Goal: Task Accomplishment & Management: Manage account settings

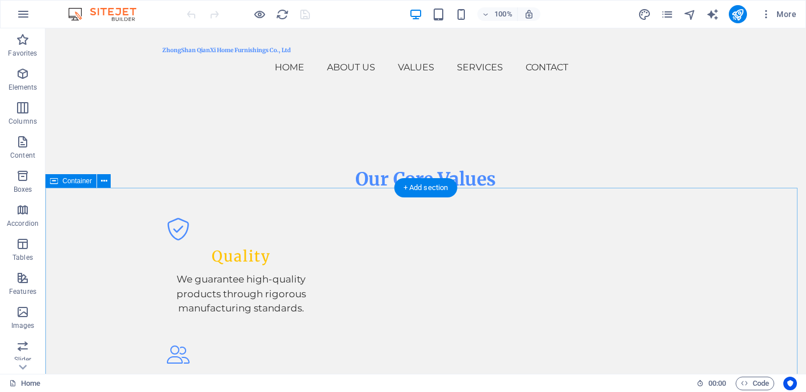
scroll to position [1537, 0]
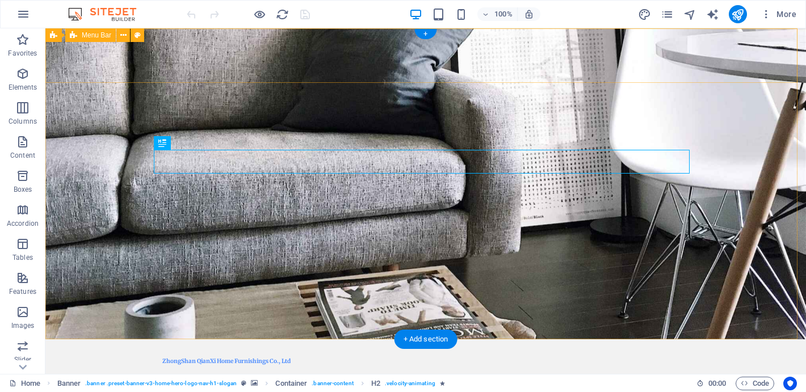
click at [224, 339] on div "ZhongShan QianXi Home Furnishings Co., Ltd Home About Us Values Services Contac…" at bounding box center [425, 370] width 761 height 62
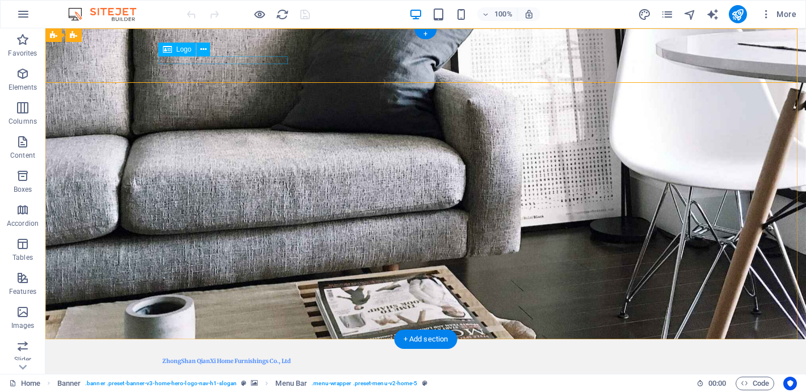
click at [224, 358] on div "ZhongShan QianXi Home Furnishings Co., Ltd" at bounding box center [425, 361] width 527 height 7
click at [188, 358] on div "ZhongShan QianXi Home Furnishings Co., Ltd" at bounding box center [425, 361] width 527 height 7
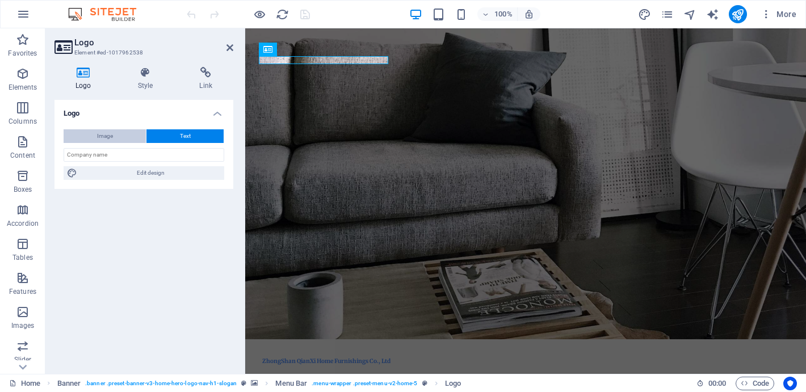
click at [120, 132] on button "Image" at bounding box center [105, 136] width 82 height 14
select select "DISABLED_OPTION_VALUE"
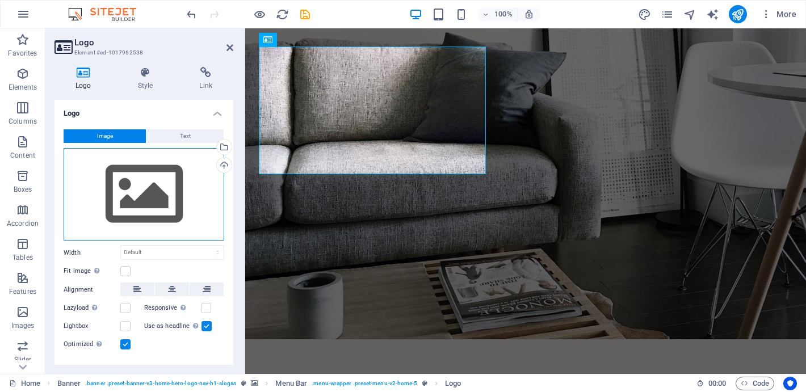
click at [163, 188] on div "Drag files here, click to choose files or select files from Files or our free s…" at bounding box center [144, 194] width 161 height 93
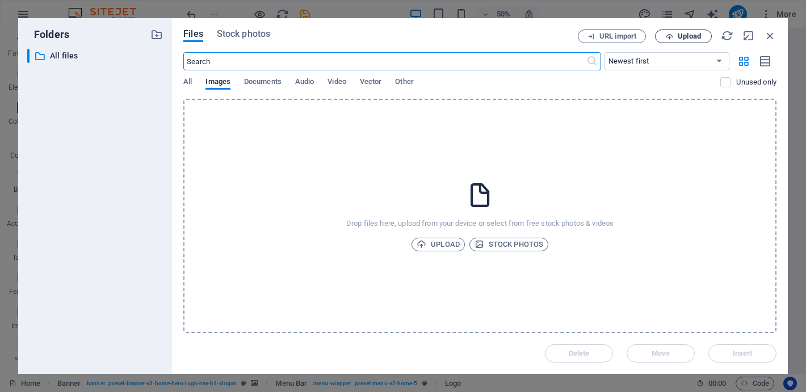
click at [678, 39] on span "Upload" at bounding box center [689, 36] width 23 height 7
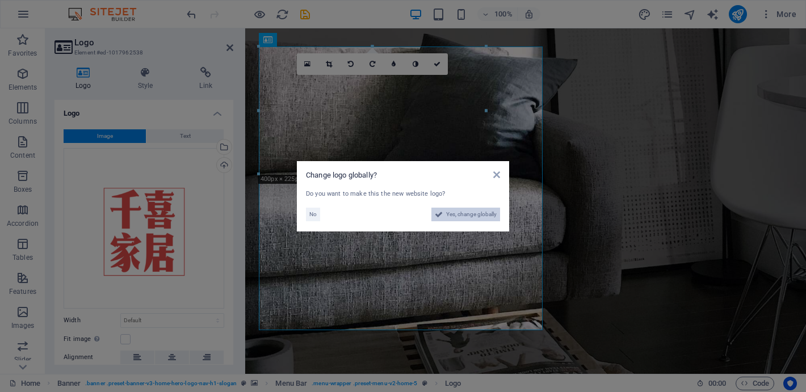
click at [474, 213] on span "Yes, change globally" at bounding box center [471, 215] width 51 height 14
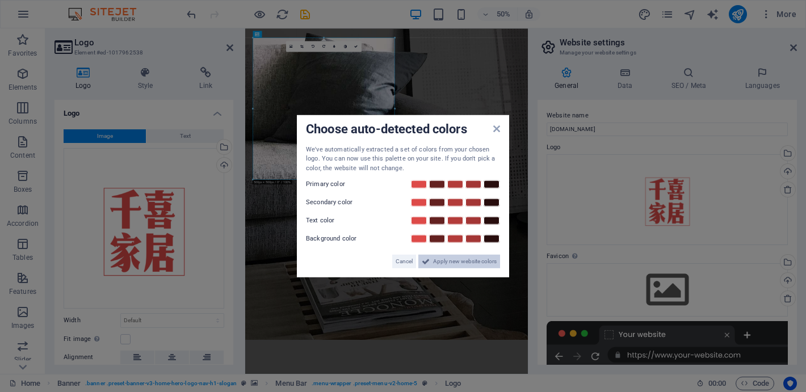
click at [463, 261] on span "Apply new website colors" at bounding box center [465, 262] width 64 height 14
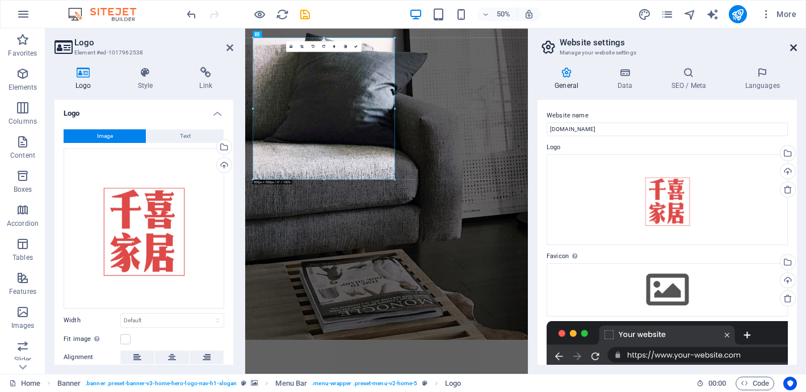
click at [792, 48] on icon at bounding box center [793, 47] width 7 height 9
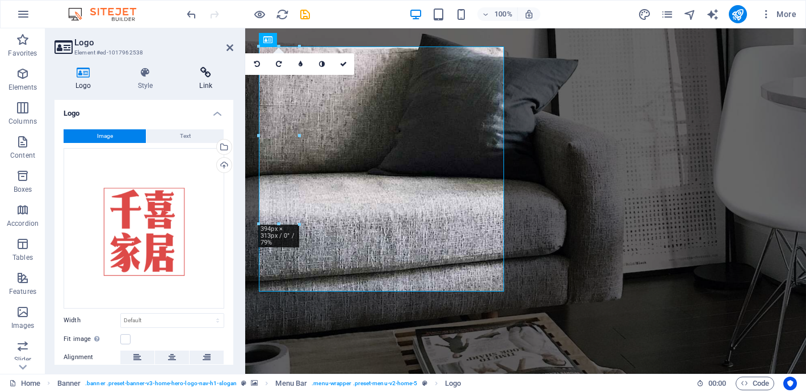
drag, startPoint x: 541, startPoint y: 331, endPoint x: 192, endPoint y: 70, distance: 435.2
type input "381"
select select "px"
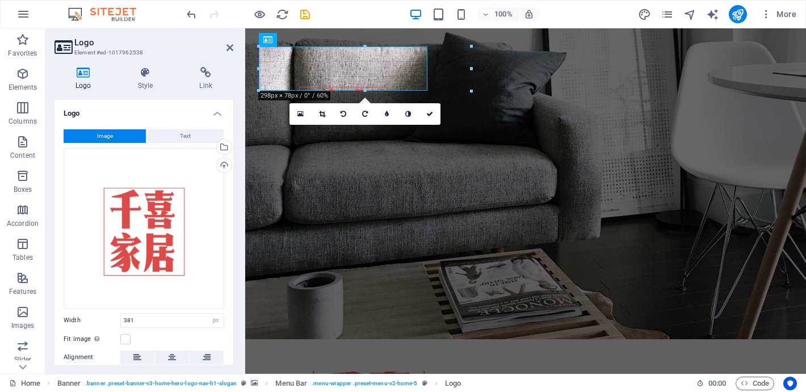
drag, startPoint x: 473, startPoint y: 261, endPoint x: 236, endPoint y: 102, distance: 285.9
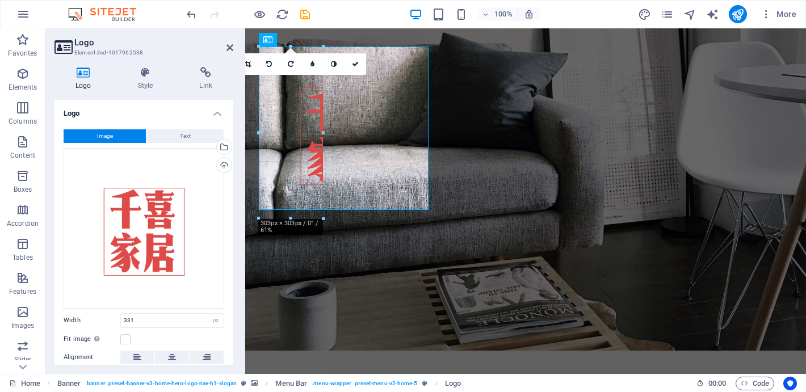
drag, startPoint x: 447, startPoint y: 233, endPoint x: 294, endPoint y: 108, distance: 196.9
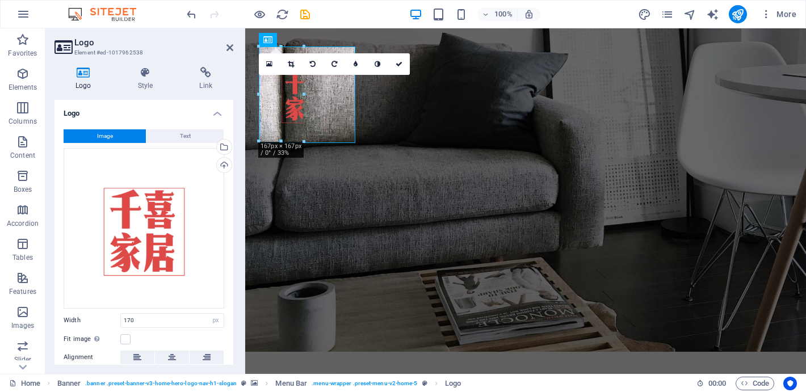
drag, startPoint x: 354, startPoint y: 142, endPoint x: 299, endPoint y: 90, distance: 76.3
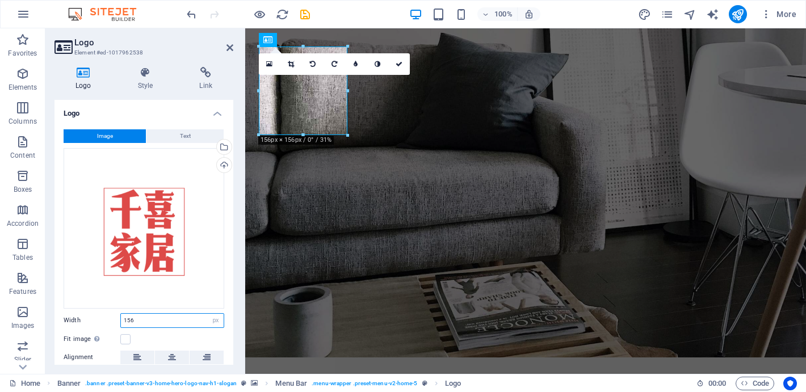
drag, startPoint x: 147, startPoint y: 317, endPoint x: 87, endPoint y: 317, distance: 60.2
click at [87, 317] on div "Width 156 Default auto px rem % em vh vw" at bounding box center [144, 320] width 161 height 15
type input "100"
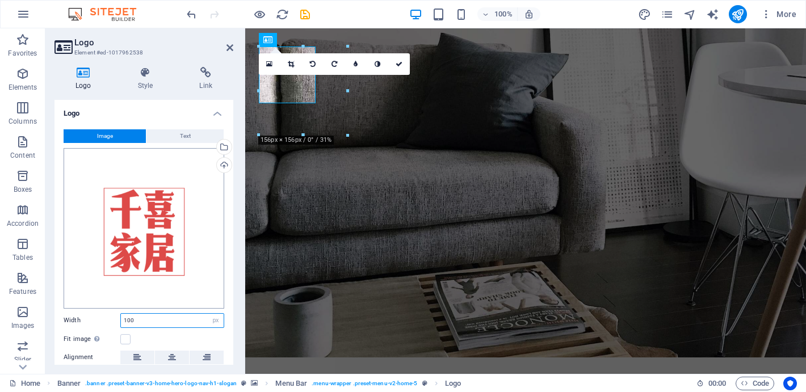
scroll to position [88, 0]
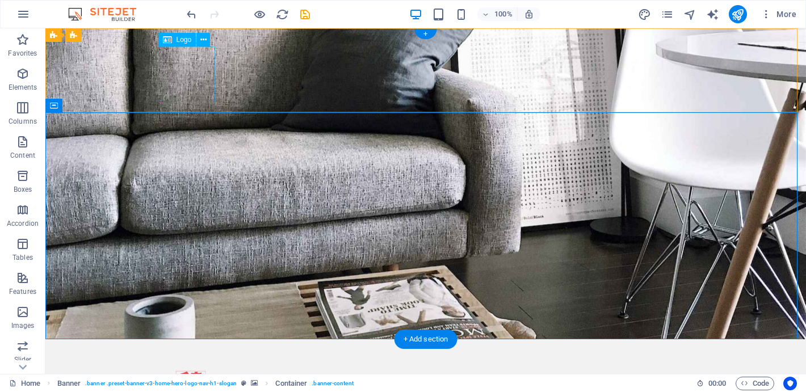
click at [191, 358] on div at bounding box center [425, 386] width 527 height 57
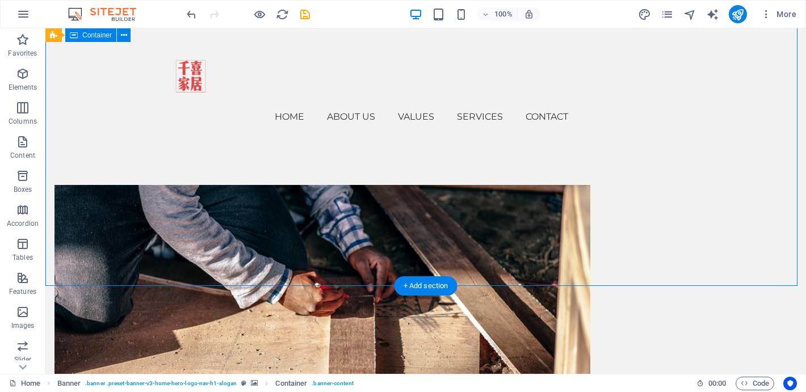
scroll to position [0, 0]
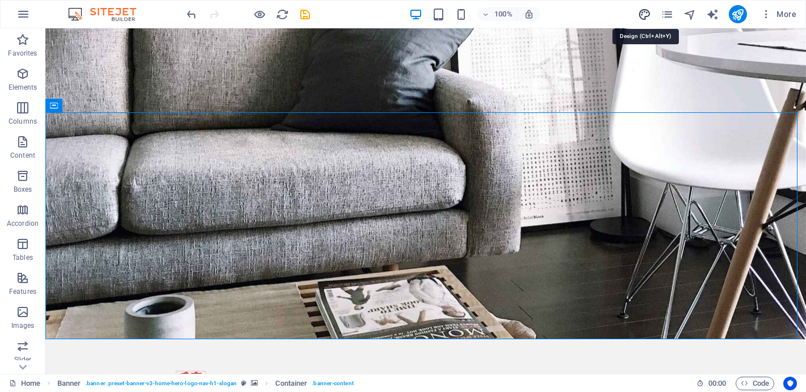
click at [649, 18] on icon "design" at bounding box center [644, 14] width 13 height 13
select select "px"
select select "200"
select select "px"
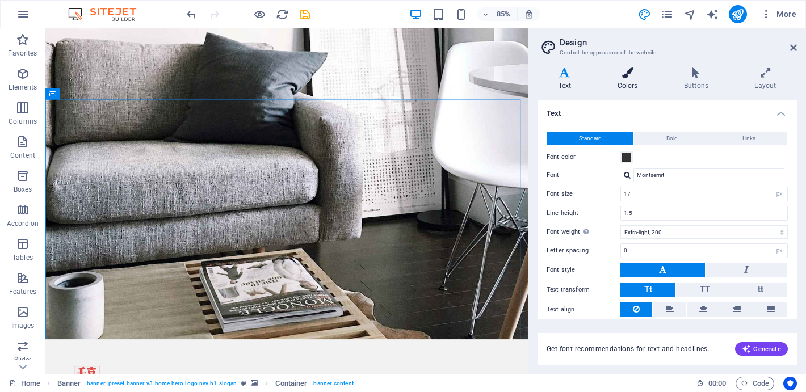
click at [631, 69] on icon at bounding box center [628, 72] width 62 height 11
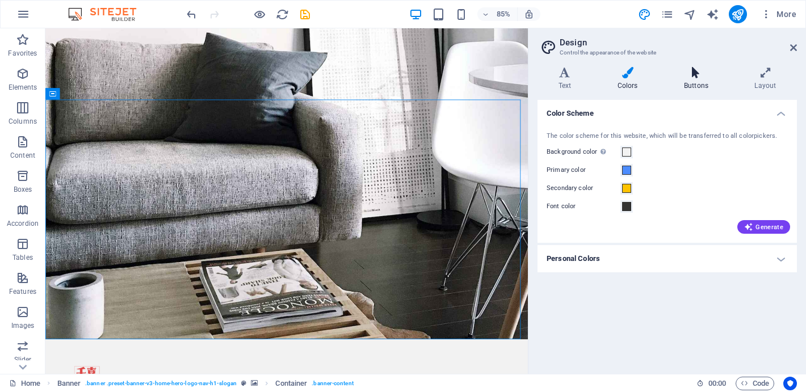
click at [689, 75] on icon at bounding box center [696, 72] width 66 height 11
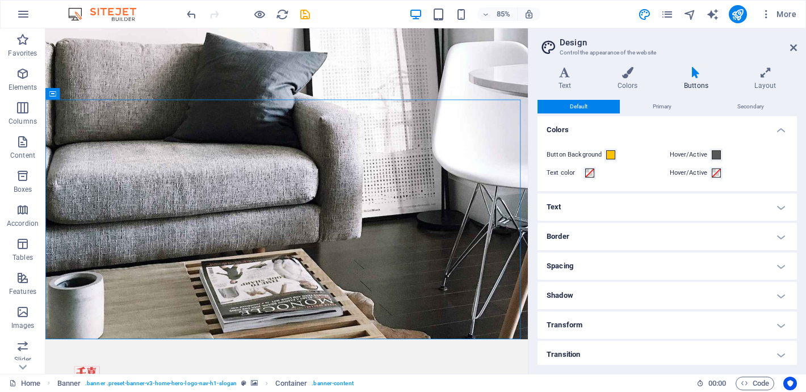
click at [797, 44] on aside "Design Control the appearance of the website Variants Text Colors Buttons Layou…" at bounding box center [667, 201] width 278 height 346
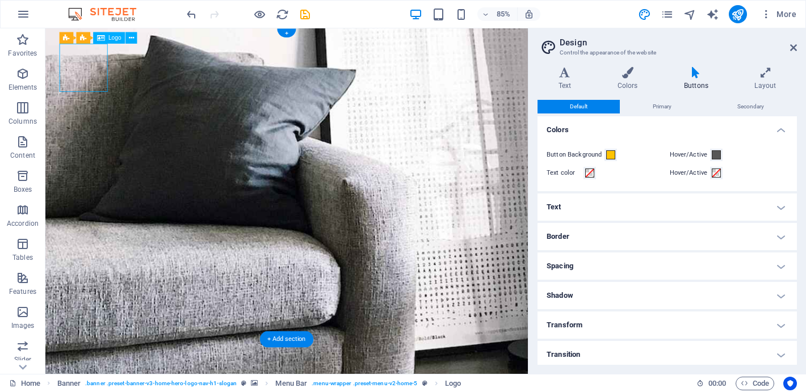
select select "px"
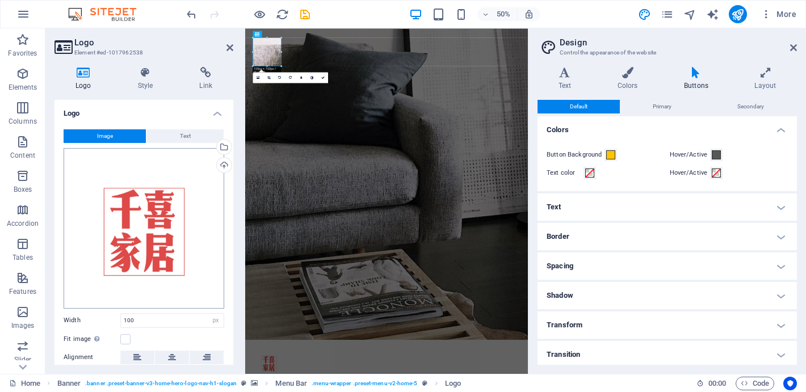
scroll to position [88, 0]
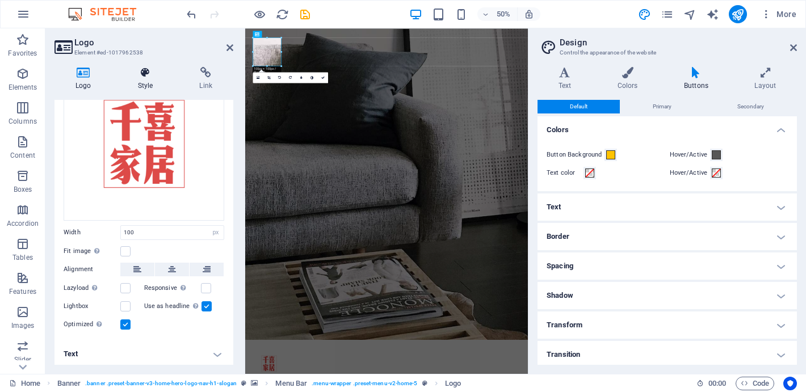
click at [150, 68] on icon at bounding box center [145, 72] width 57 height 11
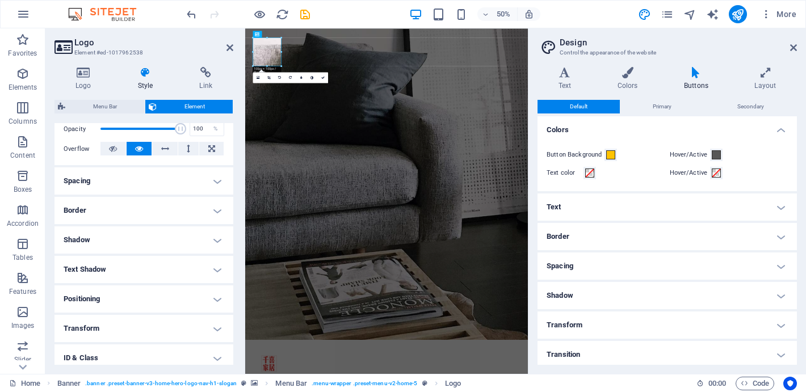
scroll to position [238, 0]
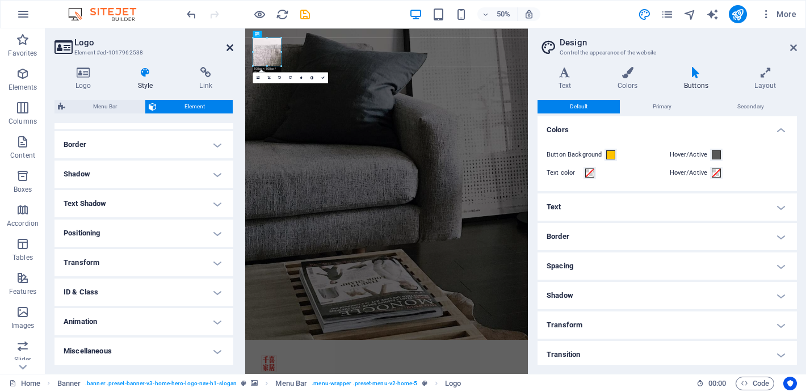
drag, startPoint x: 227, startPoint y: 48, endPoint x: 214, endPoint y: 24, distance: 27.7
click at [227, 48] on icon at bounding box center [230, 47] width 7 height 9
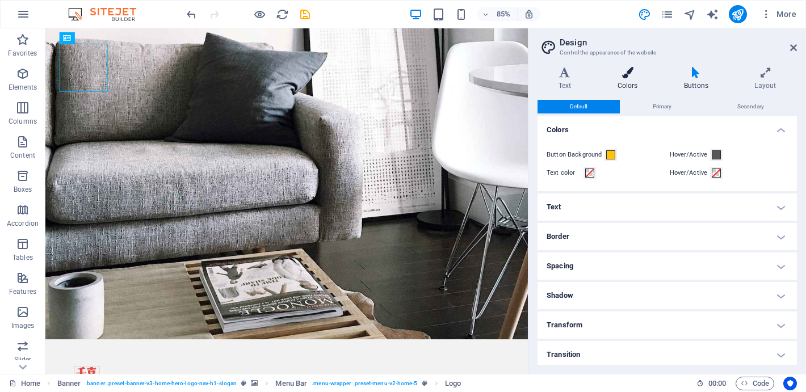
click at [623, 77] on icon at bounding box center [628, 72] width 62 height 11
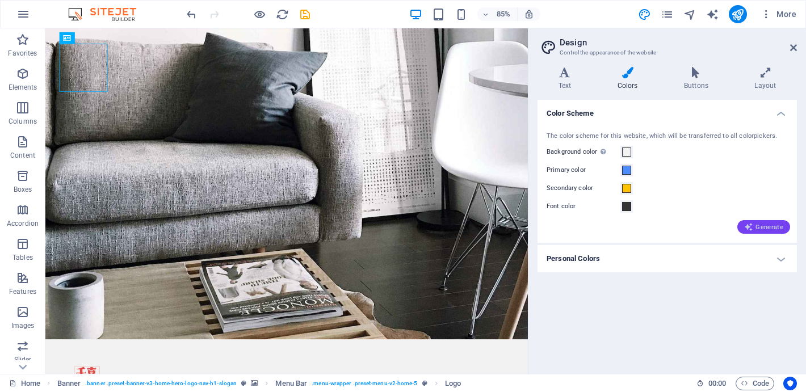
click at [767, 227] on span "Generate" at bounding box center [763, 227] width 39 height 9
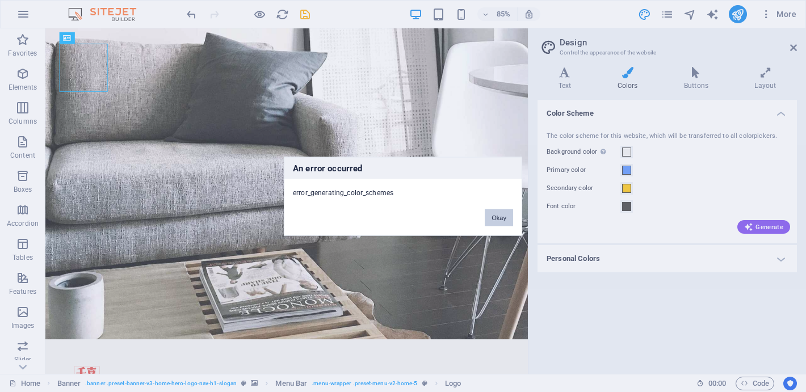
click at [505, 221] on button "Okay" at bounding box center [499, 217] width 28 height 17
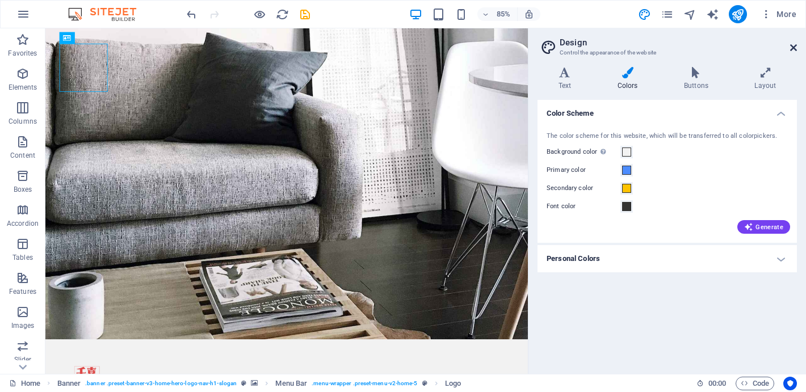
click at [794, 46] on icon at bounding box center [793, 47] width 7 height 9
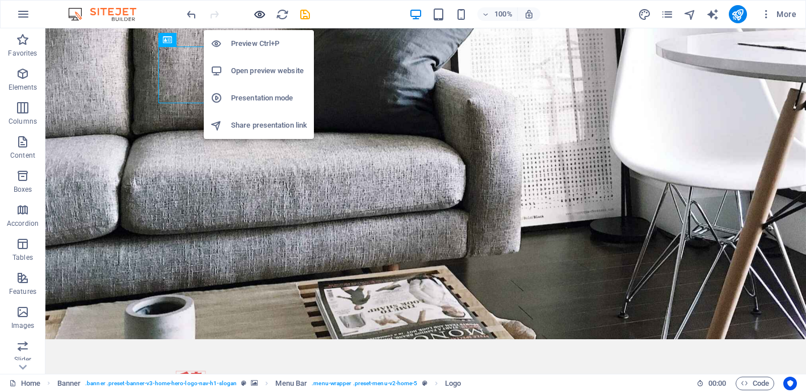
click at [253, 18] on icon "button" at bounding box center [259, 14] width 13 height 13
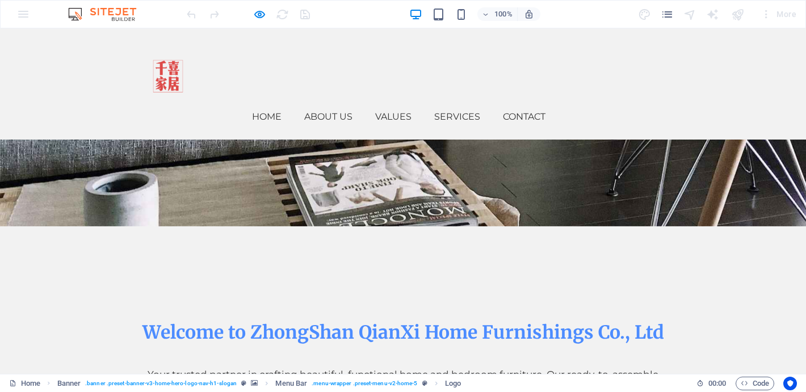
scroll to position [0, 0]
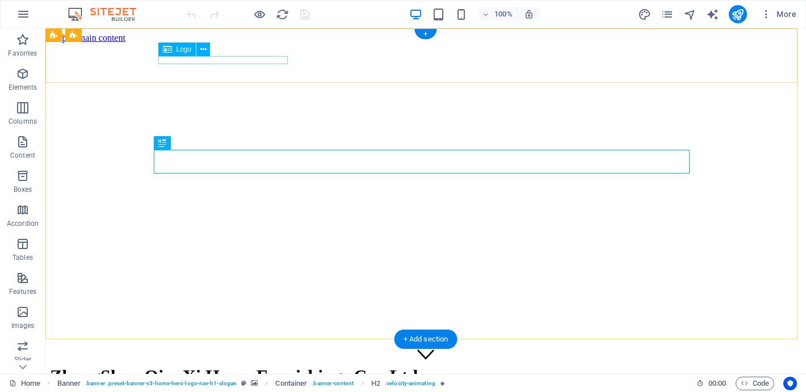
click at [197, 366] on div "ZhongShan QianXi Home Furnishings Co., Ltd" at bounding box center [426, 376] width 752 height 21
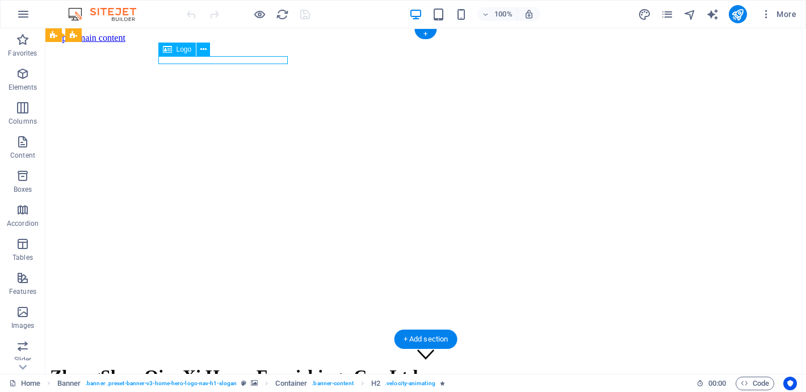
click at [198, 366] on div "ZhongShan QianXi Home Furnishings Co., Ltd" at bounding box center [426, 376] width 752 height 21
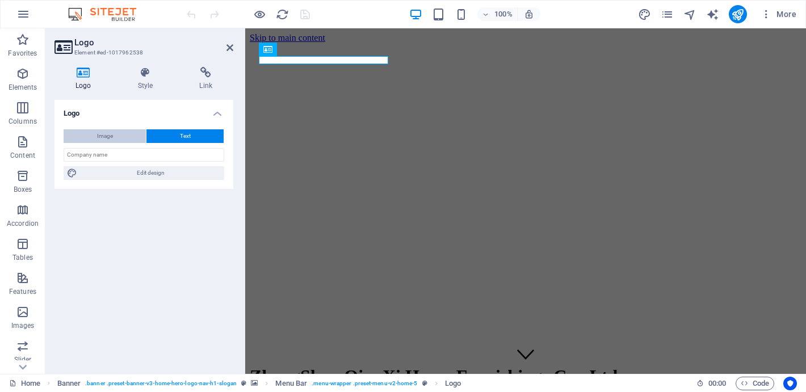
click at [106, 133] on span "Image" at bounding box center [105, 136] width 16 height 14
select select "DISABLED_OPTION_VALUE"
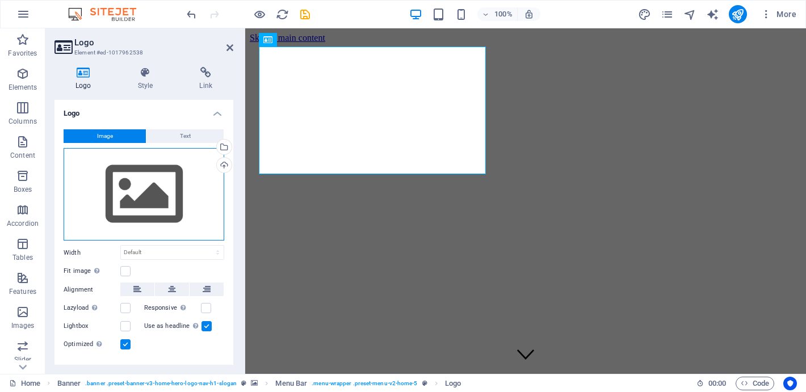
click at [170, 181] on div "Drag files here, click to choose files or select files from Files or our free s…" at bounding box center [144, 194] width 161 height 93
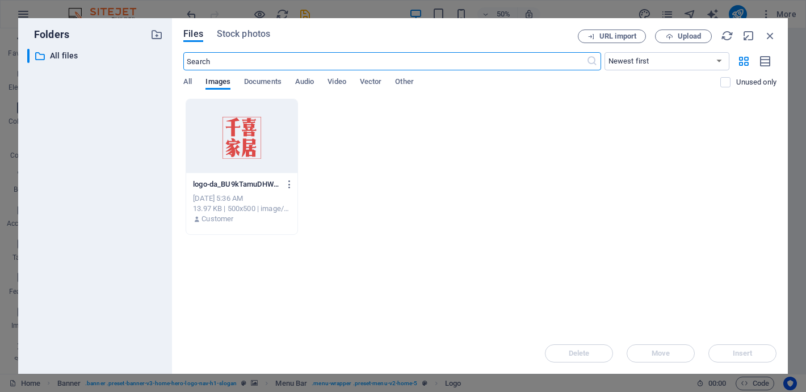
click at [257, 138] on div at bounding box center [241, 136] width 111 height 74
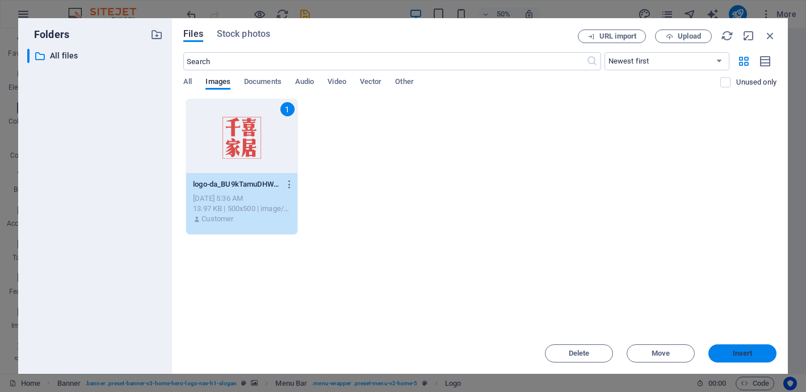
click at [737, 357] on span "Insert" at bounding box center [743, 353] width 20 height 7
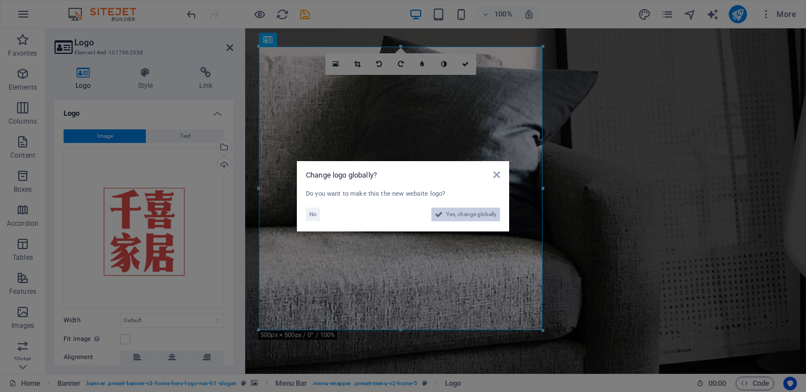
click at [479, 213] on span "Yes, change globally" at bounding box center [471, 215] width 51 height 14
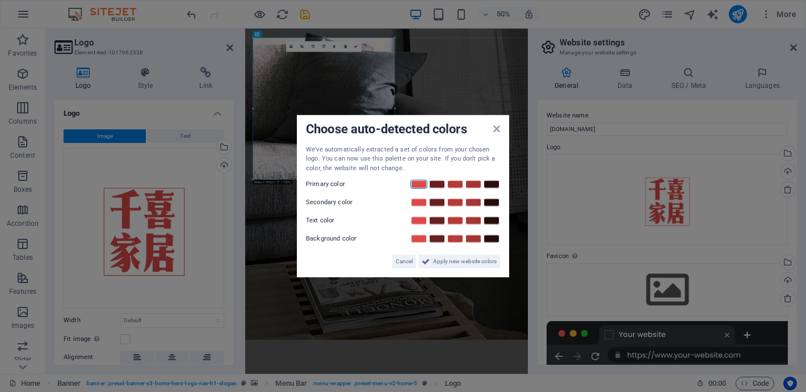
click at [423, 184] on link at bounding box center [418, 184] width 17 height 9
click at [418, 201] on link at bounding box center [418, 202] width 17 height 9
click at [425, 224] on link at bounding box center [418, 220] width 17 height 9
click at [417, 238] on link at bounding box center [418, 238] width 17 height 9
click at [420, 180] on link at bounding box center [418, 184] width 17 height 9
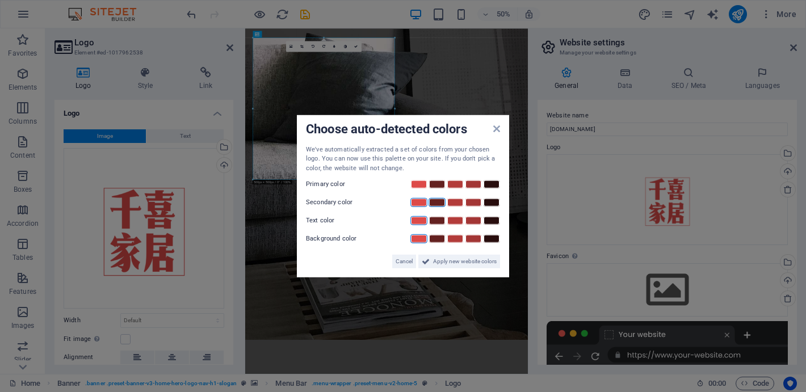
click at [438, 204] on link at bounding box center [437, 202] width 17 height 9
click at [418, 182] on link at bounding box center [418, 184] width 17 height 9
click at [445, 264] on span "Apply new website colors" at bounding box center [465, 262] width 64 height 14
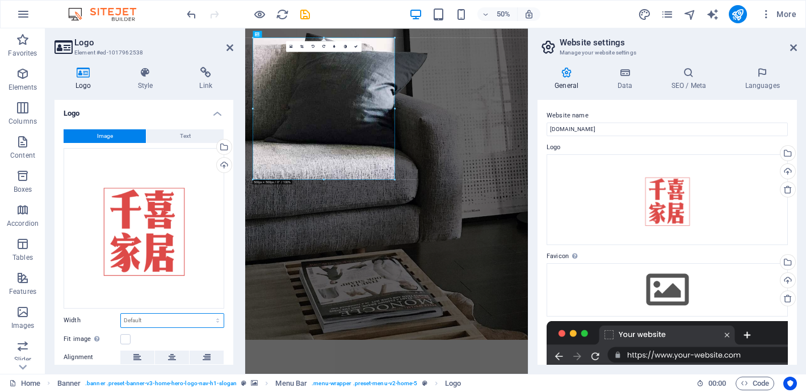
click at [168, 320] on select "Default auto px rem % em vh vw" at bounding box center [172, 321] width 103 height 14
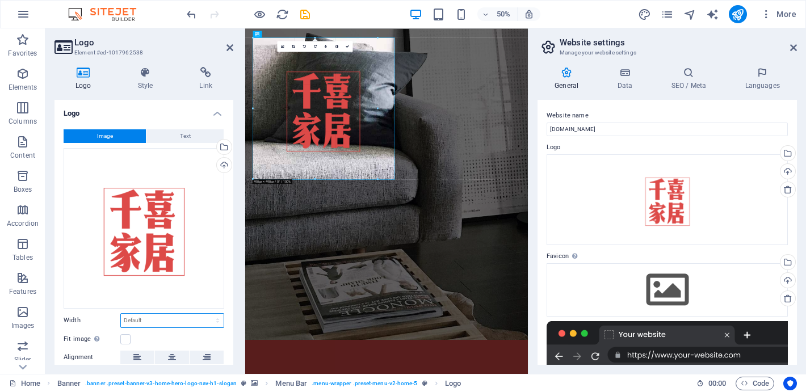
drag, startPoint x: 395, startPoint y: 181, endPoint x: 330, endPoint y: 133, distance: 80.8
type input "494"
select select "px"
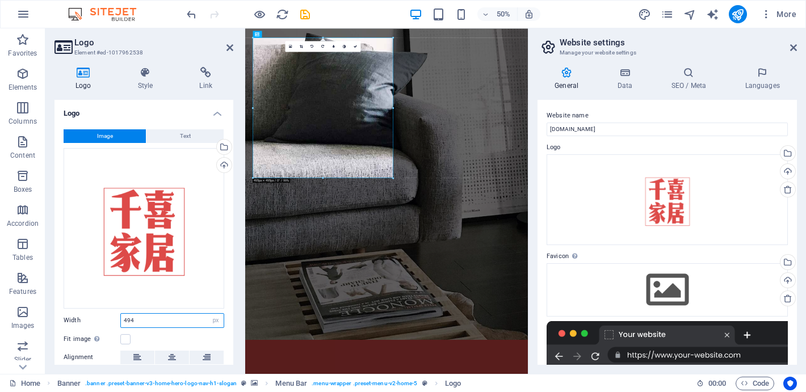
drag, startPoint x: 170, startPoint y: 319, endPoint x: 48, endPoint y: 319, distance: 122.1
click at [48, 319] on div "Logo Style Link Logo Image Text Drag files here, click to choose files or selec…" at bounding box center [143, 216] width 197 height 316
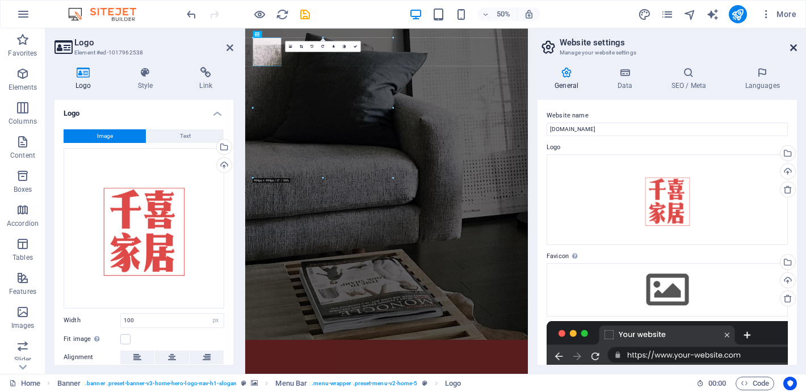
click at [792, 45] on icon at bounding box center [793, 47] width 7 height 9
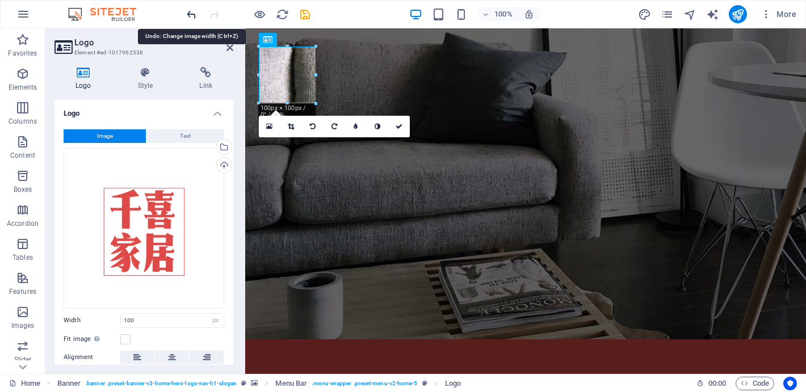
click at [192, 15] on icon "undo" at bounding box center [191, 14] width 13 height 13
type input "494"
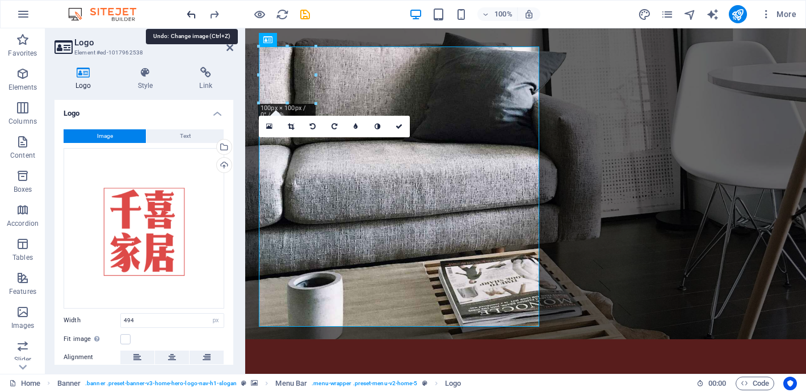
click at [192, 15] on icon "undo" at bounding box center [191, 14] width 13 height 13
select select "DISABLED_OPTION_VALUE"
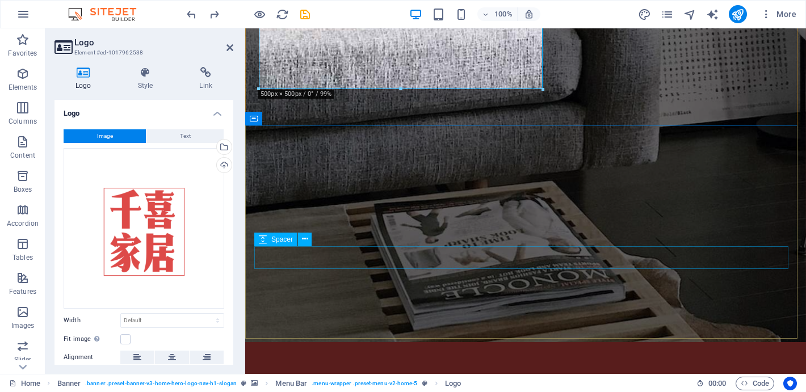
scroll to position [241, 0]
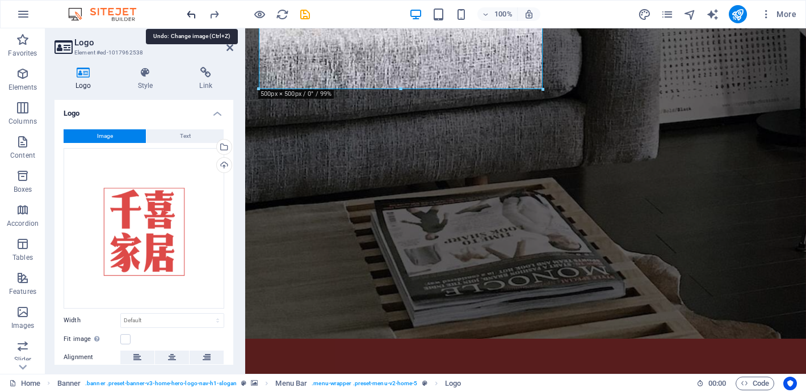
click at [192, 19] on icon "undo" at bounding box center [191, 14] width 13 height 13
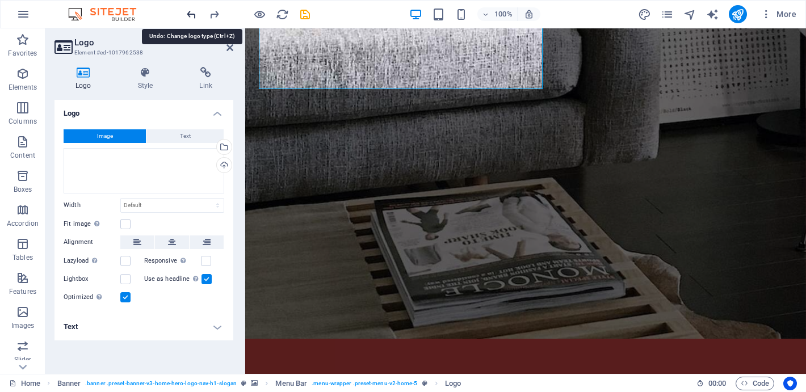
click at [192, 18] on icon "undo" at bounding box center [191, 14] width 13 height 13
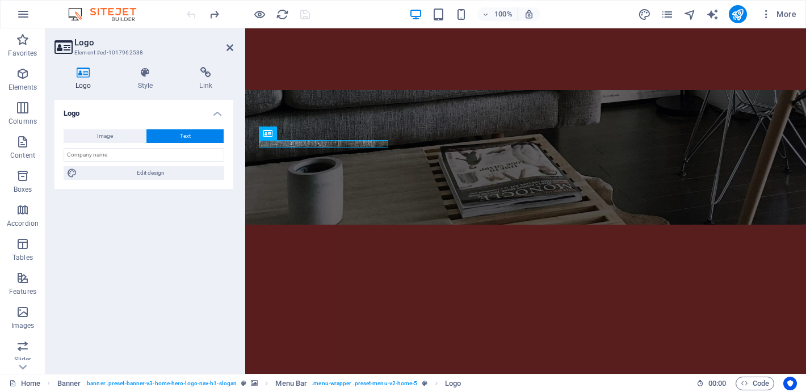
scroll to position [0, 0]
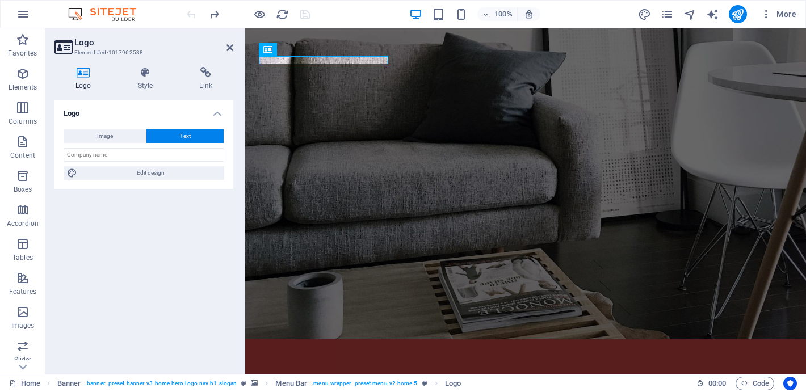
click at [192, 18] on div at bounding box center [247, 14] width 127 height 18
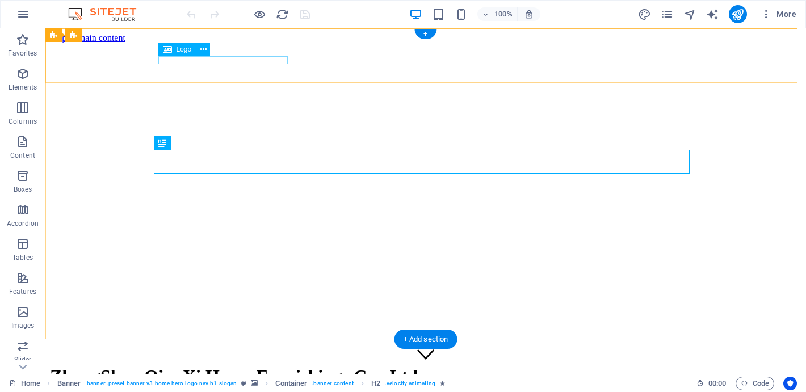
click at [186, 366] on div "ZhongShan QianXi Home Furnishings Co., Ltd" at bounding box center [426, 376] width 752 height 21
select select "px"
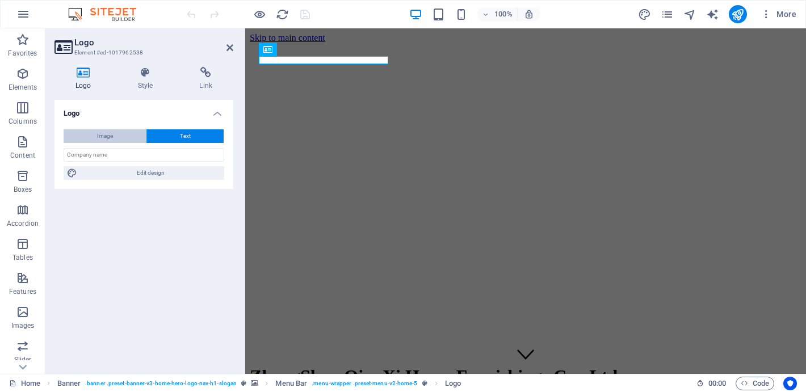
click at [124, 131] on button "Image" at bounding box center [105, 136] width 82 height 14
select select "DISABLED_OPTION_VALUE"
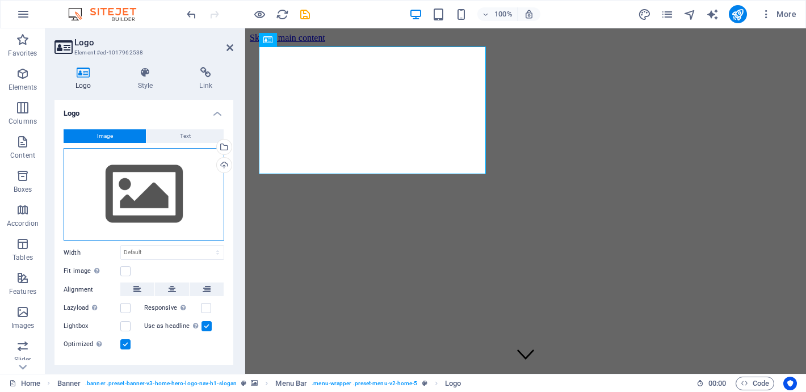
click at [157, 181] on div "Drag files here, click to choose files or select files from Files or our free s…" at bounding box center [144, 194] width 161 height 93
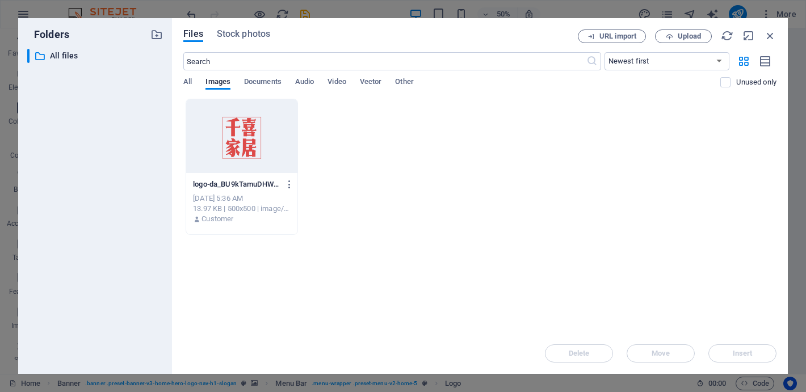
click at [241, 132] on div at bounding box center [241, 136] width 111 height 74
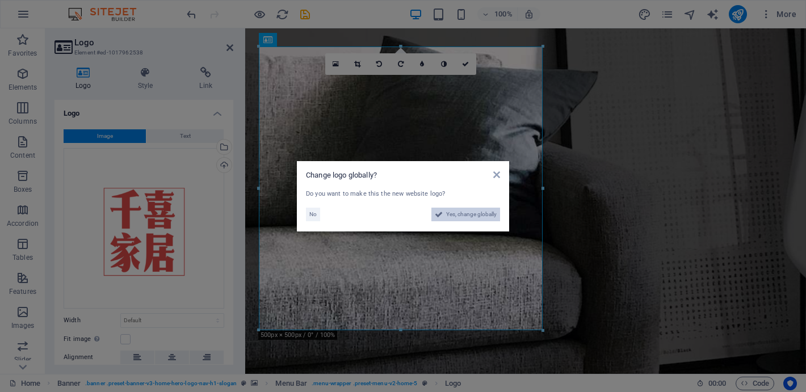
click at [473, 213] on span "Yes, change globally" at bounding box center [471, 215] width 51 height 14
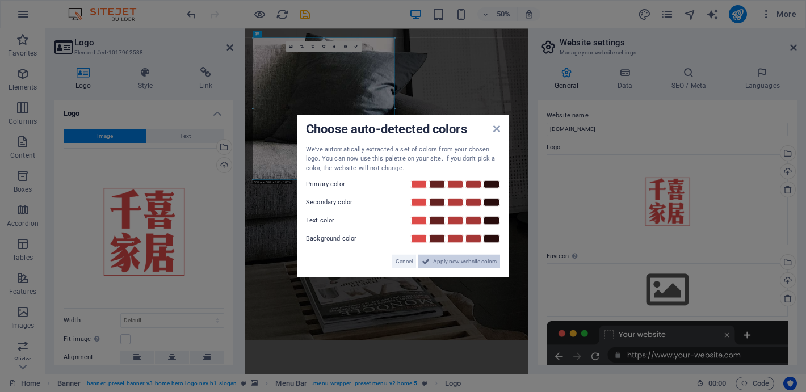
click at [443, 266] on span "Apply new website colors" at bounding box center [465, 262] width 64 height 14
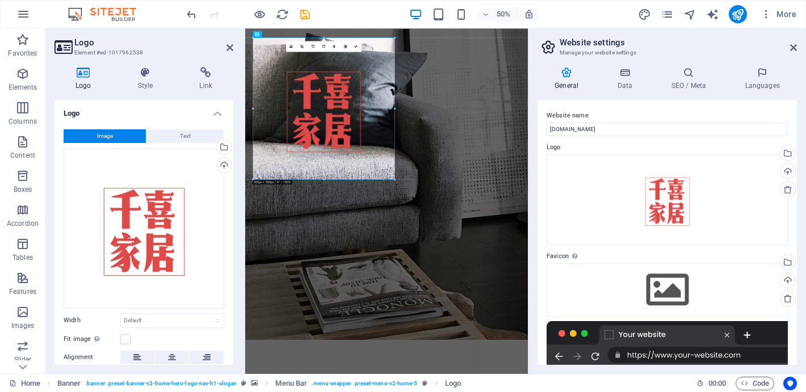
drag, startPoint x: 395, startPoint y: 180, endPoint x: 314, endPoint y: 100, distance: 113.6
type input "474"
select select "px"
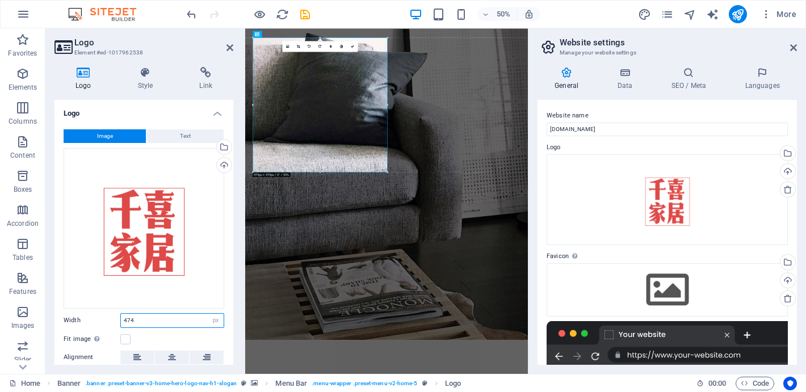
drag, startPoint x: 142, startPoint y: 320, endPoint x: 88, endPoint y: 320, distance: 54.5
click at [88, 320] on div "Width 474 Default auto px rem % em vh vw" at bounding box center [144, 320] width 161 height 15
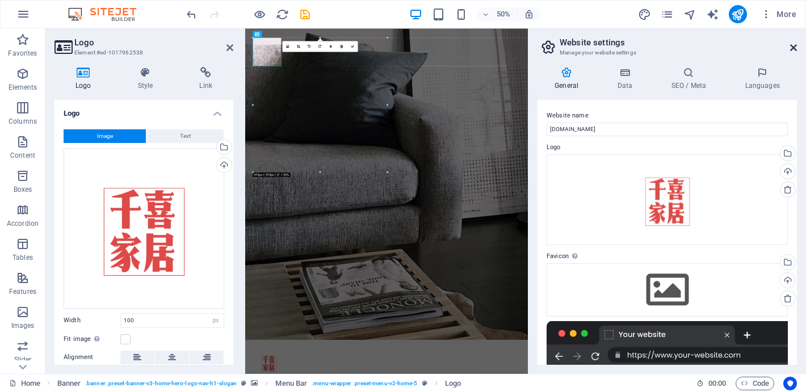
click at [793, 45] on icon at bounding box center [793, 47] width 7 height 9
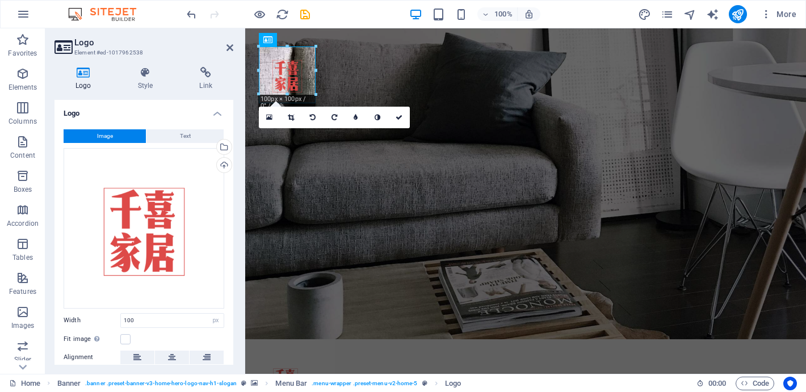
drag, startPoint x: 315, startPoint y: 102, endPoint x: 304, endPoint y: 84, distance: 21.1
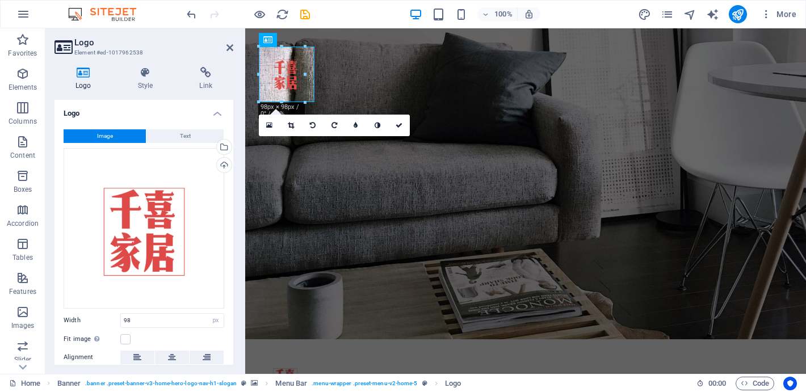
drag, startPoint x: 314, startPoint y: 102, endPoint x: 299, endPoint y: 92, distance: 18.0
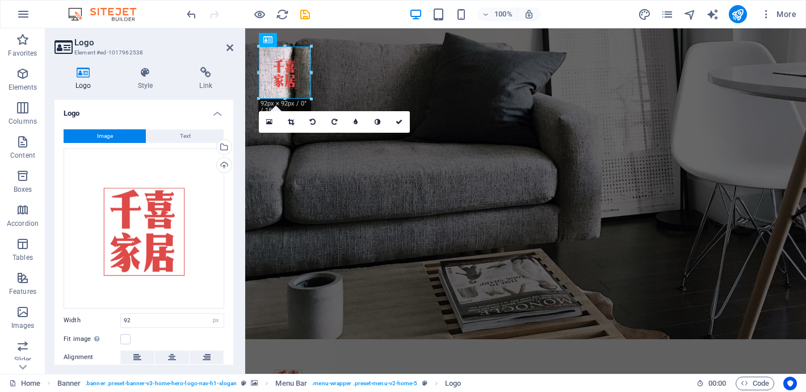
drag, startPoint x: 309, startPoint y: 96, endPoint x: 309, endPoint y: 81, distance: 14.8
type input "91"
click at [401, 121] on icon at bounding box center [399, 121] width 7 height 7
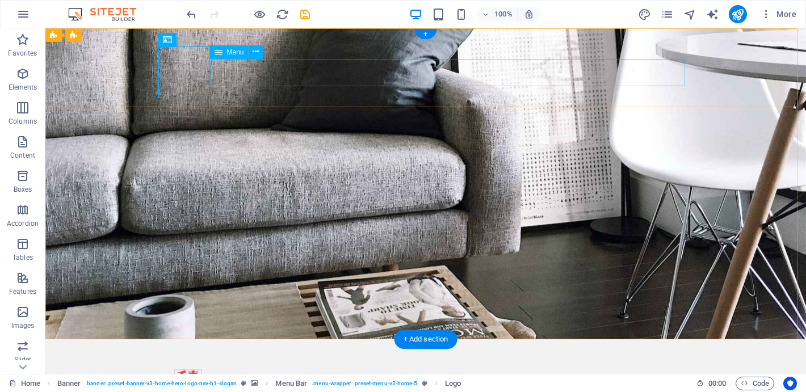
click at [178, 358] on div at bounding box center [425, 384] width 527 height 52
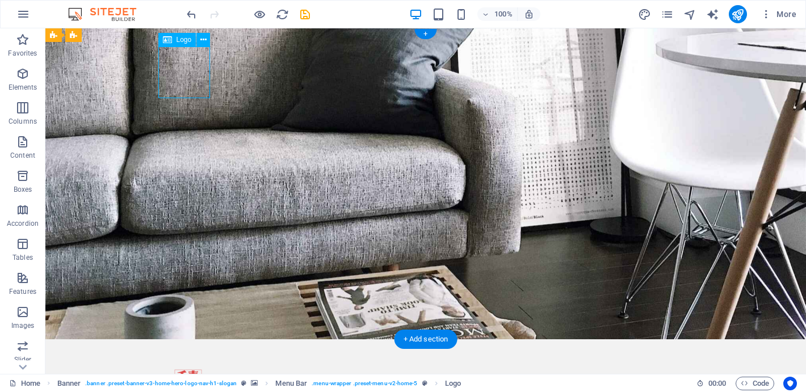
click at [186, 358] on div at bounding box center [425, 384] width 527 height 52
select select "px"
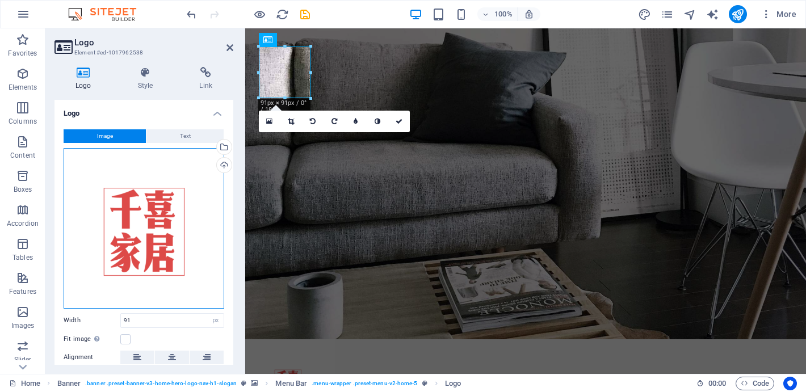
click at [149, 240] on div "Drag files here, click to choose files or select files from Files or our free s…" at bounding box center [144, 228] width 161 height 161
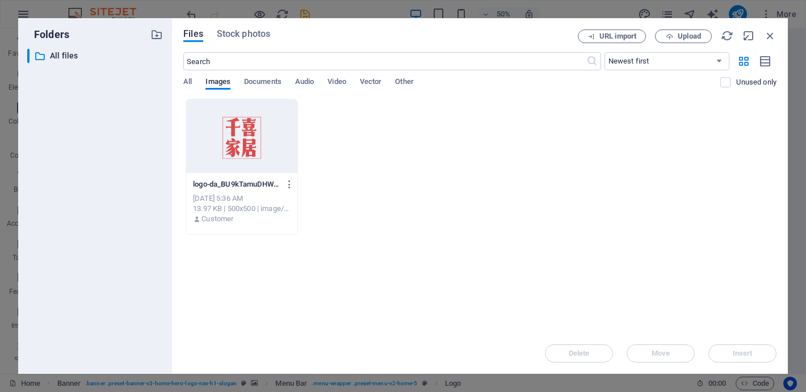
click at [149, 240] on div "​ All files All files" at bounding box center [95, 207] width 136 height 316
click at [234, 161] on div at bounding box center [241, 136] width 111 height 74
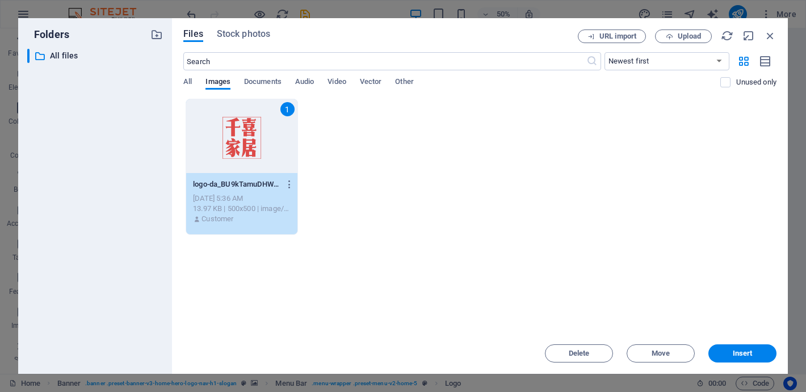
click at [234, 161] on div "1" at bounding box center [241, 136] width 111 height 74
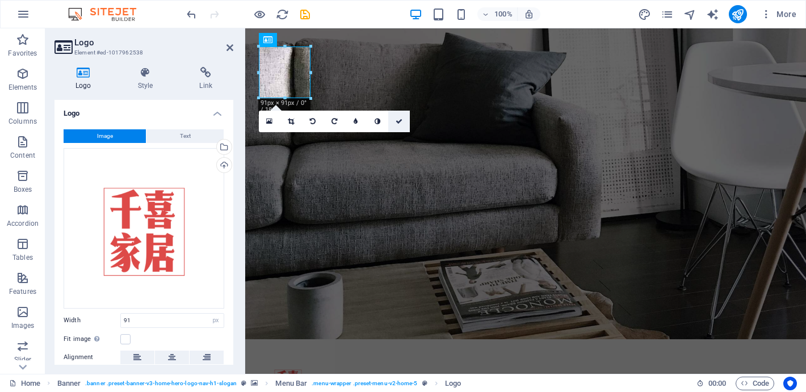
click at [400, 120] on icon at bounding box center [399, 121] width 7 height 7
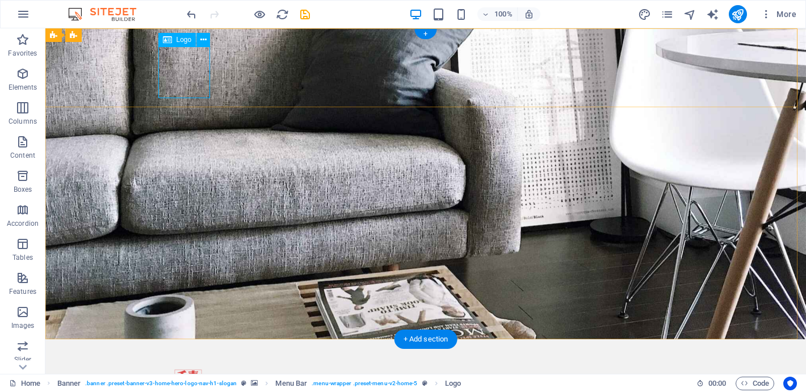
click at [199, 358] on div at bounding box center [425, 384] width 527 height 52
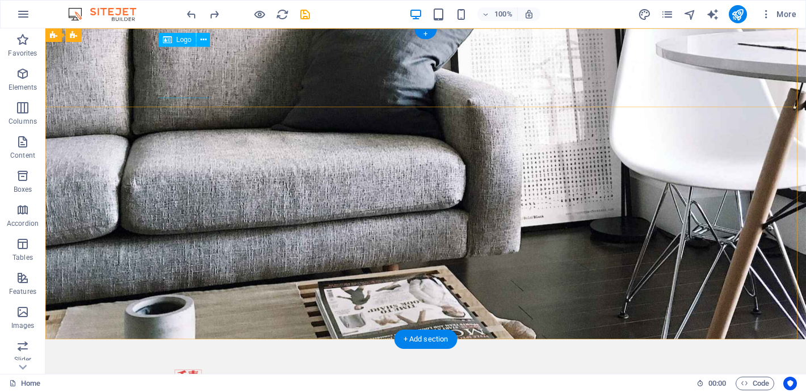
click at [182, 358] on div at bounding box center [425, 384] width 527 height 52
click at [183, 358] on div at bounding box center [425, 384] width 527 height 52
select select "px"
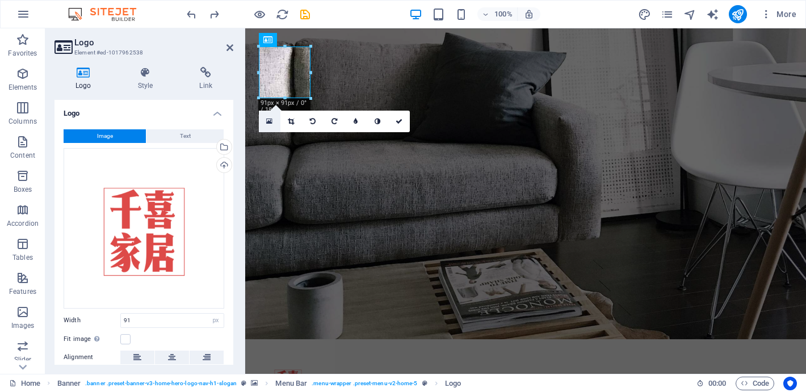
click at [270, 119] on icon at bounding box center [269, 122] width 6 height 8
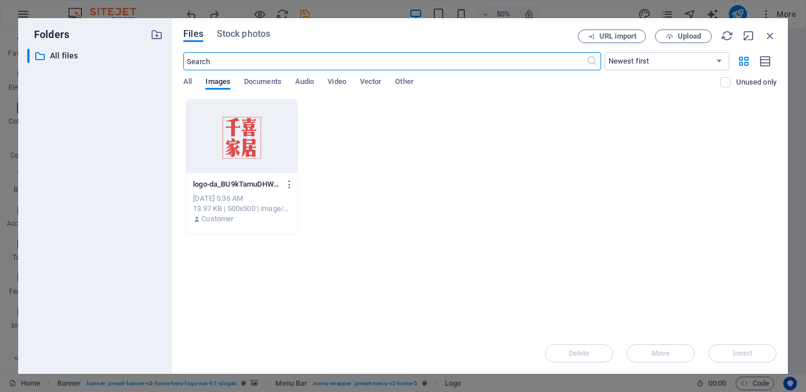
click at [239, 137] on div at bounding box center [241, 136] width 111 height 74
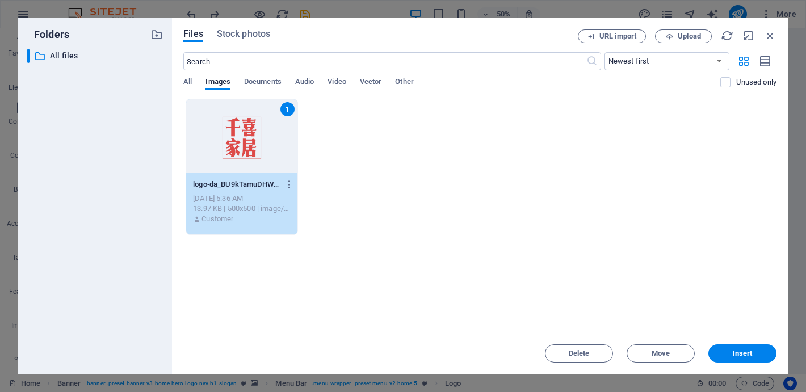
click at [239, 137] on div "1" at bounding box center [241, 136] width 111 height 74
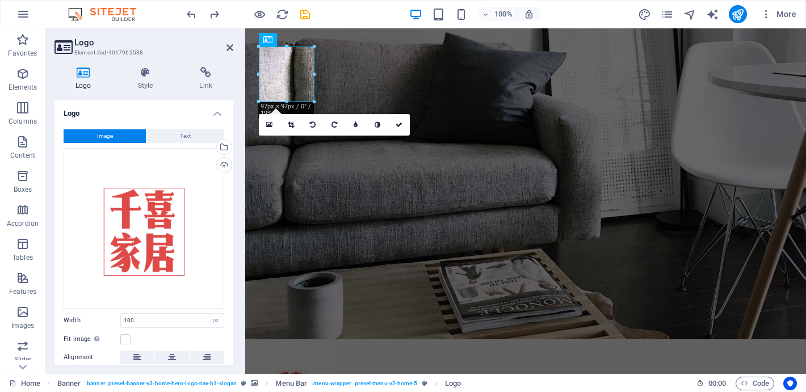
type input "474"
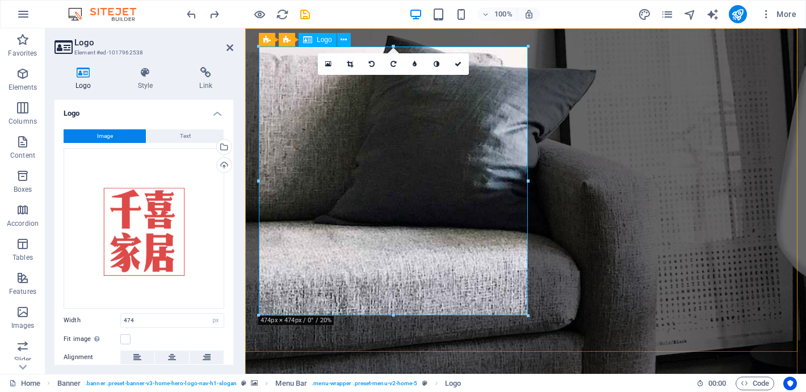
select select "DISABLED_OPTION_VALUE"
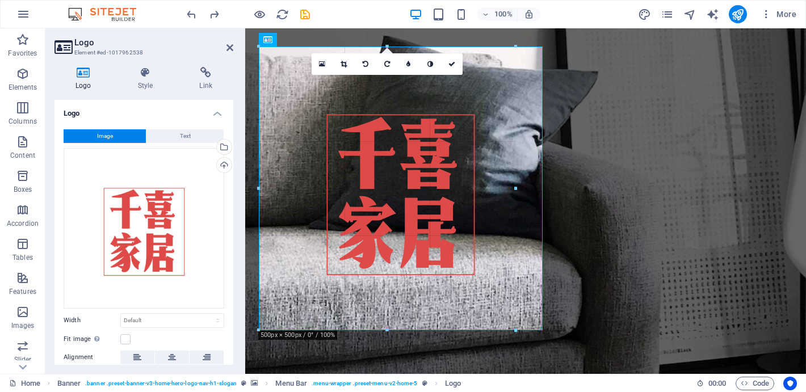
drag, startPoint x: 542, startPoint y: 330, endPoint x: 495, endPoint y: 296, distance: 57.8
type input "498"
select select "px"
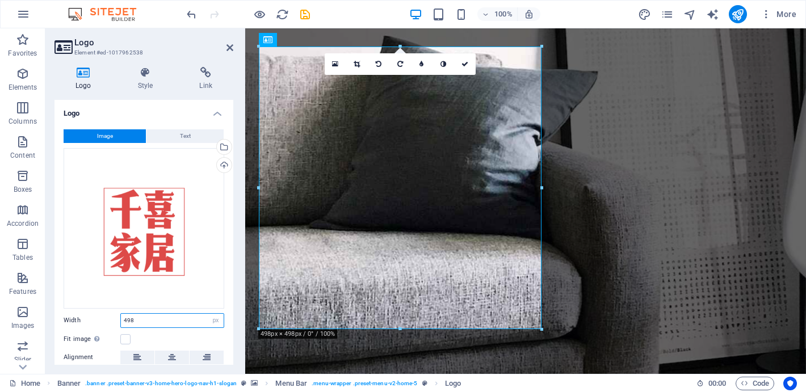
drag, startPoint x: 150, startPoint y: 321, endPoint x: 83, endPoint y: 321, distance: 67.0
click at [89, 321] on div "Width 498 Default auto px rem % em vh vw" at bounding box center [144, 320] width 161 height 15
type input "100"
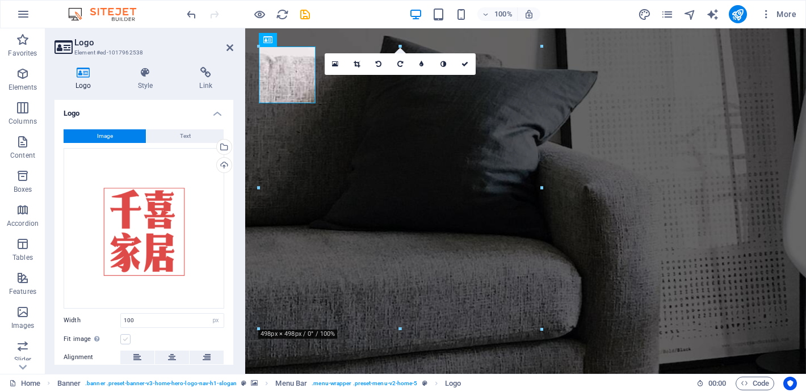
click at [128, 338] on label at bounding box center [125, 339] width 10 height 10
click at [0, 0] on input "Fit image Automatically fit image to a fixed width and height" at bounding box center [0, 0] width 0 height 0
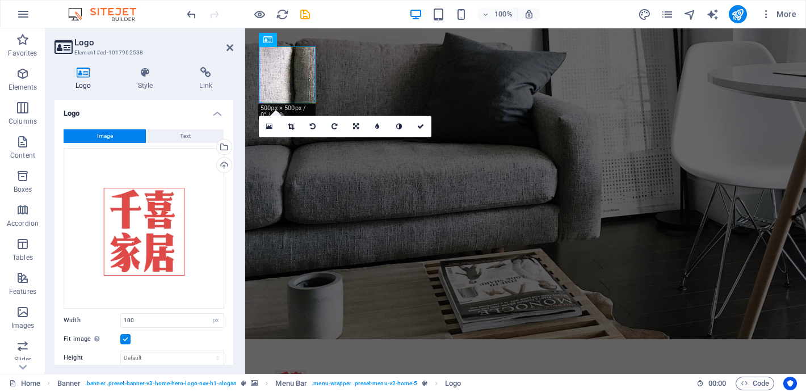
click at [128, 338] on label at bounding box center [125, 339] width 10 height 10
click at [0, 0] on input "Fit image Automatically fit image to a fixed width and height" at bounding box center [0, 0] width 0 height 0
click at [128, 338] on label at bounding box center [125, 339] width 10 height 10
click at [0, 0] on input "Fit image Automatically fit image to a fixed width and height" at bounding box center [0, 0] width 0 height 0
click at [128, 338] on label at bounding box center [125, 339] width 10 height 10
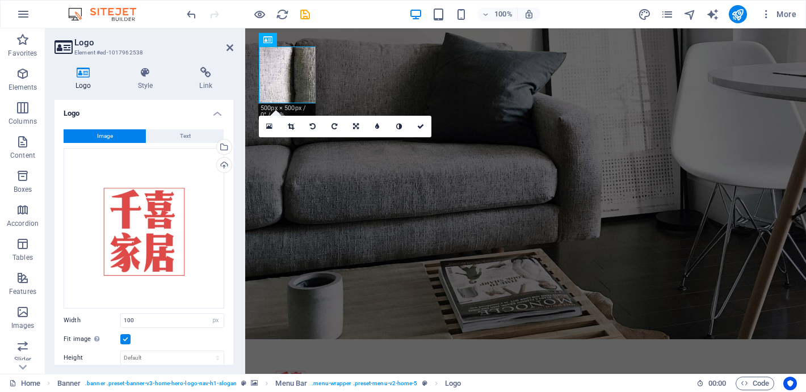
click at [0, 0] on input "Fit image Automatically fit image to a fixed width and height" at bounding box center [0, 0] width 0 height 0
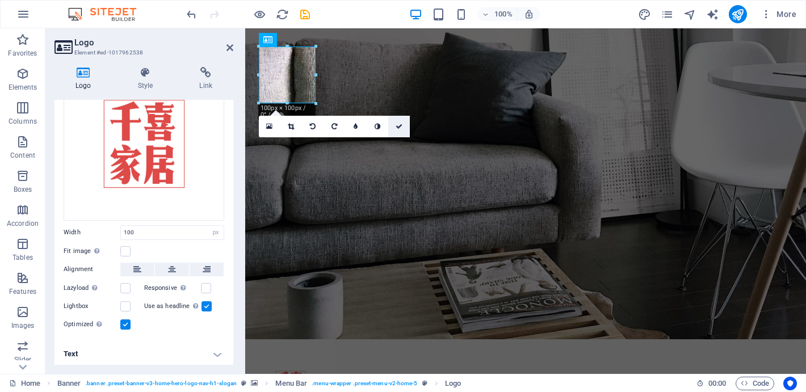
click at [400, 129] on icon at bounding box center [399, 126] width 7 height 7
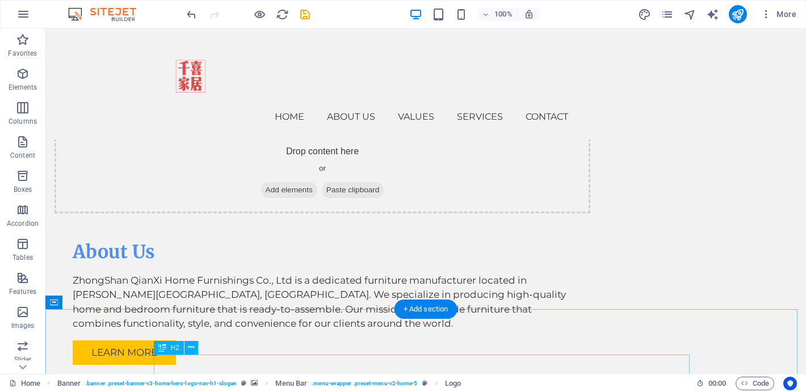
scroll to position [0, 0]
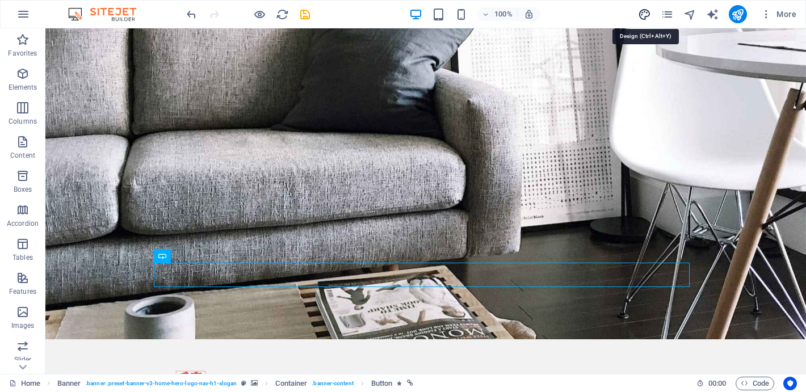
click at [648, 12] on icon "design" at bounding box center [644, 14] width 13 height 13
select select "px"
select select "200"
select select "px"
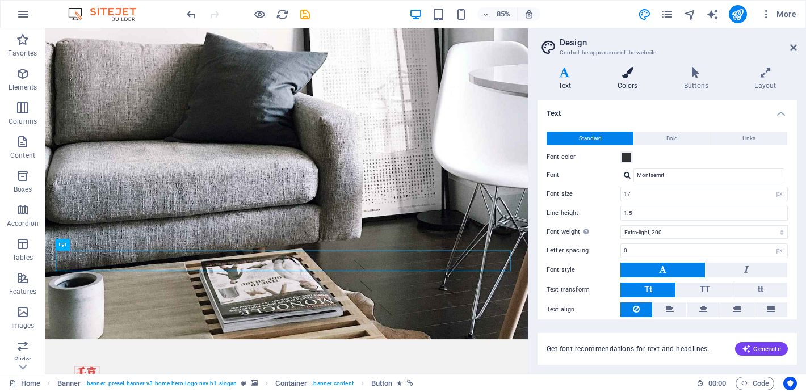
click at [634, 79] on h4 "Colors" at bounding box center [630, 79] width 66 height 24
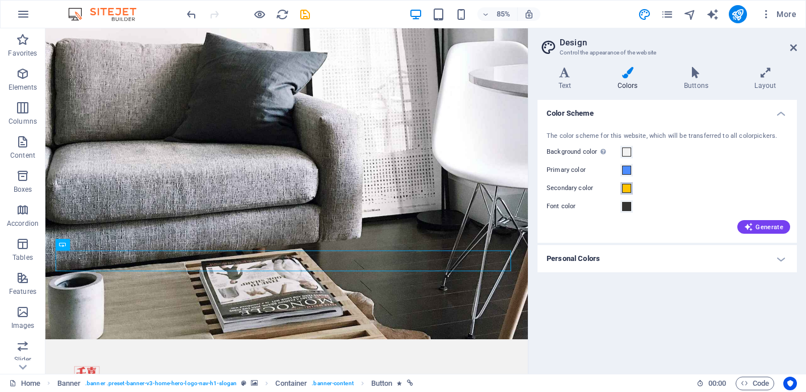
click at [630, 186] on span at bounding box center [626, 188] width 9 height 9
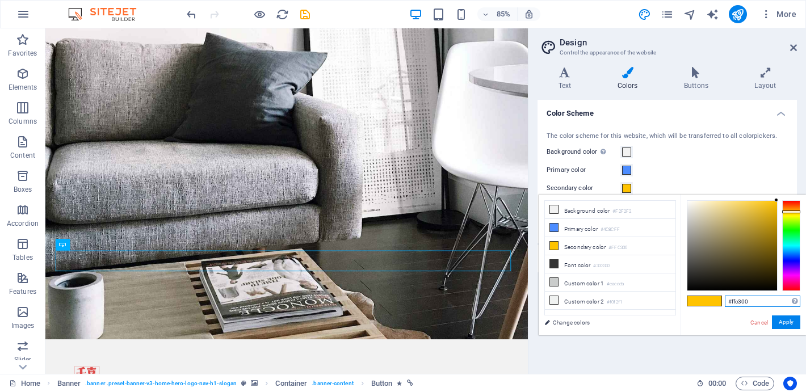
drag, startPoint x: 753, startPoint y: 304, endPoint x: 716, endPoint y: 304, distance: 36.9
click at [716, 304] on div "#ffc300 Supported formats #0852ed rgb(8, 82, 237) rgba(8, 82, 237, 90%) hsv(221…" at bounding box center [743, 347] width 125 height 305
type input "#dd4a48"
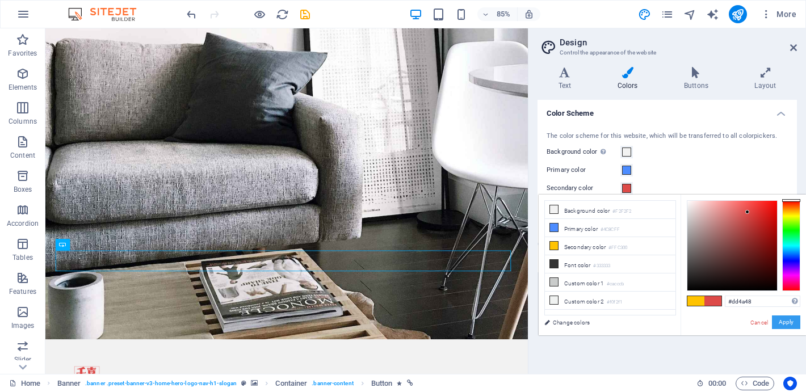
click at [791, 323] on button "Apply" at bounding box center [786, 323] width 28 height 14
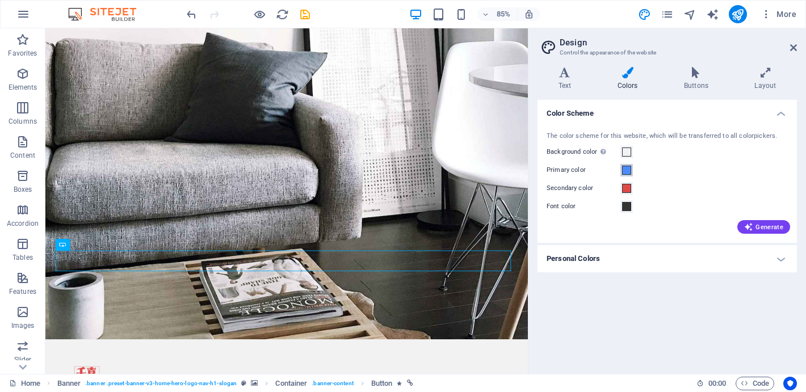
click at [626, 171] on span at bounding box center [626, 170] width 9 height 9
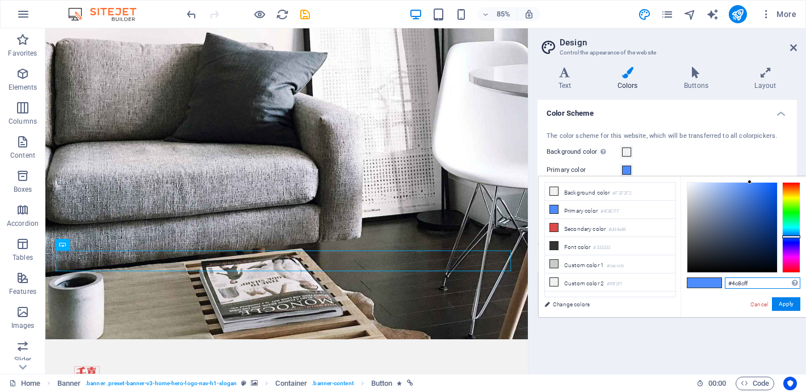
click at [754, 282] on input "#4c8cff" at bounding box center [763, 283] width 76 height 11
click at [624, 150] on span at bounding box center [626, 152] width 9 height 9
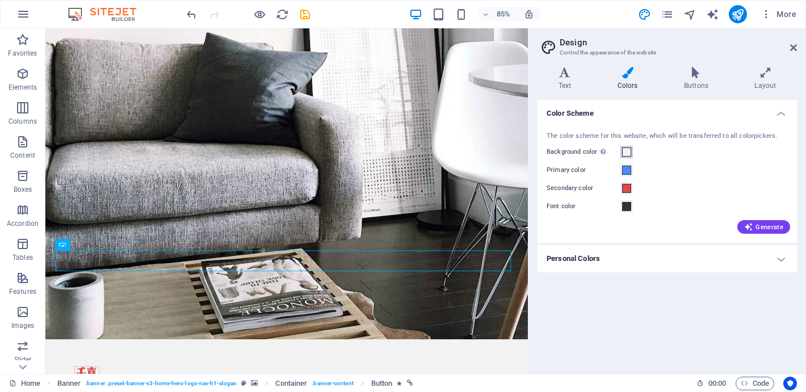
click at [624, 151] on span at bounding box center [626, 152] width 9 height 9
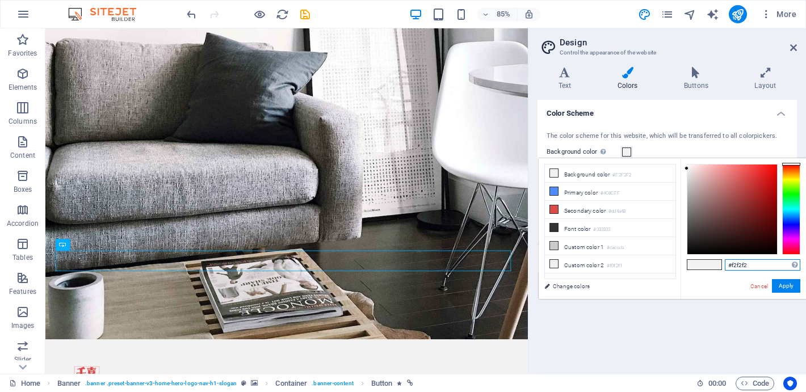
drag, startPoint x: 754, startPoint y: 264, endPoint x: 699, endPoint y: 264, distance: 54.5
click at [699, 264] on div "#f2f2f2 Supported formats #0852ed rgb(8, 82, 237) rgba(8, 82, 237, 90%) hsv(221…" at bounding box center [743, 310] width 125 height 305
type input "#f7f6f2"
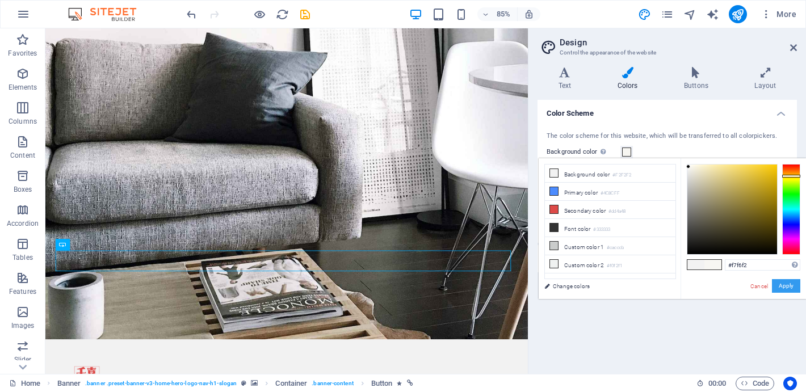
click at [791, 287] on button "Apply" at bounding box center [786, 286] width 28 height 14
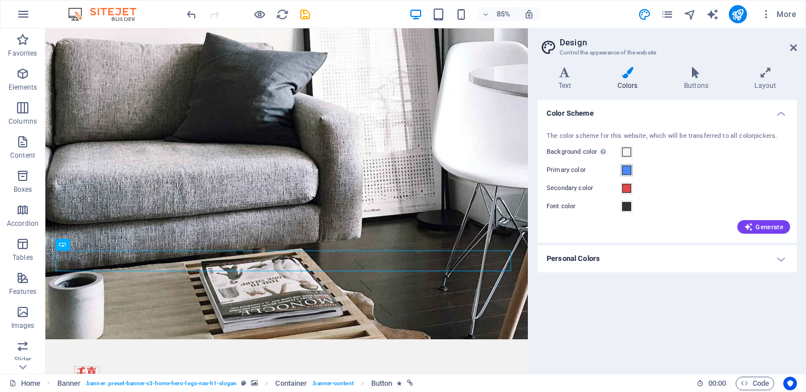
click at [629, 170] on span at bounding box center [626, 170] width 9 height 9
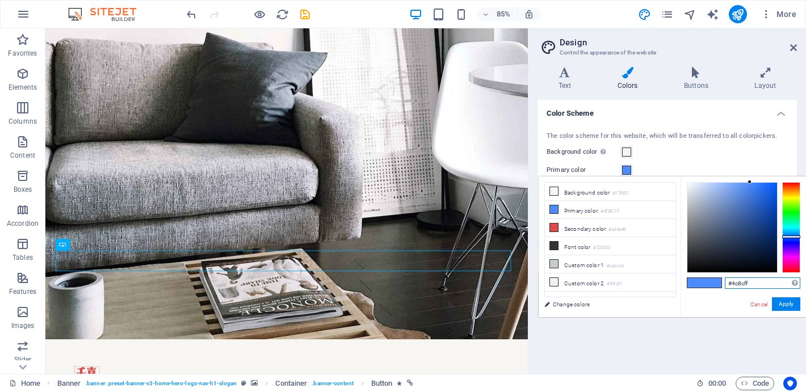
drag, startPoint x: 756, startPoint y: 284, endPoint x: 731, endPoint y: 284, distance: 25.0
click at [731, 284] on input "#4c8cff" at bounding box center [763, 283] width 76 height 11
click at [694, 330] on div "Color Scheme The color scheme for this website, which will be transferred to al…" at bounding box center [667, 232] width 259 height 265
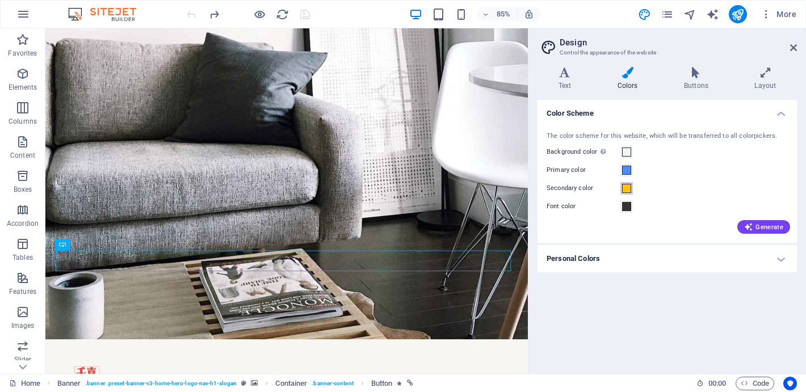
click at [628, 185] on span at bounding box center [626, 188] width 9 height 9
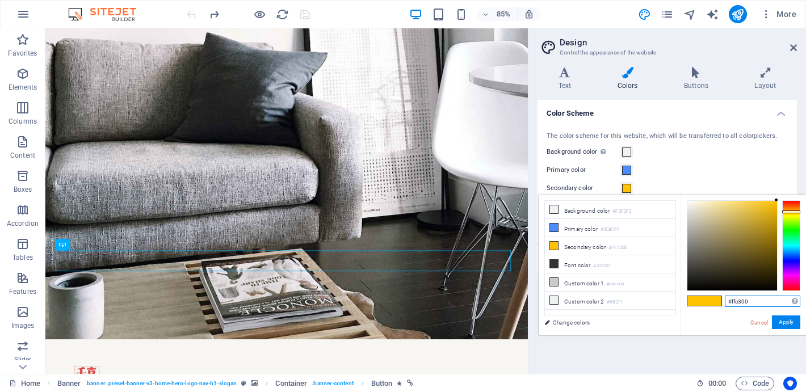
drag, startPoint x: 753, startPoint y: 301, endPoint x: 731, endPoint y: 301, distance: 22.1
click at [731, 301] on input "#ffc300" at bounding box center [763, 301] width 76 height 11
click at [588, 225] on li "Primary color #4C8CFF" at bounding box center [610, 228] width 131 height 18
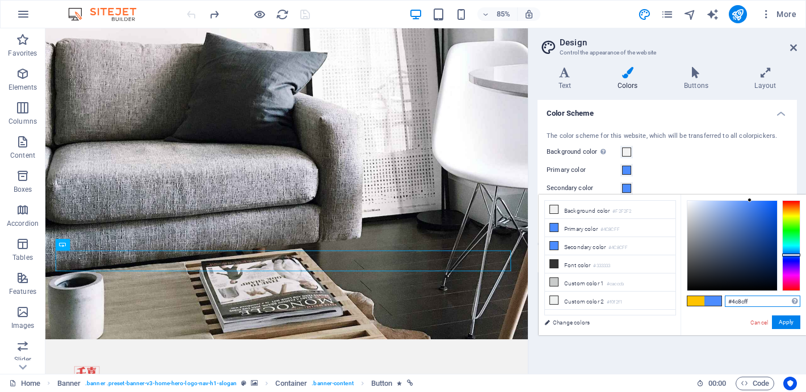
drag, startPoint x: 756, startPoint y: 298, endPoint x: 732, endPoint y: 299, distance: 24.4
click at [732, 299] on input "#4c8cff" at bounding box center [763, 301] width 76 height 11
drag, startPoint x: 732, startPoint y: 299, endPoint x: 760, endPoint y: 299, distance: 28.4
click at [761, 299] on input "#4c8cff" at bounding box center [763, 301] width 76 height 11
paste input "ffc300"
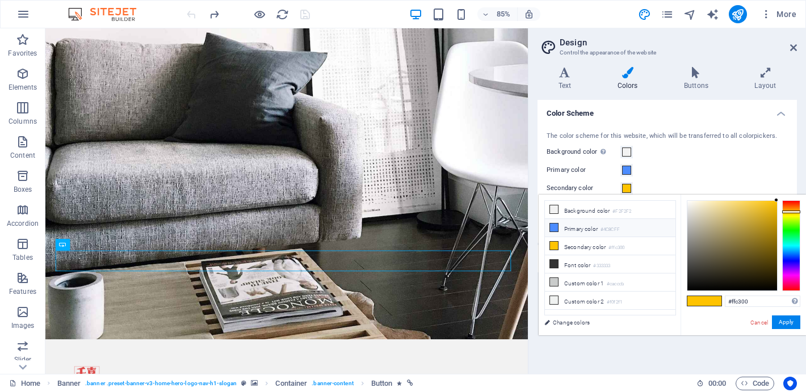
click at [595, 230] on li "Primary color #4C8CFF" at bounding box center [610, 228] width 131 height 18
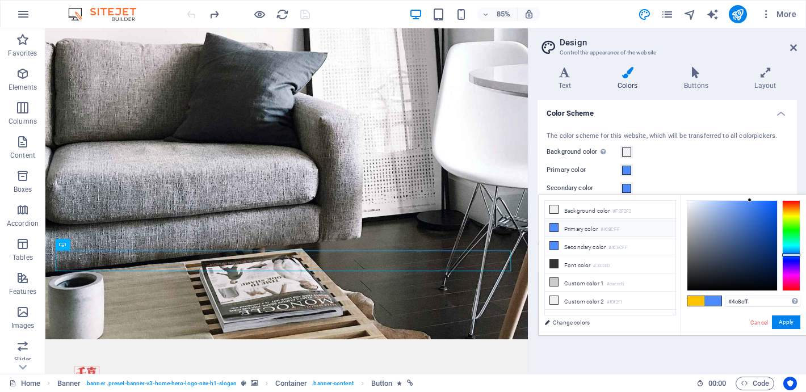
click at [606, 228] on small "#4C8CFF" at bounding box center [610, 230] width 19 height 8
drag, startPoint x: 731, startPoint y: 301, endPoint x: 750, endPoint y: 301, distance: 19.3
click at [751, 301] on input "#4c8cff" at bounding box center [763, 301] width 76 height 11
paste input "ffc300"
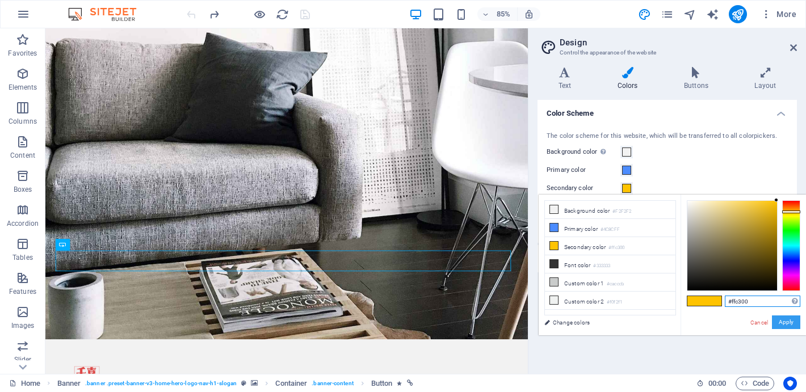
type input "#ffc300"
click at [788, 322] on button "Apply" at bounding box center [786, 323] width 28 height 14
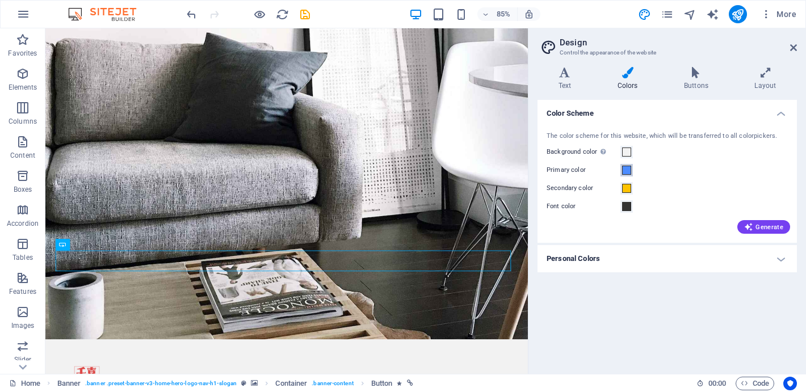
click at [624, 173] on span at bounding box center [626, 170] width 9 height 9
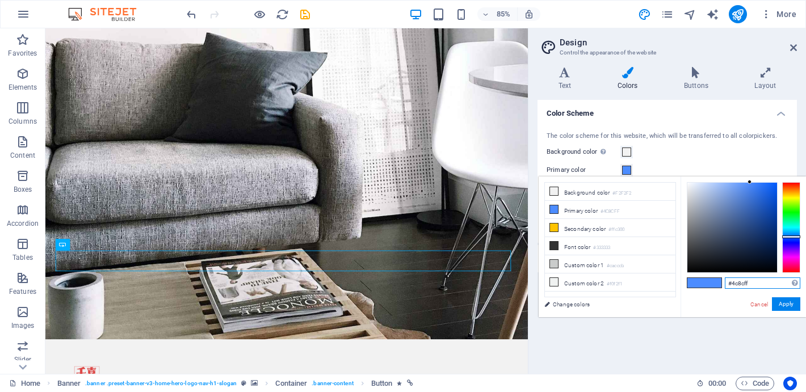
drag, startPoint x: 732, startPoint y: 284, endPoint x: 764, endPoint y: 284, distance: 31.8
click at [766, 284] on input "#4c8cff" at bounding box center [763, 283] width 76 height 11
paste input "ffc300"
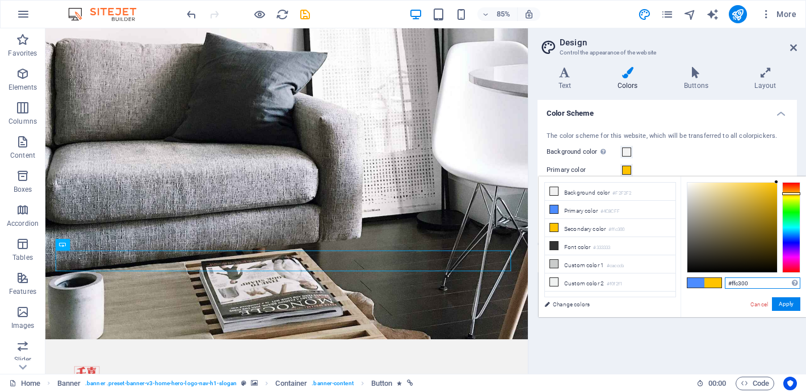
type input "#ffc300"
click at [783, 307] on button "Apply" at bounding box center [786, 304] width 28 height 14
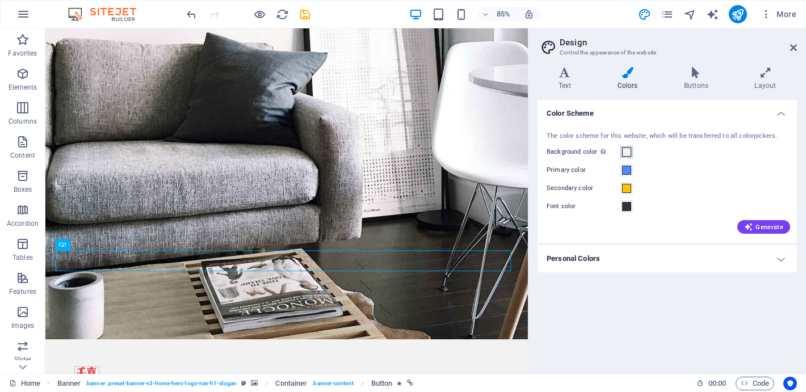
click at [628, 153] on span at bounding box center [626, 152] width 9 height 9
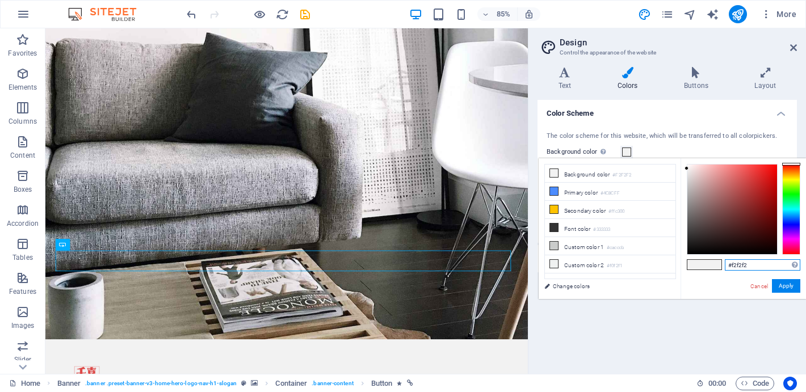
drag, startPoint x: 733, startPoint y: 266, endPoint x: 785, endPoint y: 274, distance: 52.3
click at [784, 267] on input "#f2f2f2" at bounding box center [763, 264] width 76 height 11
type input "#f7f6f2"
click at [793, 281] on button "Apply" at bounding box center [786, 286] width 28 height 14
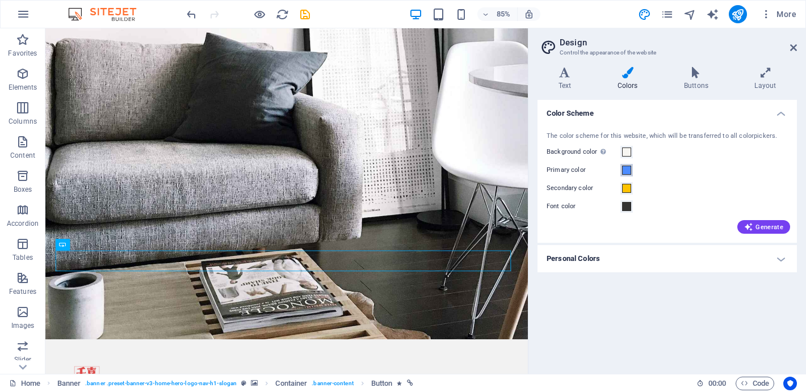
click at [627, 171] on span at bounding box center [626, 170] width 9 height 9
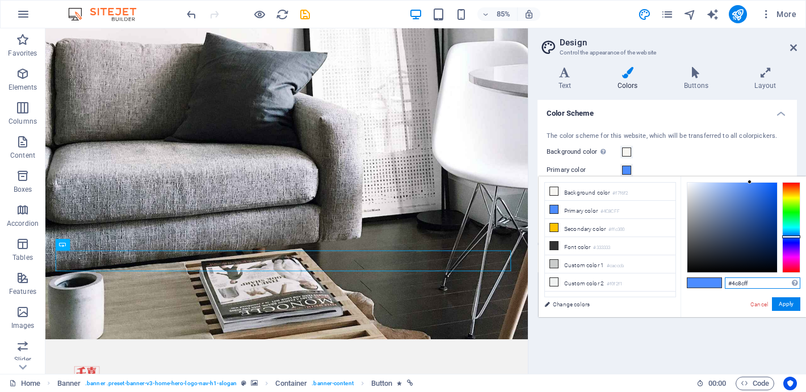
drag, startPoint x: 734, startPoint y: 284, endPoint x: 756, endPoint y: 284, distance: 21.6
click at [754, 284] on input "#4c8cff" at bounding box center [763, 283] width 76 height 11
paste input "ffc300"
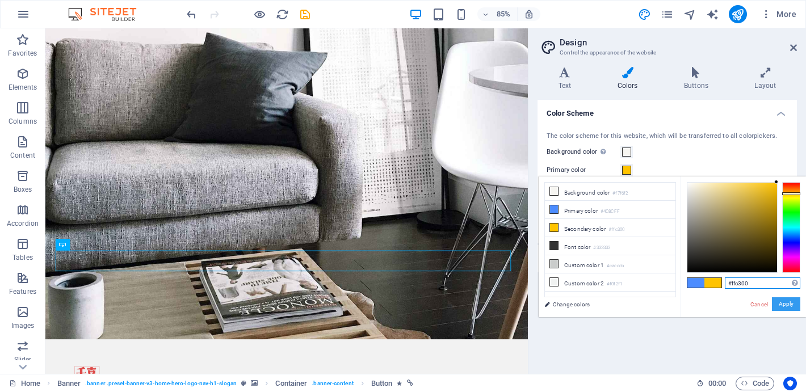
type input "#ffc300"
click at [784, 303] on button "Apply" at bounding box center [786, 304] width 28 height 14
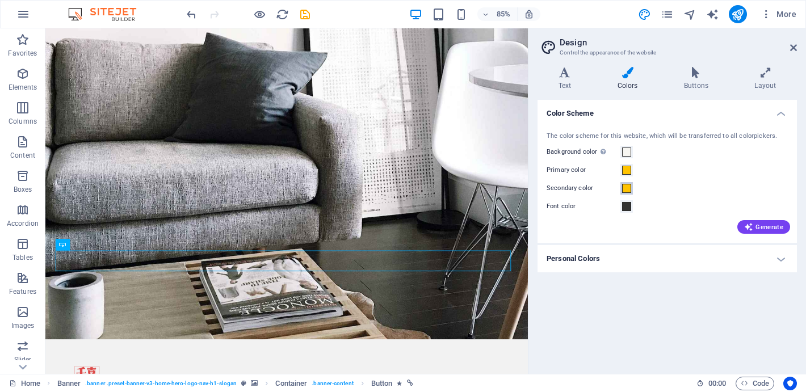
click at [627, 186] on span at bounding box center [626, 188] width 9 height 9
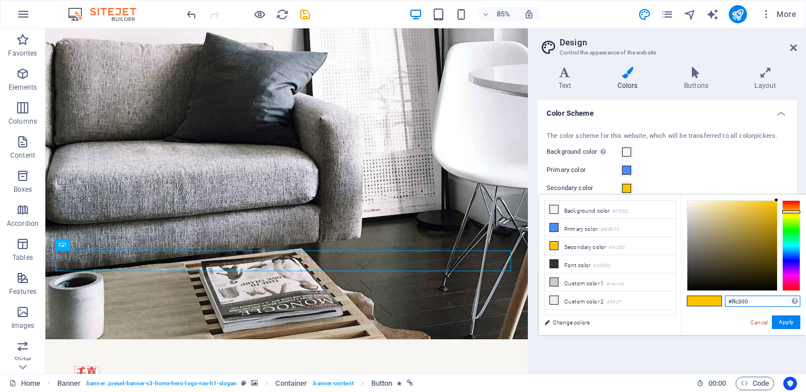
drag, startPoint x: 731, startPoint y: 303, endPoint x: 773, endPoint y: 303, distance: 42.0
click at [773, 303] on input "#ffc300" at bounding box center [763, 301] width 76 height 11
type input "#dd4a48"
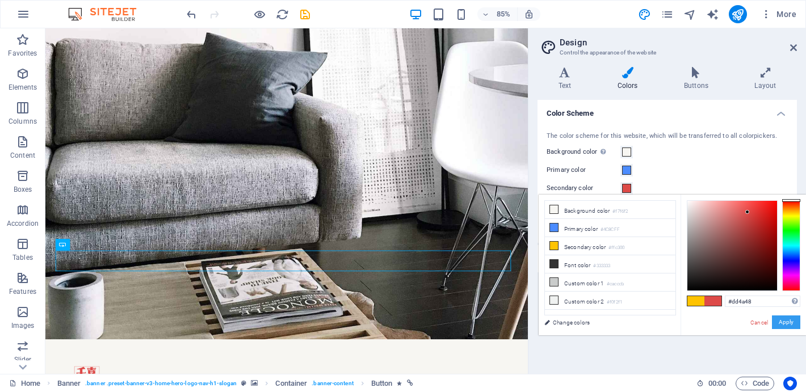
click at [784, 322] on button "Apply" at bounding box center [786, 323] width 28 height 14
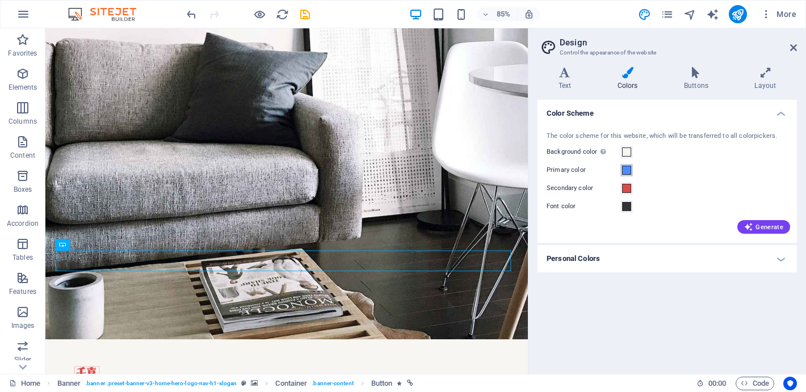
click at [630, 171] on span at bounding box center [626, 170] width 9 height 9
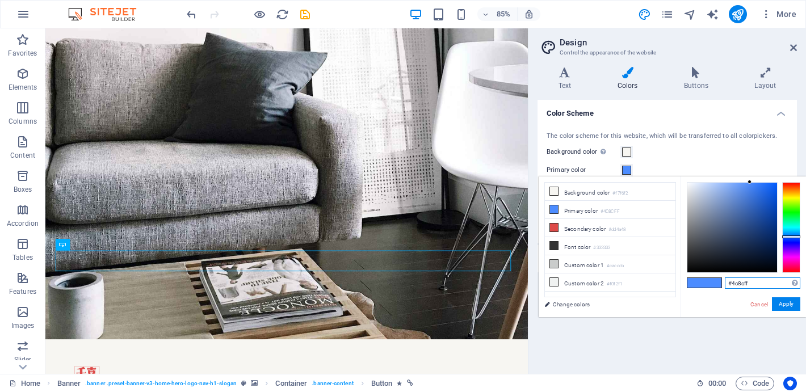
drag, startPoint x: 731, startPoint y: 284, endPoint x: 758, endPoint y: 284, distance: 27.2
click at [757, 284] on input "#4c8cff" at bounding box center [763, 283] width 76 height 11
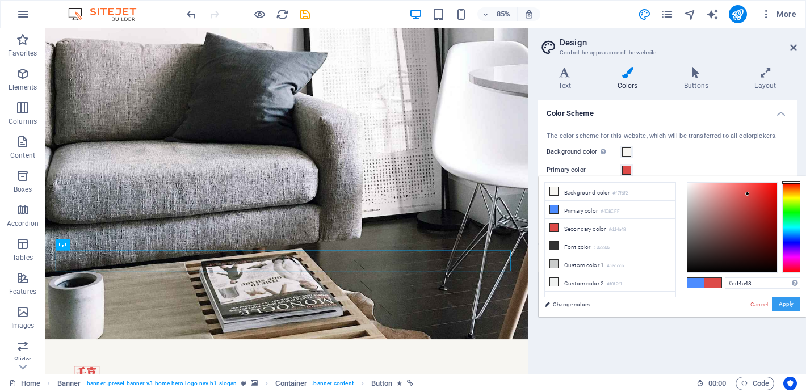
click at [793, 308] on button "Apply" at bounding box center [786, 304] width 28 height 14
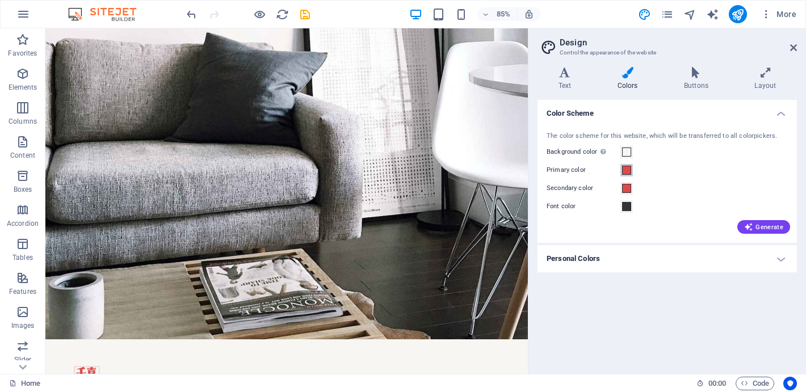
click at [627, 170] on span at bounding box center [626, 170] width 9 height 9
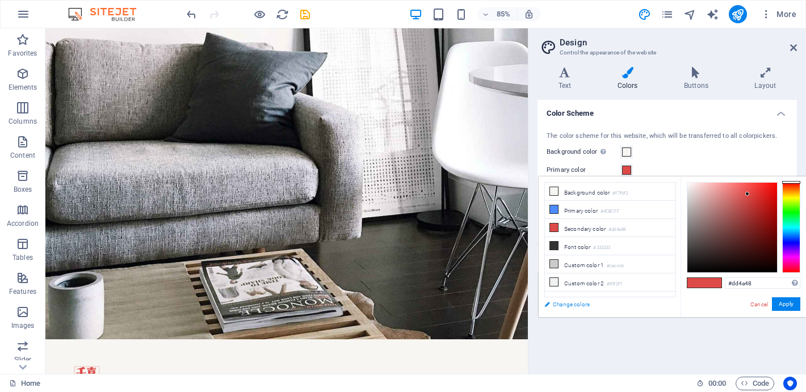
click at [573, 303] on link "Change colors" at bounding box center [605, 304] width 132 height 14
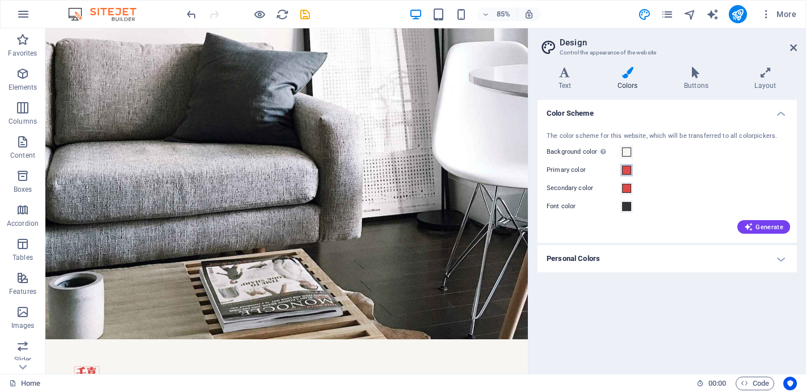
click at [628, 170] on span at bounding box center [626, 170] width 9 height 9
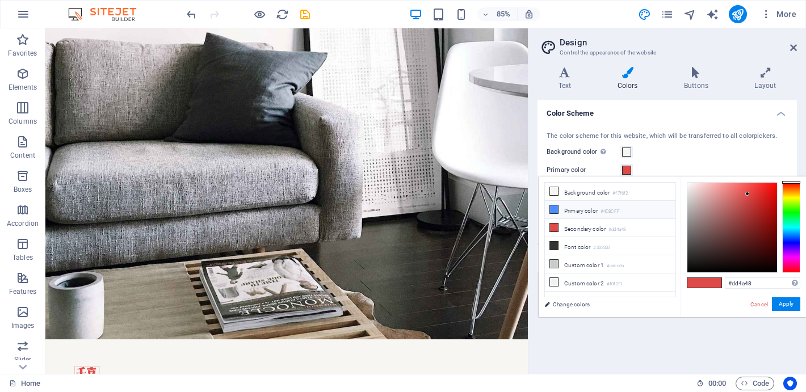
click at [592, 212] on li "Primary color #4C8CFF" at bounding box center [610, 210] width 131 height 18
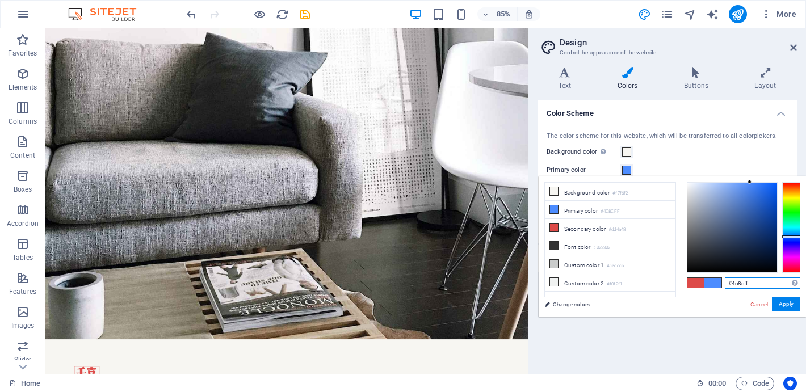
drag, startPoint x: 733, startPoint y: 283, endPoint x: 751, endPoint y: 283, distance: 18.2
click at [750, 283] on input "#4c8cff" at bounding box center [763, 283] width 76 height 11
paste input "ffc300"
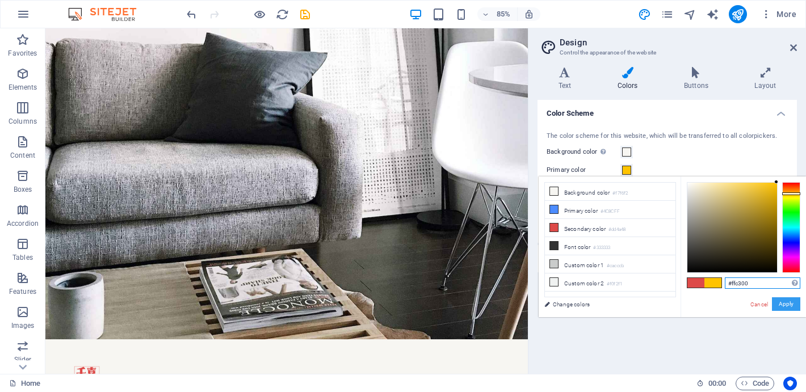
type input "#ffc300"
click at [779, 302] on button "Apply" at bounding box center [786, 304] width 28 height 14
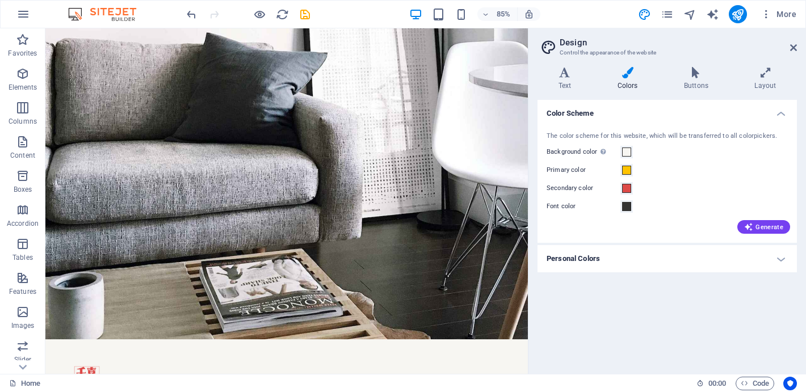
click at [762, 257] on h4 "Personal Colors" at bounding box center [667, 258] width 259 height 27
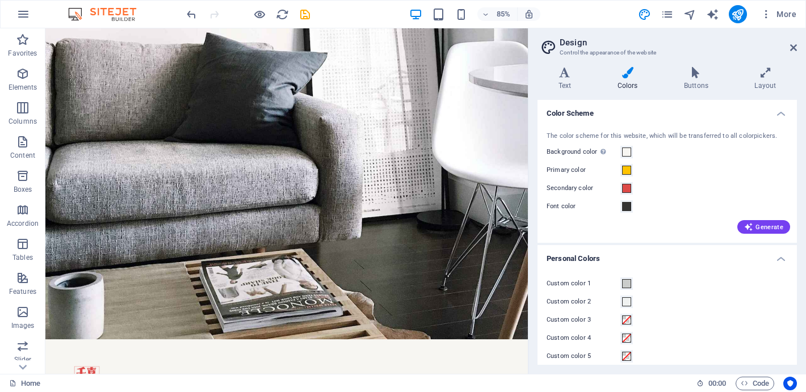
click at [748, 263] on h4 "Personal Colors" at bounding box center [667, 255] width 259 height 20
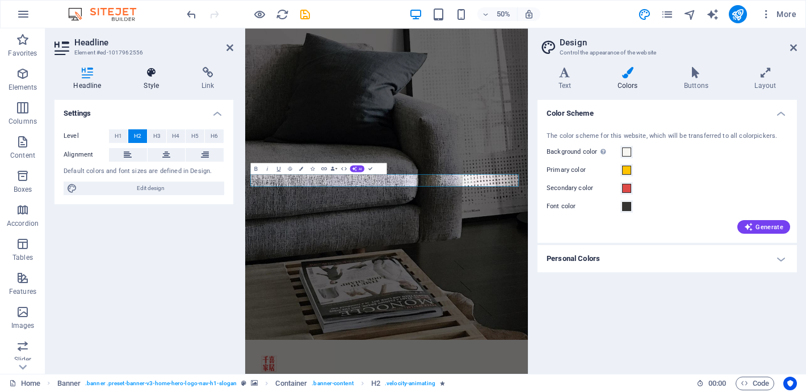
click at [152, 74] on icon at bounding box center [151, 72] width 53 height 11
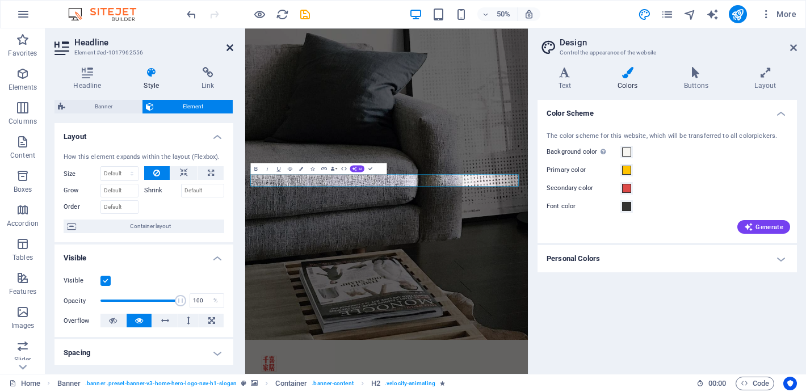
click at [227, 45] on icon at bounding box center [230, 47] width 7 height 9
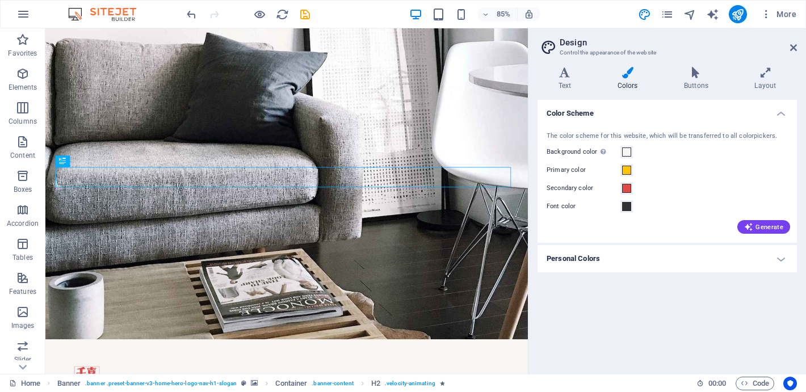
click at [632, 295] on div "Color Scheme The color scheme for this website, which will be transferred to al…" at bounding box center [667, 232] width 259 height 265
click at [796, 44] on icon at bounding box center [793, 47] width 7 height 9
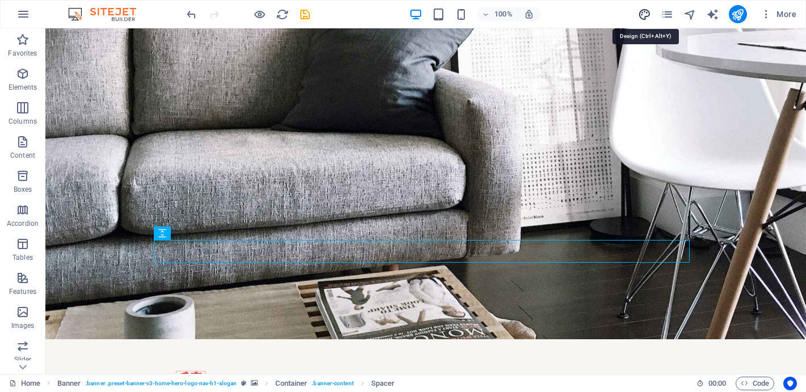
click at [646, 12] on icon "design" at bounding box center [644, 14] width 13 height 13
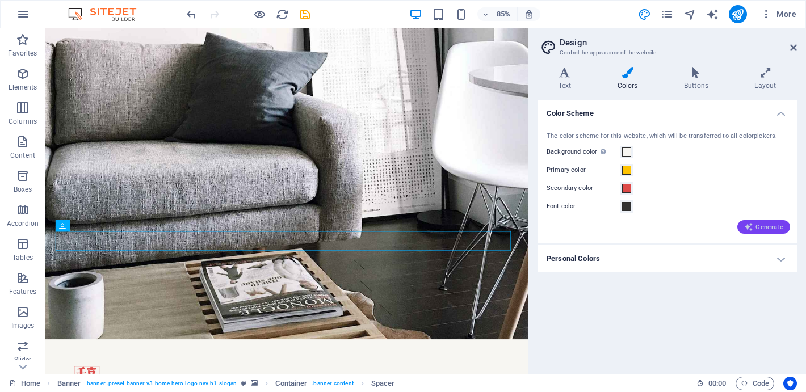
click at [758, 228] on span "Generate" at bounding box center [763, 227] width 39 height 9
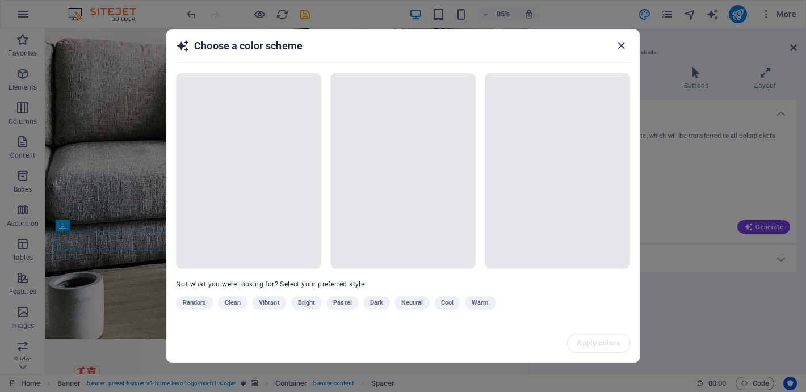
click at [623, 45] on icon "button" at bounding box center [621, 45] width 13 height 13
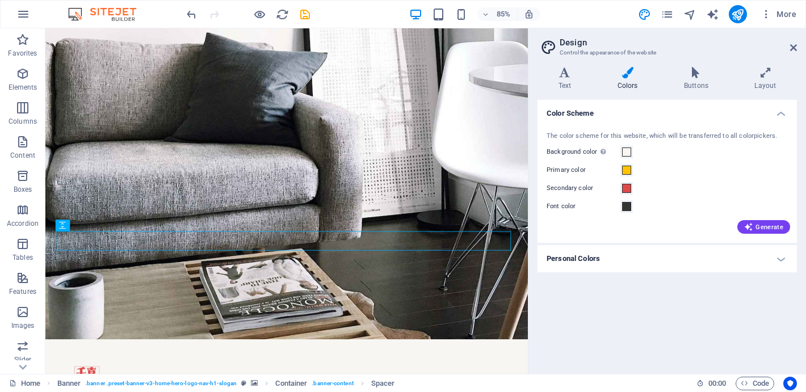
click at [778, 259] on h4 "Personal Colors" at bounding box center [667, 258] width 259 height 27
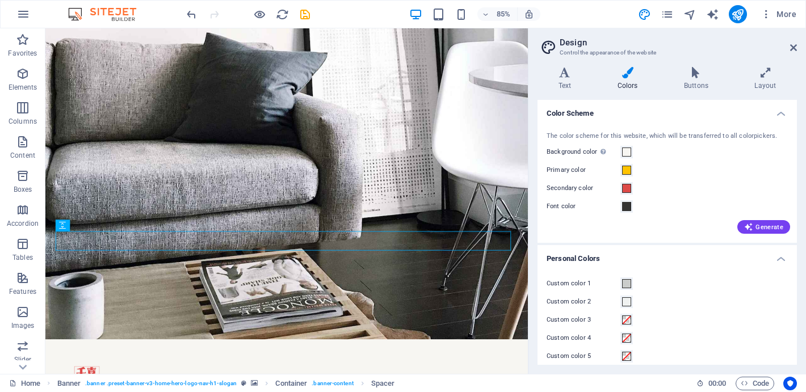
click at [767, 257] on h4 "Personal Colors" at bounding box center [667, 255] width 259 height 20
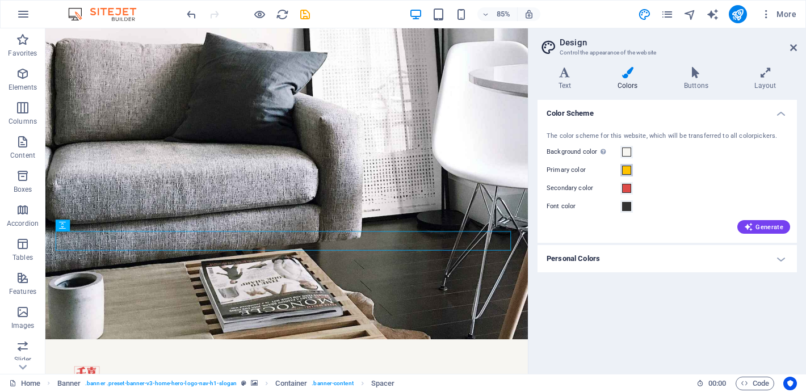
click at [626, 168] on span at bounding box center [626, 170] width 9 height 9
click at [622, 167] on span at bounding box center [626, 170] width 9 height 9
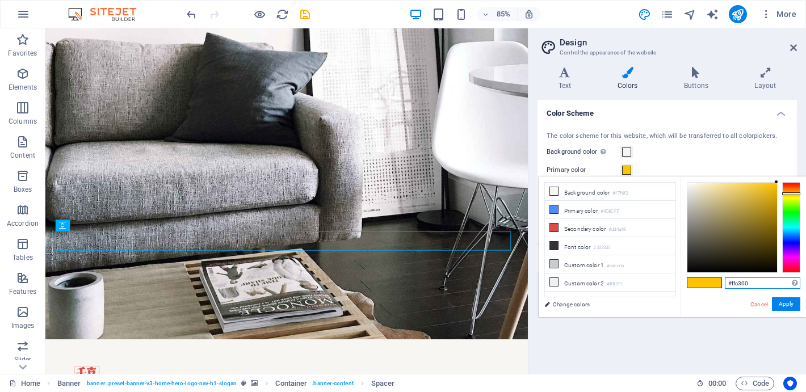
drag, startPoint x: 735, startPoint y: 280, endPoint x: 768, endPoint y: 279, distance: 32.9
click at [769, 280] on input "#ffc300" at bounding box center [763, 283] width 76 height 11
type input "#dd4a48"
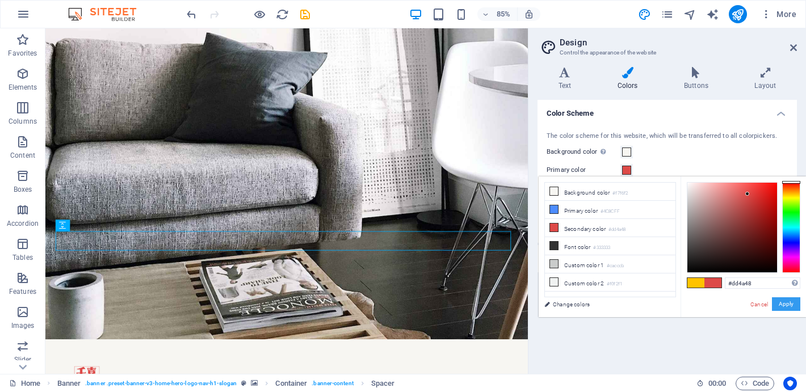
click at [794, 308] on button "Apply" at bounding box center [786, 304] width 28 height 14
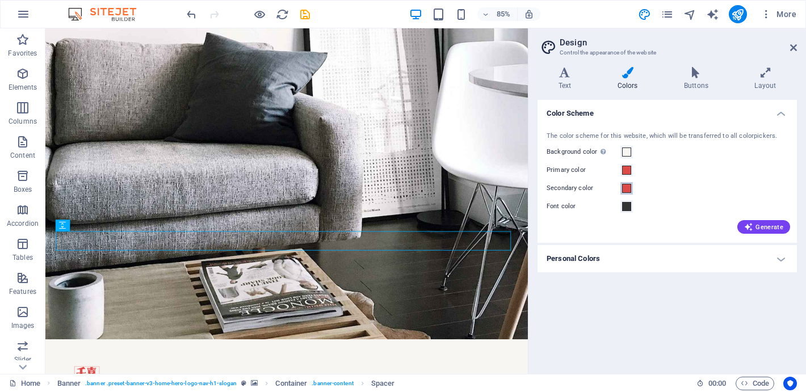
click at [628, 192] on span at bounding box center [626, 188] width 9 height 9
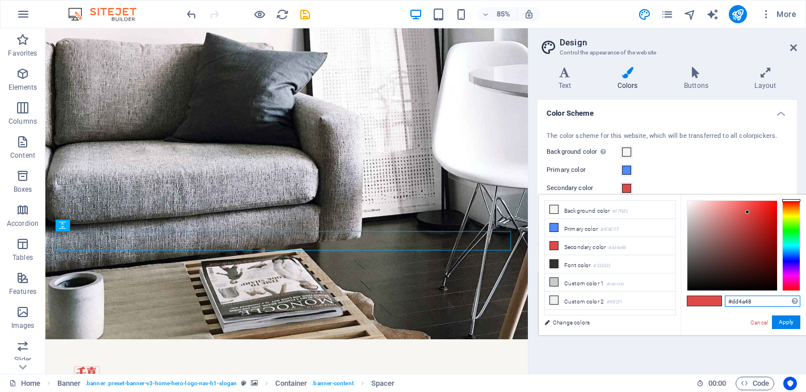
drag, startPoint x: 753, startPoint y: 304, endPoint x: 733, endPoint y: 303, distance: 19.9
click at [733, 303] on input "#dd4a48" at bounding box center [763, 301] width 76 height 11
paste input "C1A36E"
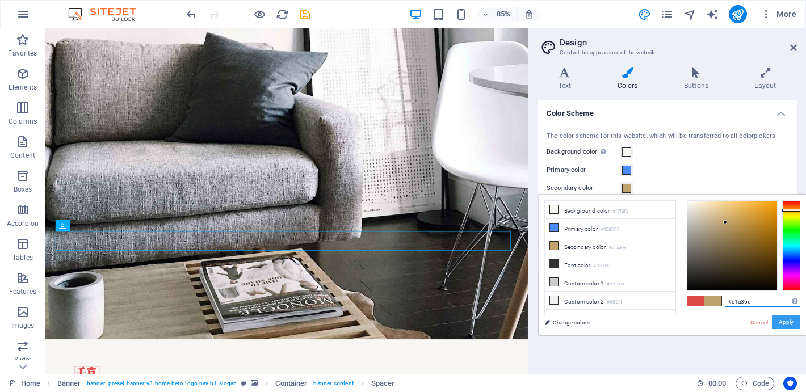
type input "#c1a36e"
click at [790, 324] on button "Apply" at bounding box center [786, 323] width 28 height 14
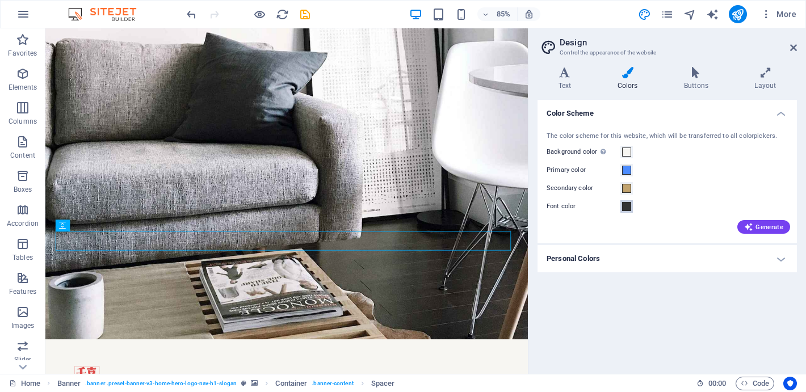
click at [627, 206] on span at bounding box center [626, 206] width 9 height 9
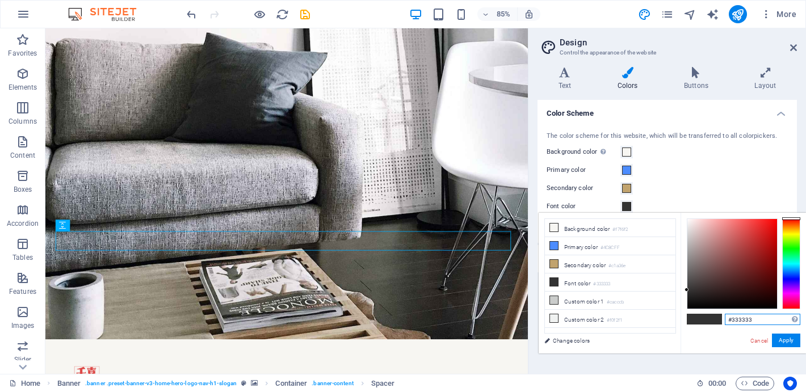
drag, startPoint x: 760, startPoint y: 322, endPoint x: 732, endPoint y: 322, distance: 27.8
click at [732, 322] on input "#333333" at bounding box center [763, 319] width 76 height 11
paste input "2C2C2C"
type input "#2c2c2c"
click at [794, 341] on button "Apply" at bounding box center [786, 341] width 28 height 14
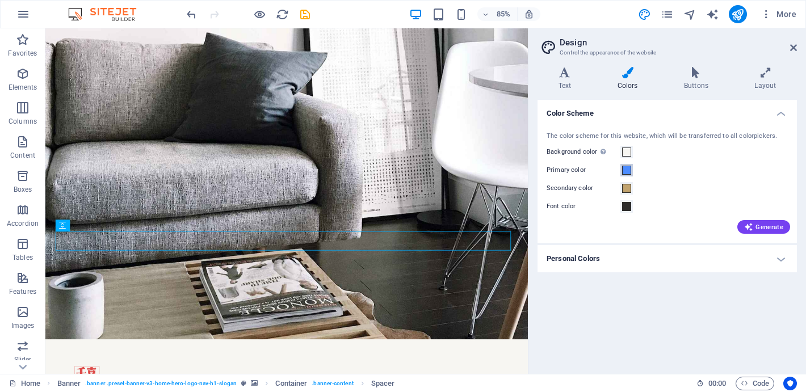
click at [628, 170] on span at bounding box center [626, 170] width 9 height 9
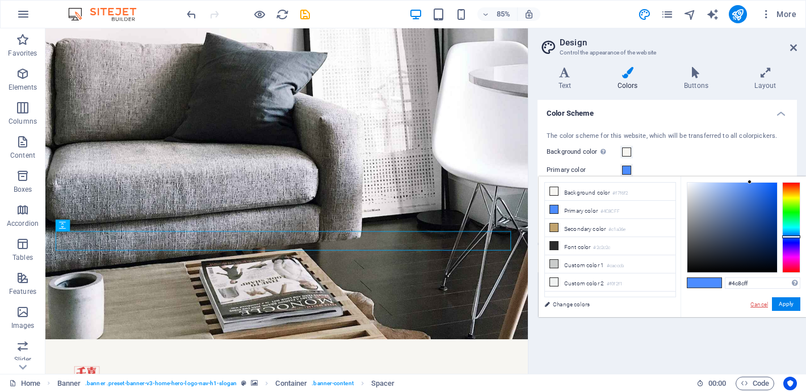
click at [763, 307] on link "Cancel" at bounding box center [759, 304] width 20 height 9
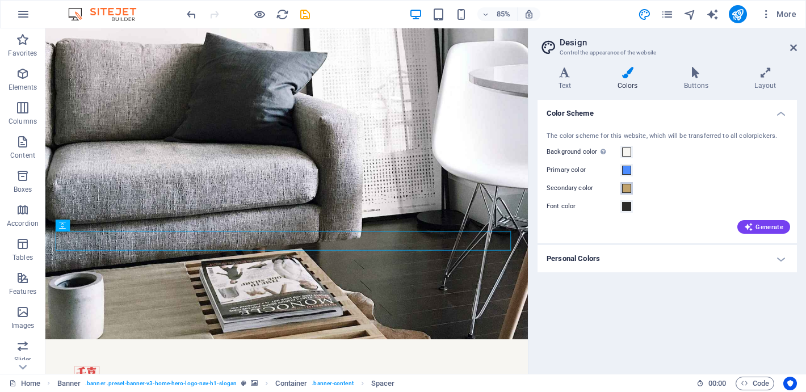
click at [629, 188] on span at bounding box center [626, 188] width 9 height 9
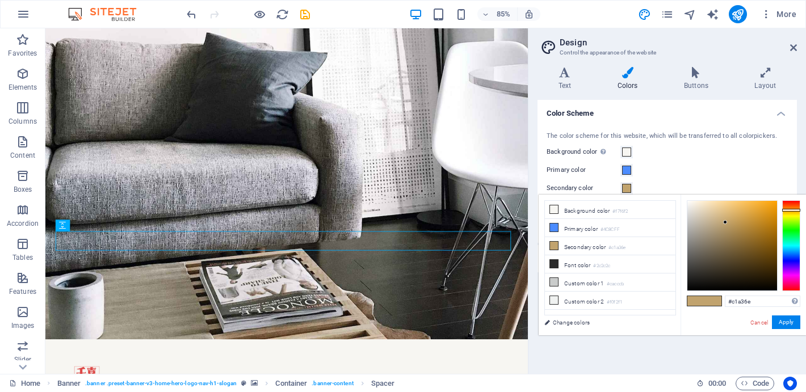
click at [629, 188] on span at bounding box center [626, 188] width 9 height 9
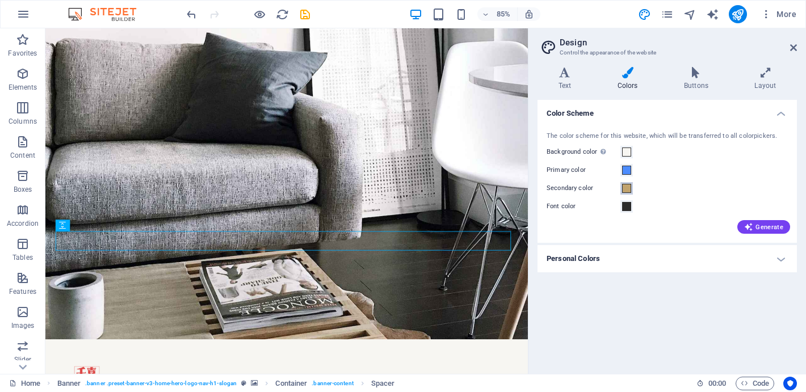
click at [628, 189] on span at bounding box center [626, 188] width 9 height 9
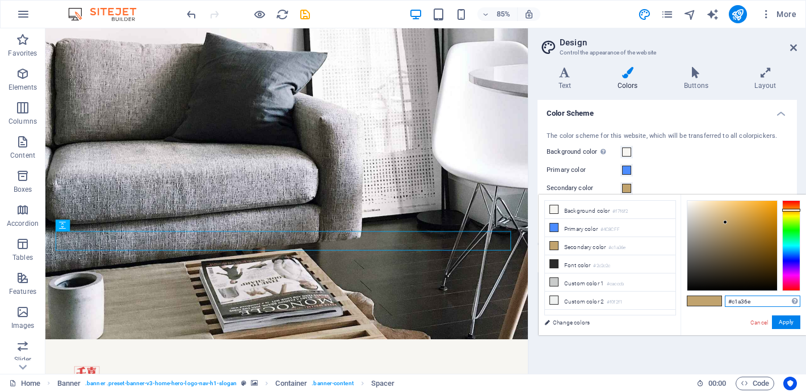
drag, startPoint x: 732, startPoint y: 303, endPoint x: 757, endPoint y: 303, distance: 25.0
click at [761, 303] on input "#c1a36e" at bounding box center [763, 301] width 76 height 11
paste input "7A7670"
click at [794, 322] on button "Apply" at bounding box center [786, 323] width 28 height 14
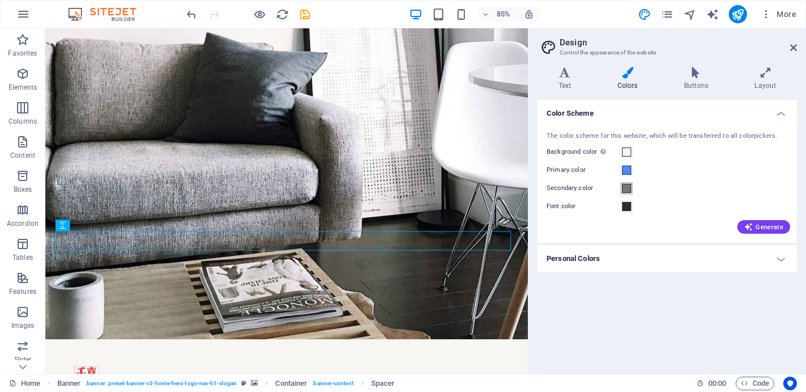
click at [626, 188] on span at bounding box center [626, 188] width 9 height 9
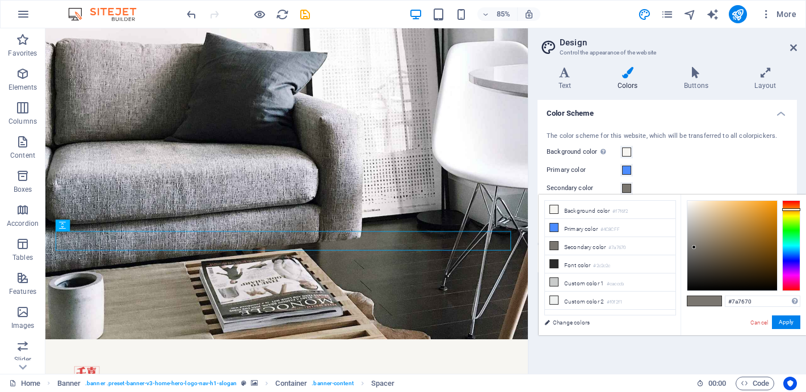
click at [626, 188] on span at bounding box center [626, 188] width 9 height 9
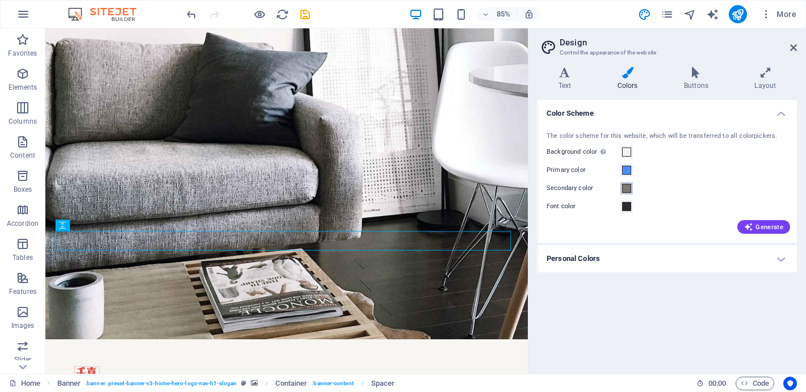
click at [626, 187] on span at bounding box center [626, 188] width 9 height 9
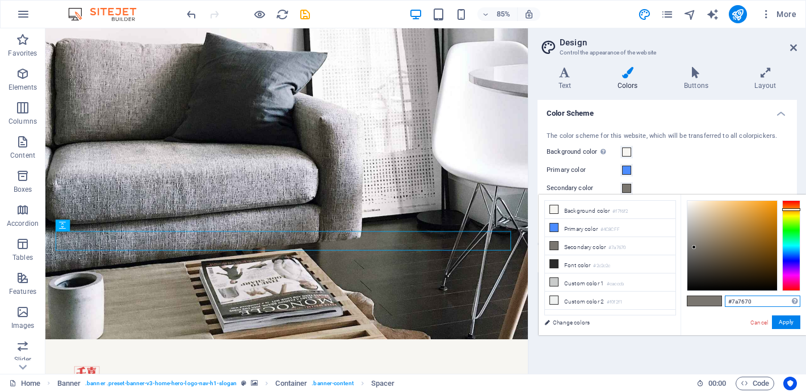
drag, startPoint x: 733, startPoint y: 299, endPoint x: 775, endPoint y: 299, distance: 42.0
click at [775, 299] on input "#7a7670" at bounding box center [763, 301] width 76 height 11
paste input "C1A36E"
type input "#c1a36e"
click at [786, 326] on button "Apply" at bounding box center [786, 323] width 28 height 14
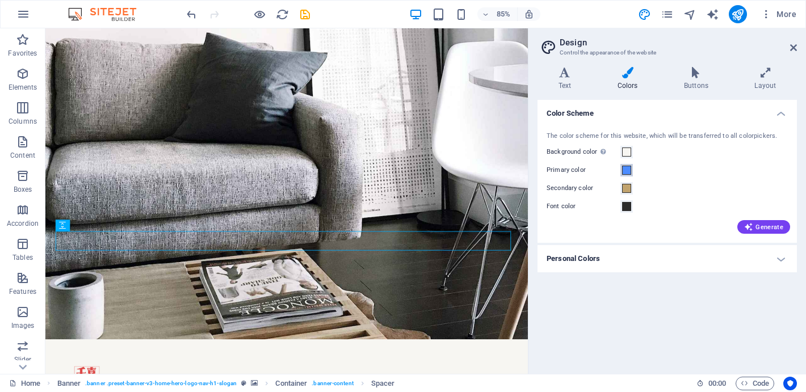
click at [627, 170] on span at bounding box center [626, 170] width 9 height 9
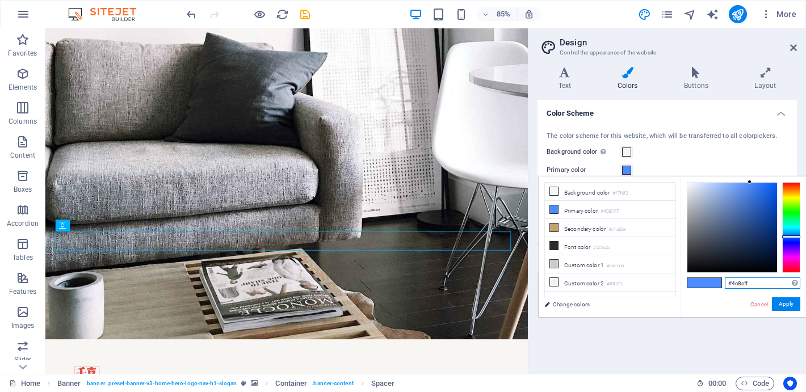
drag, startPoint x: 732, startPoint y: 281, endPoint x: 773, endPoint y: 281, distance: 40.3
click at [773, 281] on input "#4c8cff" at bounding box center [763, 283] width 76 height 11
paste input "DD4A48"
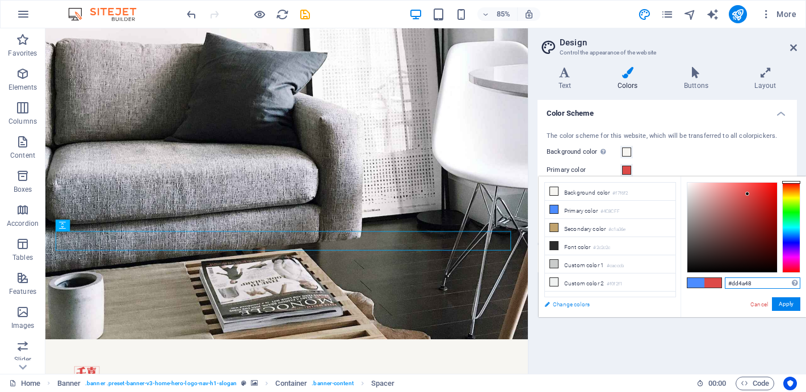
type input "#dd4a48"
click at [584, 309] on link "Change colors" at bounding box center [605, 304] width 132 height 14
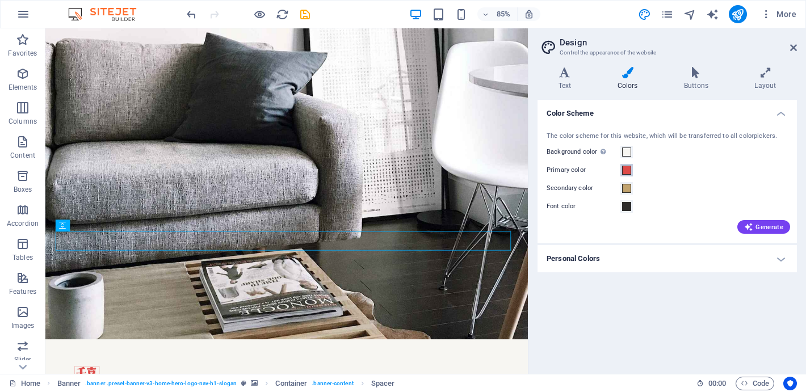
click at [627, 173] on span at bounding box center [626, 170] width 9 height 9
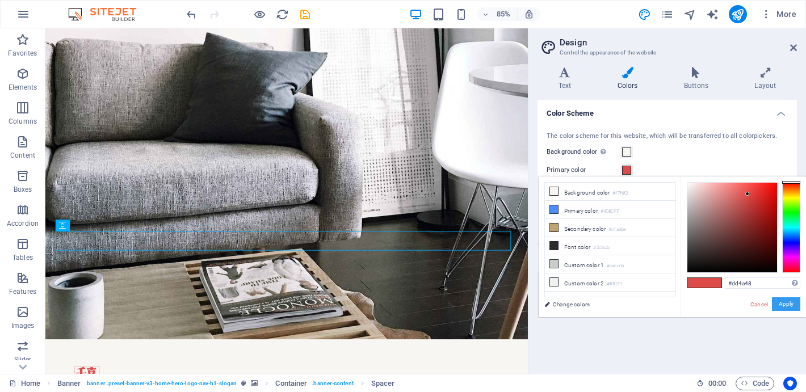
click at [783, 303] on button "Apply" at bounding box center [786, 304] width 28 height 14
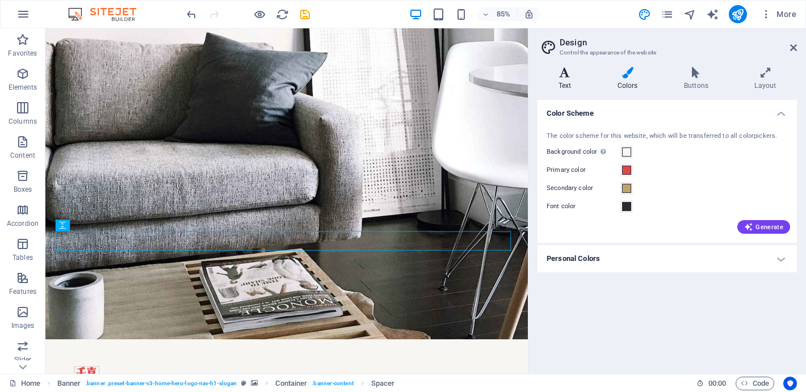
click at [569, 73] on icon at bounding box center [565, 72] width 54 height 11
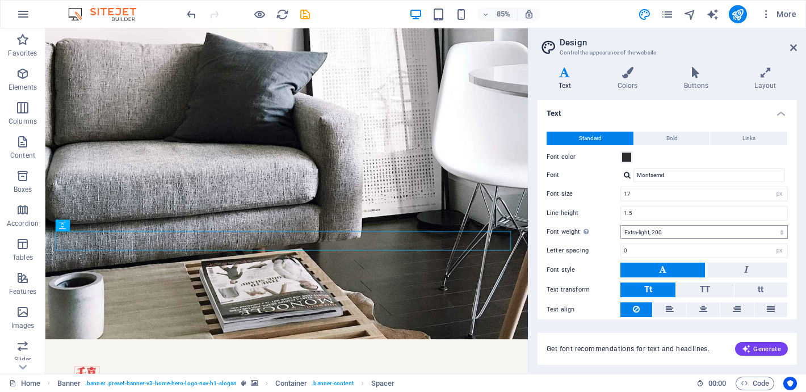
scroll to position [38, 0]
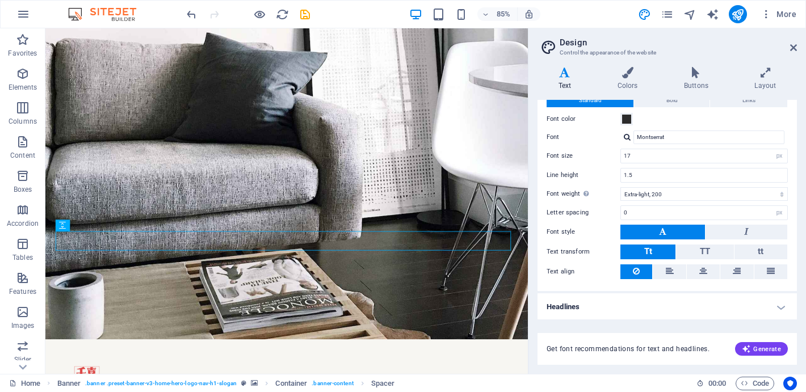
click at [636, 312] on h4 "Headlines" at bounding box center [667, 306] width 259 height 27
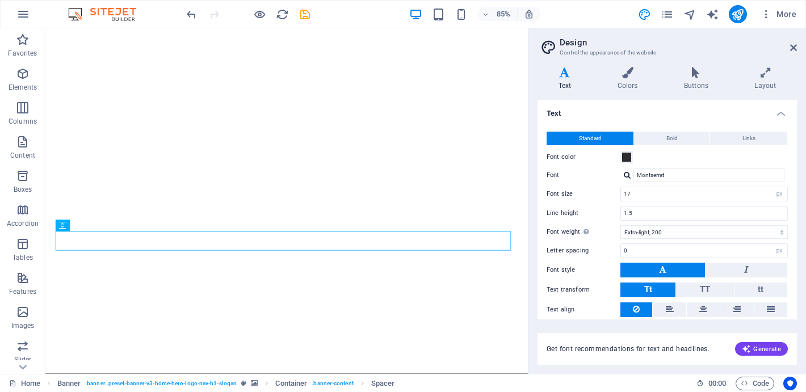
select select "px"
select select "200"
select select "px"
select select "600"
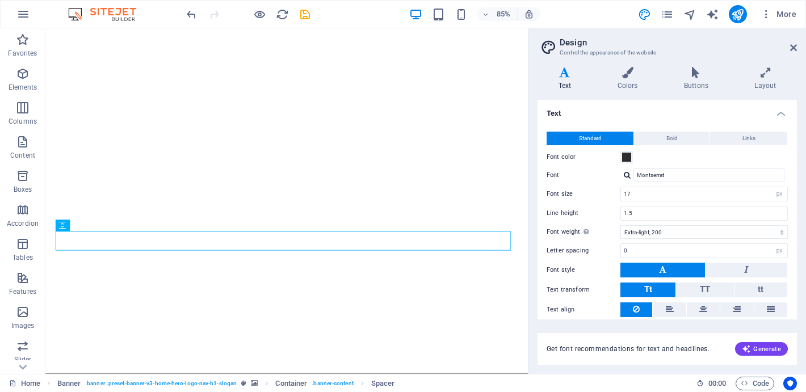
select select "px"
select select "rem"
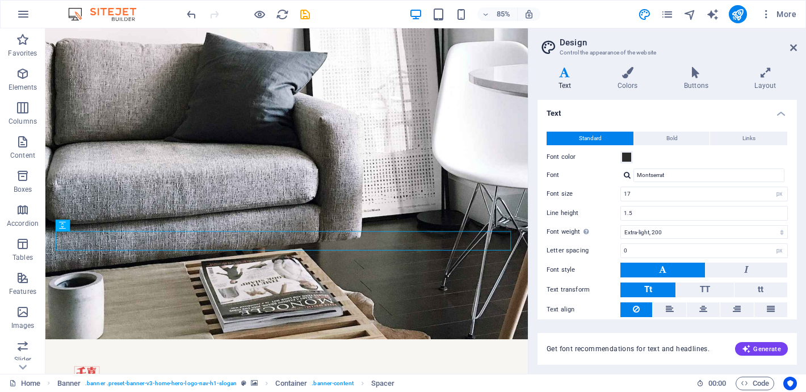
click at [624, 65] on div "Variants Text Colors Buttons Layout Text Standard Bold Links Font color Font Mo…" at bounding box center [668, 216] width 278 height 316
click at [627, 68] on icon at bounding box center [628, 72] width 62 height 11
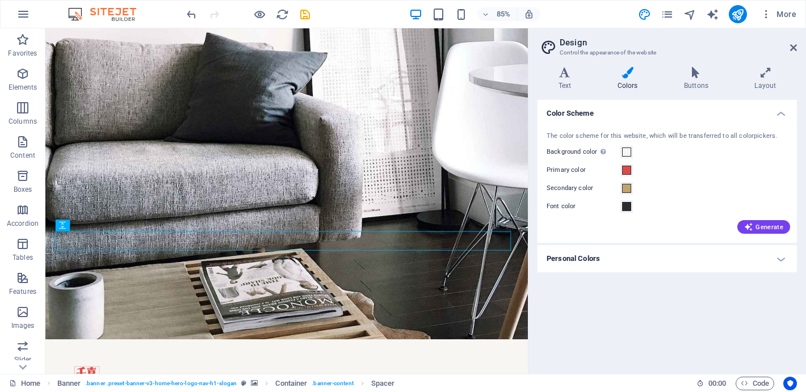
click at [699, 265] on h4 "Personal Colors" at bounding box center [667, 258] width 259 height 27
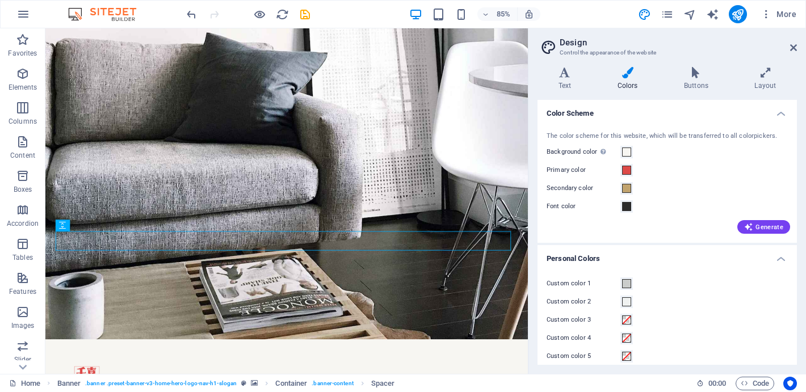
click at [699, 266] on div "Custom color 1 Custom color 2 Custom color 3 Custom color 4 Custom color 5" at bounding box center [667, 320] width 264 height 109
click at [794, 47] on icon at bounding box center [793, 47] width 7 height 9
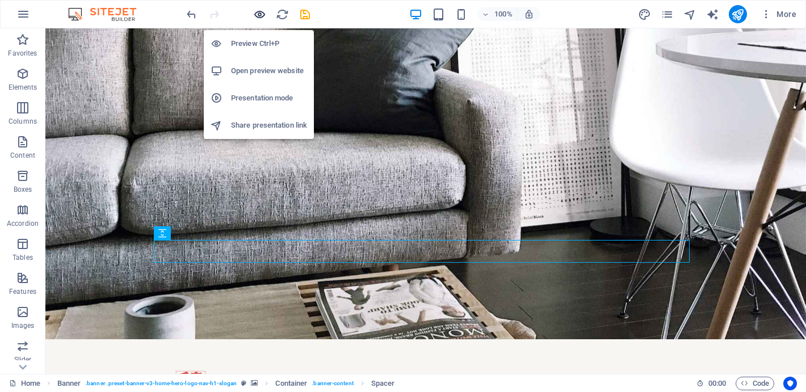
click at [261, 16] on icon "button" at bounding box center [259, 14] width 13 height 13
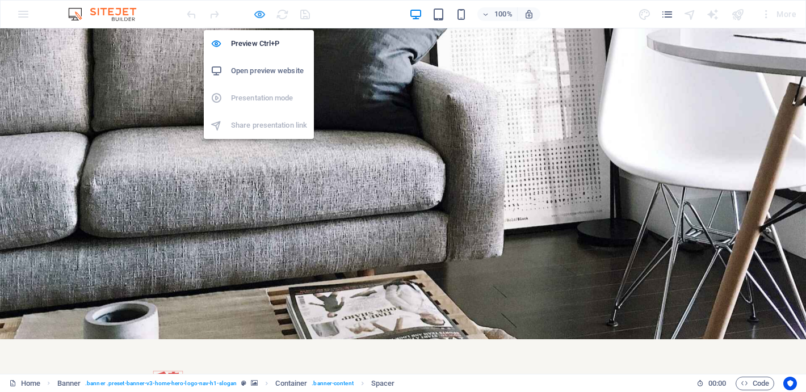
click at [259, 12] on icon "button" at bounding box center [259, 14] width 13 height 13
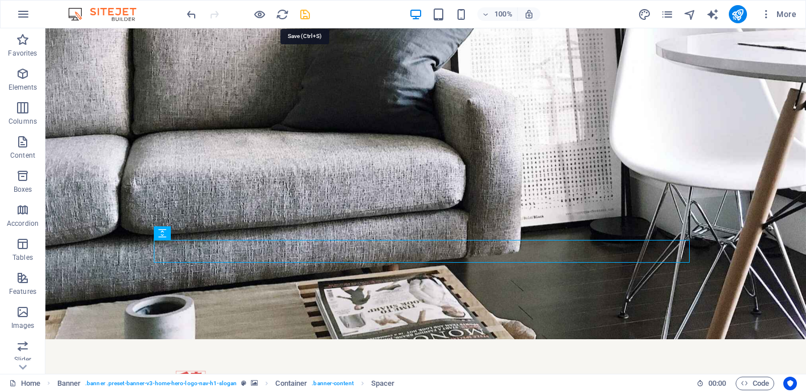
click at [304, 15] on icon "save" at bounding box center [305, 14] width 13 height 13
checkbox input "false"
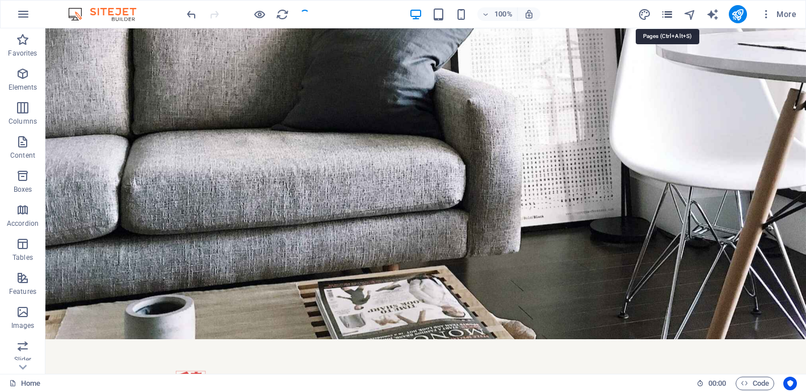
click at [665, 16] on icon "pages" at bounding box center [667, 14] width 13 height 13
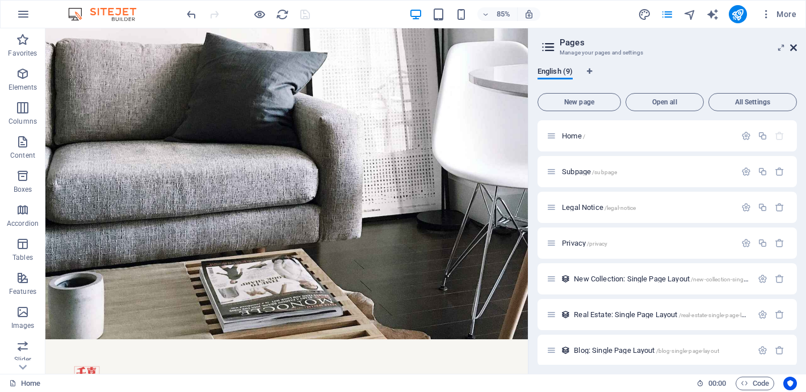
click at [795, 45] on icon at bounding box center [793, 47] width 7 height 9
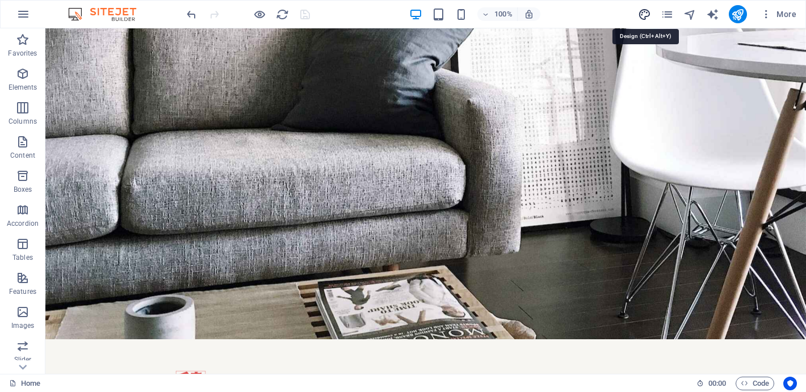
click at [643, 18] on icon "design" at bounding box center [644, 14] width 13 height 13
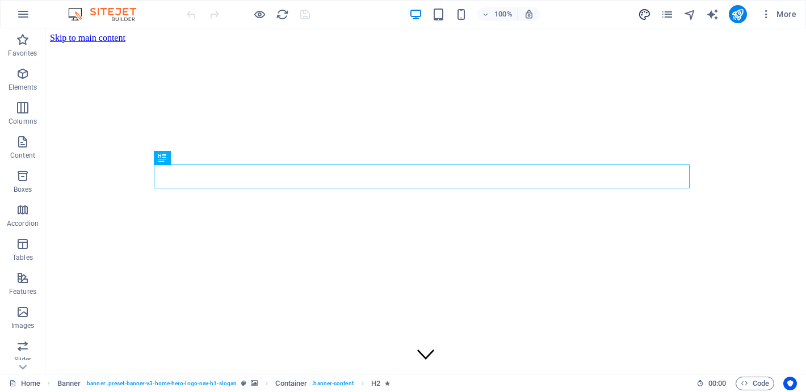
click at [645, 13] on icon "design" at bounding box center [644, 14] width 13 height 13
select select "px"
select select "200"
select select "px"
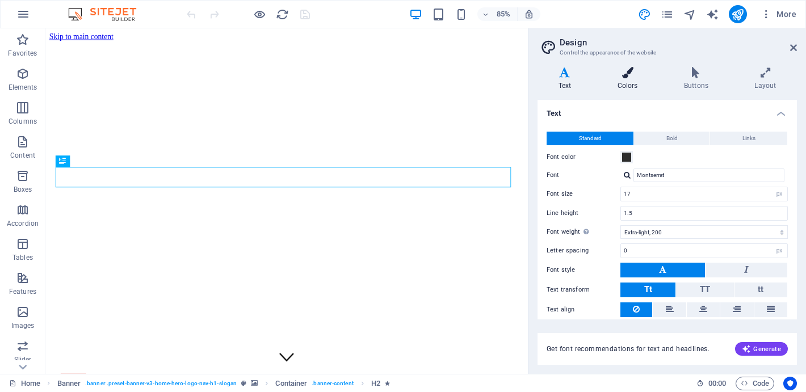
click at [633, 79] on h4 "Colors" at bounding box center [630, 79] width 66 height 24
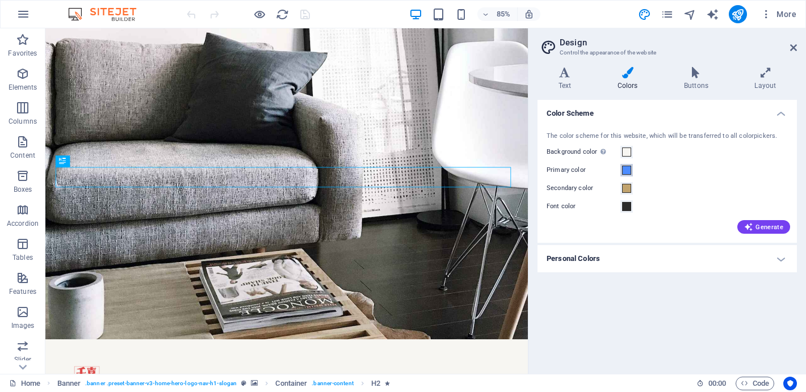
click at [627, 173] on span at bounding box center [626, 170] width 9 height 9
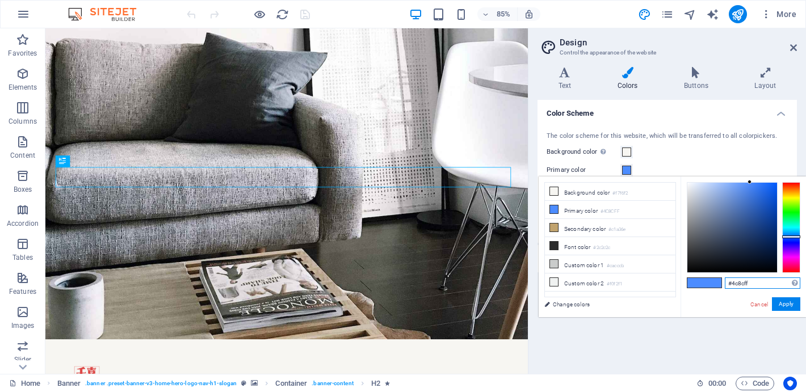
drag, startPoint x: 732, startPoint y: 284, endPoint x: 768, endPoint y: 284, distance: 35.8
click at [769, 284] on input "#4c8cff" at bounding box center [763, 283] width 76 height 11
paste input "DD4A48"
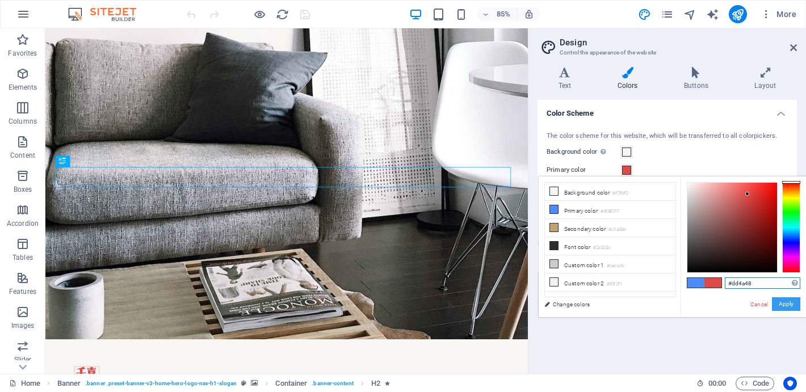
type input "#dd4a48"
click at [791, 306] on button "Apply" at bounding box center [786, 304] width 28 height 14
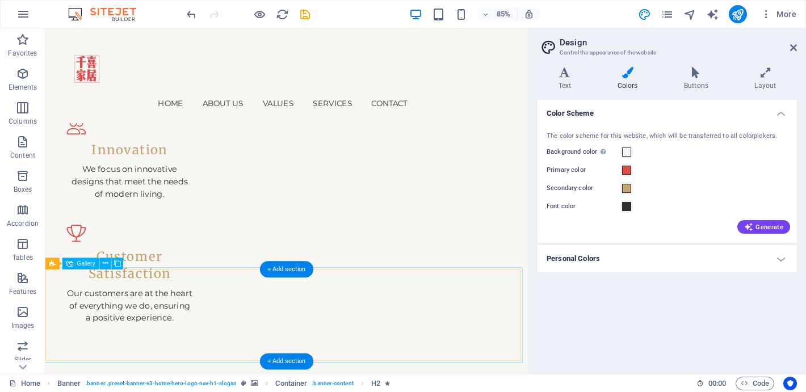
scroll to position [1327, 0]
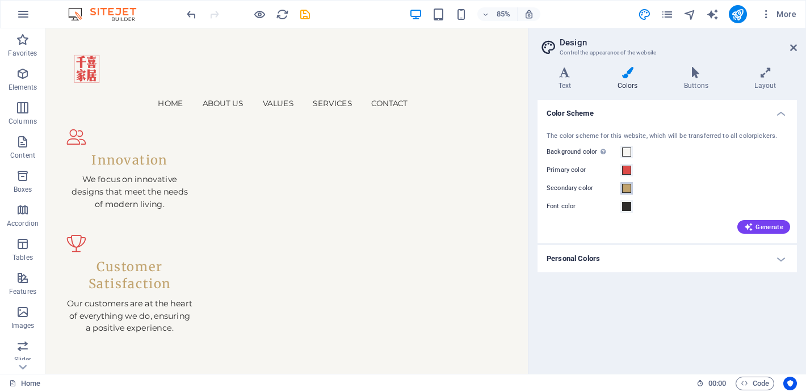
click at [627, 187] on span at bounding box center [626, 188] width 9 height 9
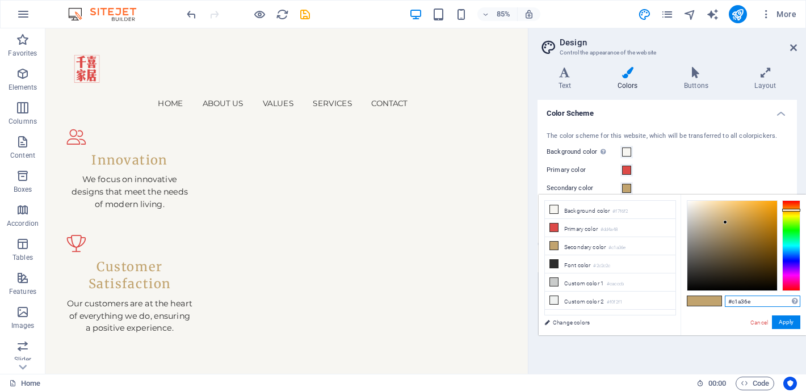
drag, startPoint x: 732, startPoint y: 303, endPoint x: 770, endPoint y: 302, distance: 37.5
click at [770, 302] on input "#c1a36e" at bounding box center [763, 301] width 76 height 11
paste input "7A7670"
click at [791, 322] on button "Apply" at bounding box center [786, 323] width 28 height 14
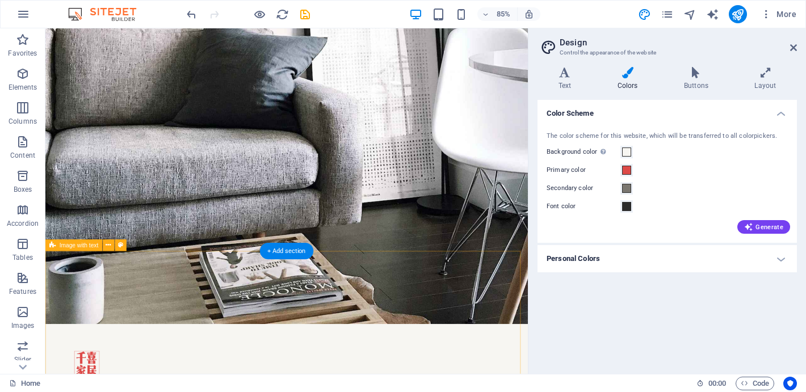
scroll to position [0, 0]
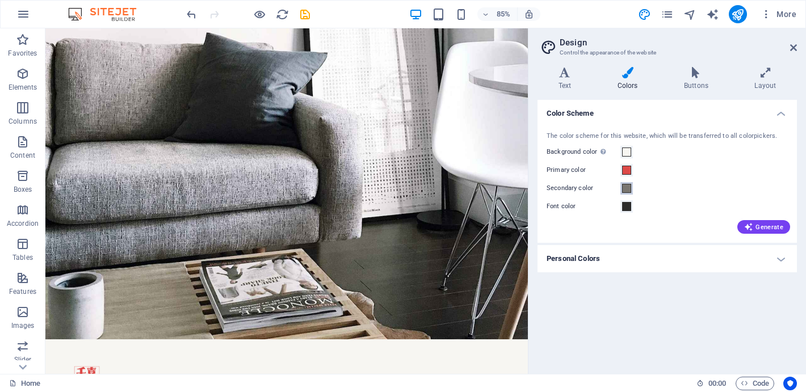
click at [630, 186] on span at bounding box center [626, 188] width 9 height 9
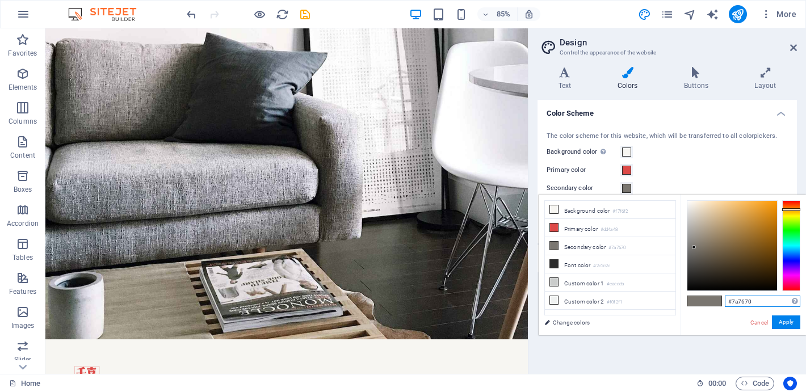
drag, startPoint x: 757, startPoint y: 301, endPoint x: 735, endPoint y: 301, distance: 21.6
click at [735, 301] on input "#7a7670" at bounding box center [763, 301] width 76 height 11
paste input "6B5F53"
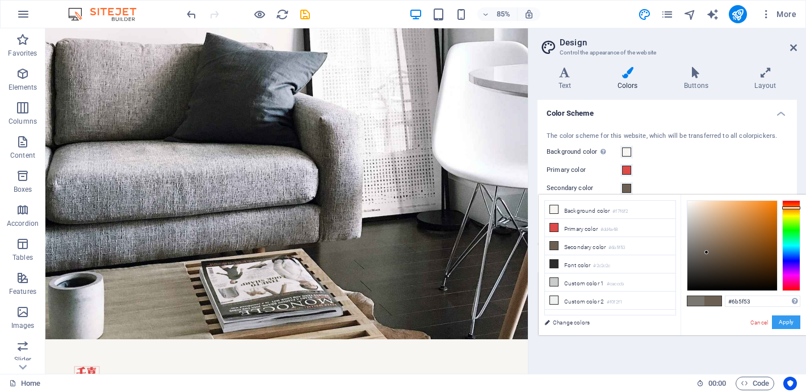
click at [794, 325] on button "Apply" at bounding box center [786, 323] width 28 height 14
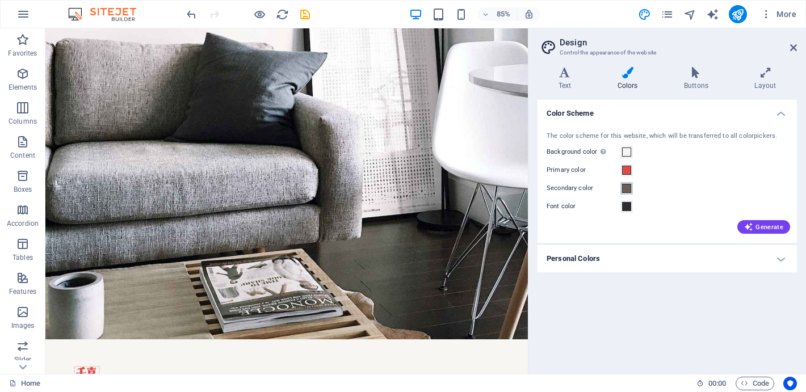
click at [626, 189] on span at bounding box center [626, 188] width 9 height 9
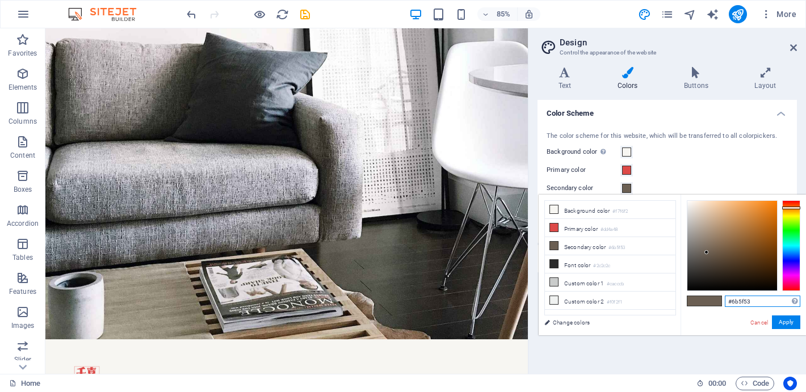
drag, startPoint x: 763, startPoint y: 300, endPoint x: 733, endPoint y: 299, distance: 29.5
click at [733, 299] on input "#6b5f53" at bounding box center [763, 301] width 76 height 11
paste input "A8957B"
type input "#a8957b"
click at [794, 326] on button "Apply" at bounding box center [786, 323] width 28 height 14
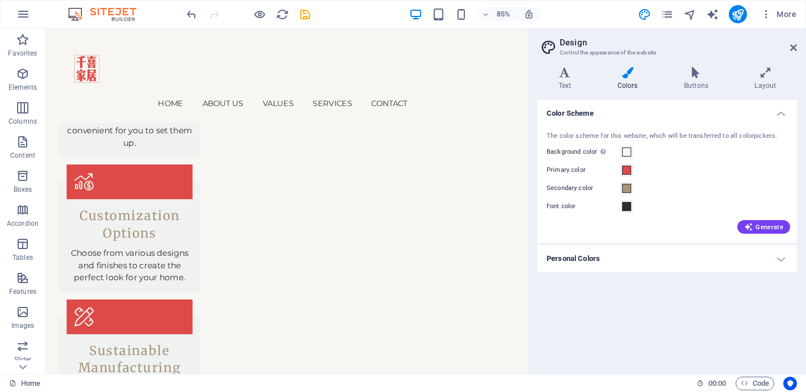
scroll to position [2037, 0]
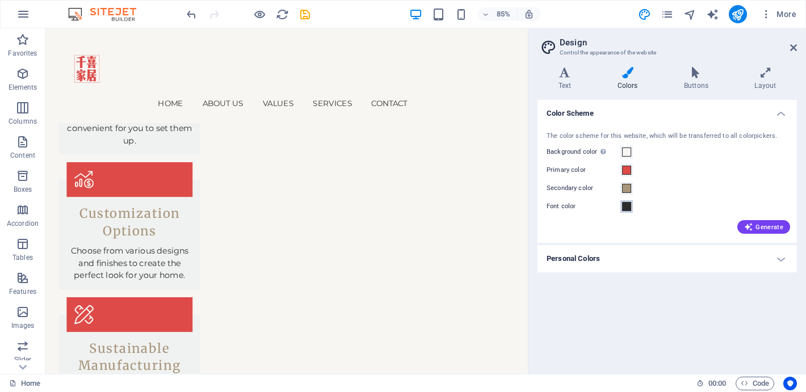
click at [628, 211] on span at bounding box center [626, 206] width 9 height 9
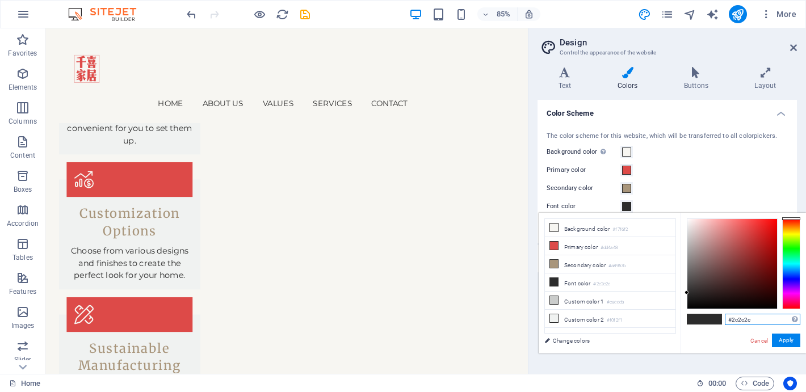
drag, startPoint x: 757, startPoint y: 324, endPoint x: 731, endPoint y: 321, distance: 25.8
click at [731, 321] on input "#2c2c2c" at bounding box center [763, 319] width 76 height 11
paste input "E2E2E"
type input "#2e2e2e"
click at [789, 339] on button "Apply" at bounding box center [786, 341] width 28 height 14
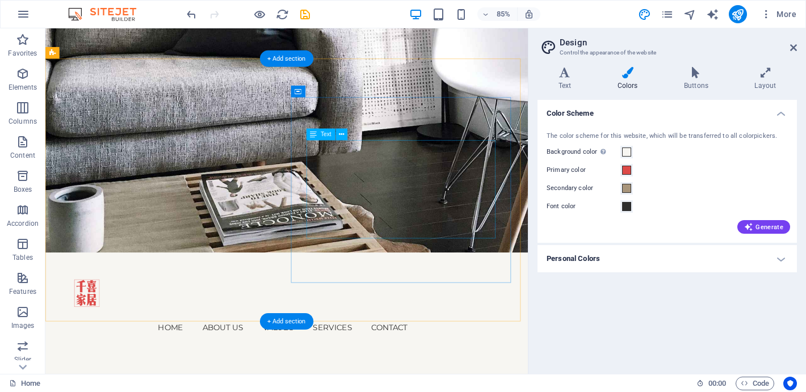
scroll to position [0, 0]
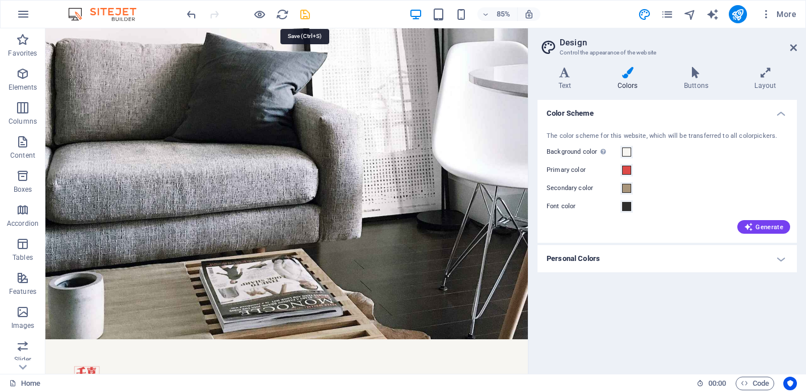
click at [305, 20] on icon "save" at bounding box center [305, 14] width 13 height 13
checkbox input "false"
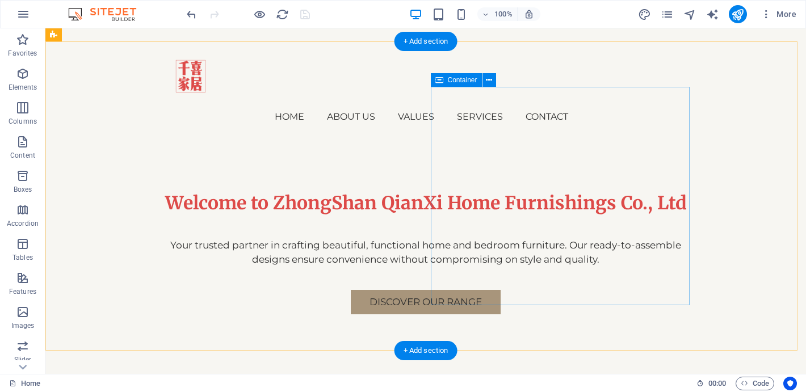
scroll to position [271, 0]
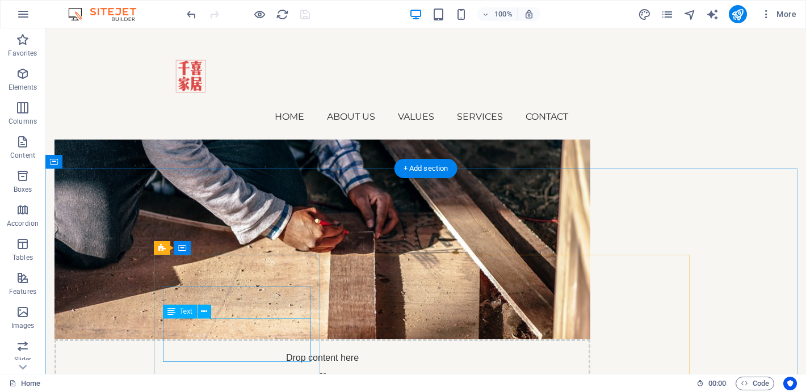
scroll to position [564, 0]
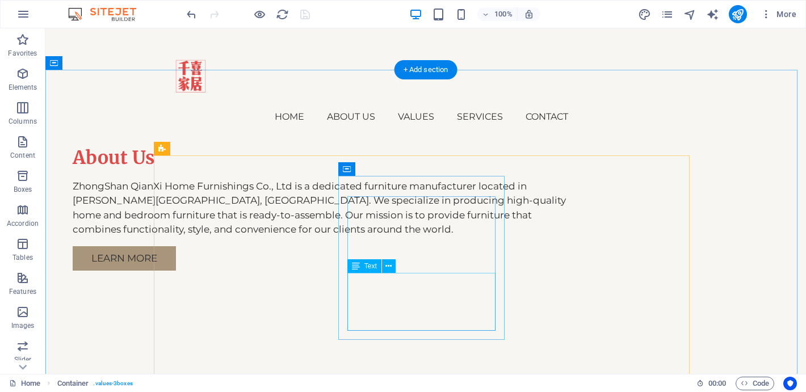
scroll to position [899, 0]
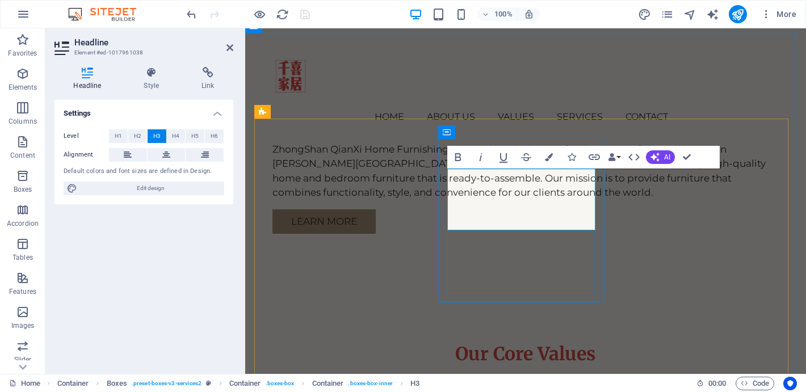
drag, startPoint x: 476, startPoint y: 178, endPoint x: 560, endPoint y: 199, distance: 87.3
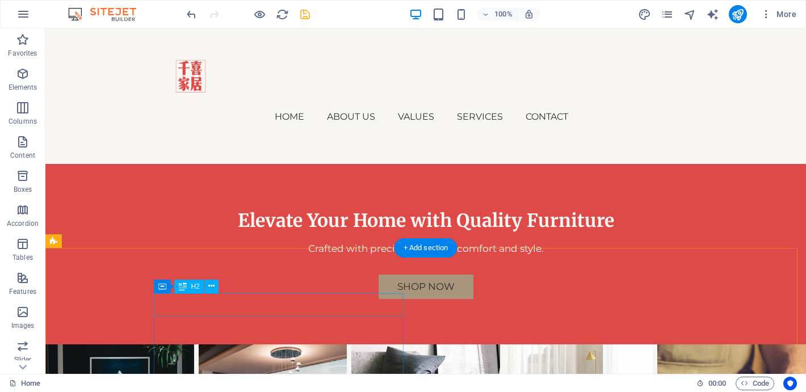
scroll to position [2750, 0]
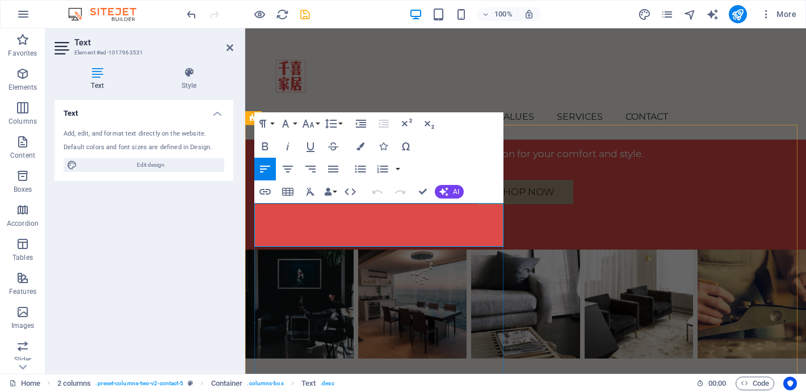
drag, startPoint x: 346, startPoint y: 240, endPoint x: 255, endPoint y: 214, distance: 94.0
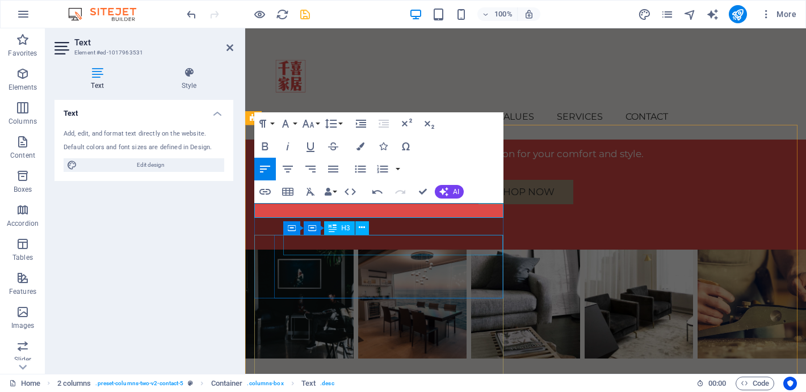
scroll to position [2750, 0]
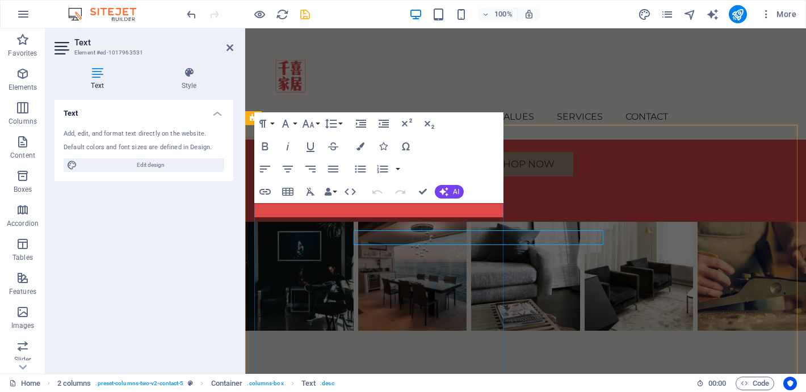
scroll to position [2723, 0]
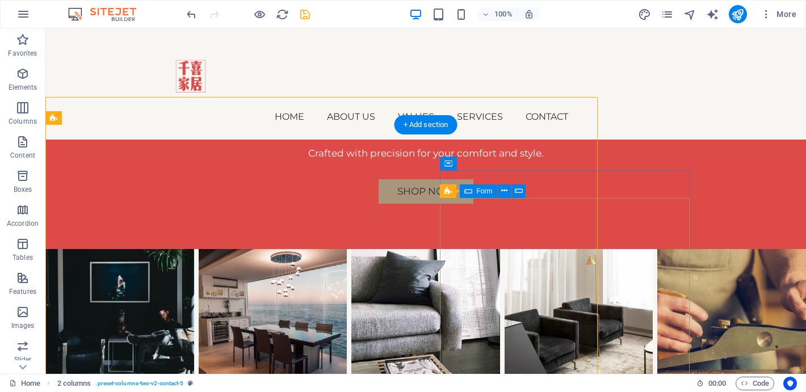
scroll to position [2751, 0]
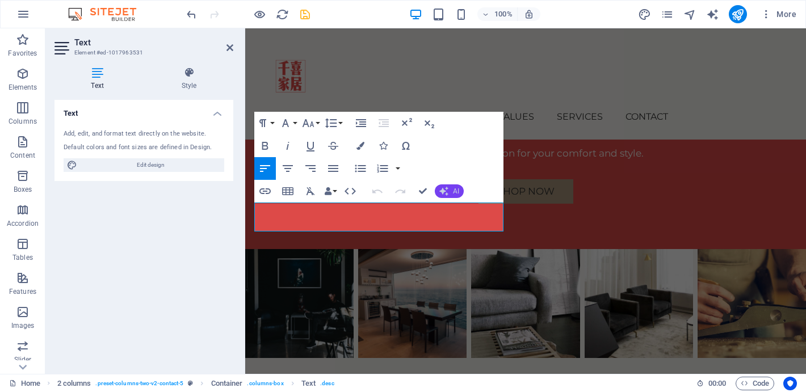
click at [444, 193] on icon "button" at bounding box center [443, 191] width 9 height 9
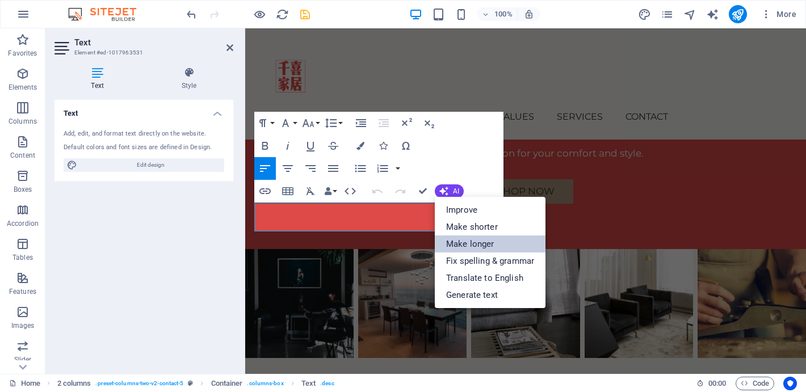
click at [484, 239] on link "Make longer" at bounding box center [490, 244] width 111 height 17
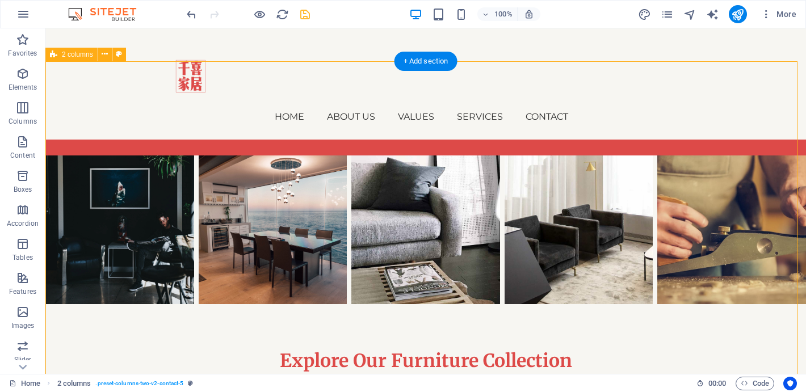
scroll to position [2874, 0]
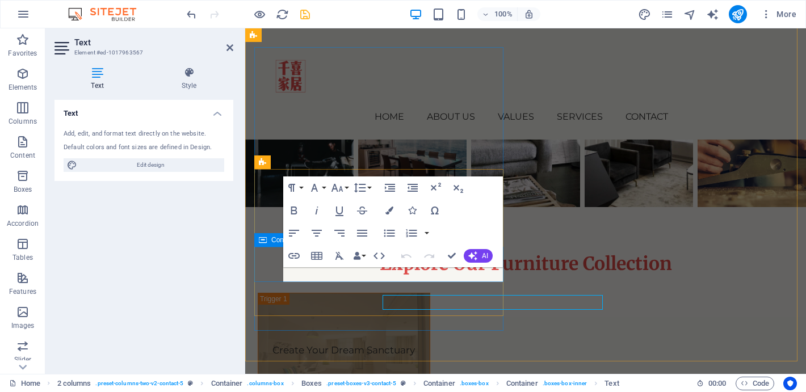
scroll to position [2846, 0]
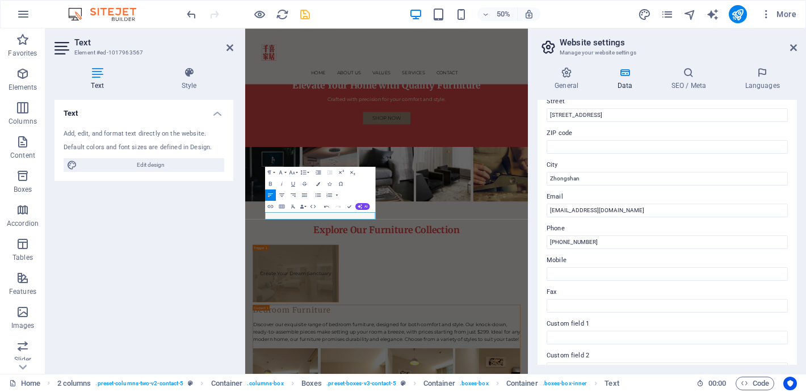
scroll to position [135, 0]
click at [571, 241] on input "+86 13316662137" at bounding box center [667, 240] width 241 height 14
click at [586, 240] on input "+86 133 16662137" at bounding box center [667, 240] width 241 height 14
type input "[PHONE_NUMBER]"
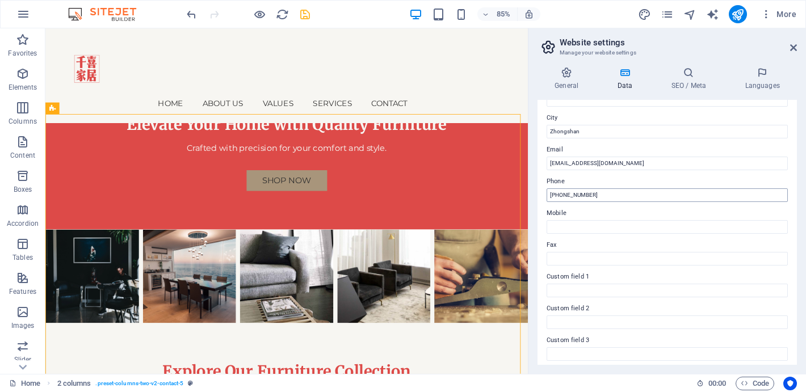
scroll to position [160, 0]
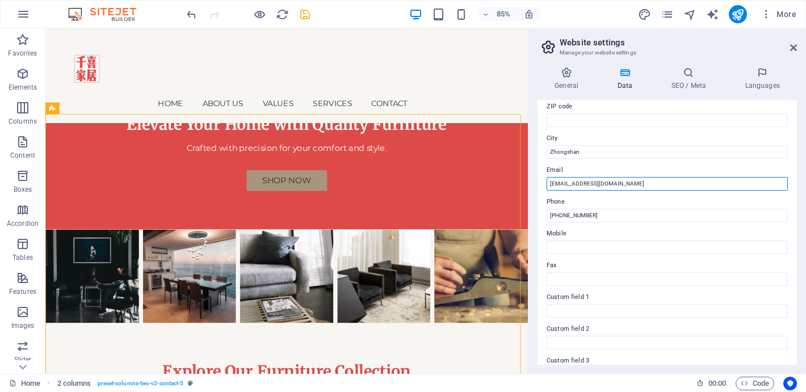
click at [559, 183] on input "[EMAIL_ADDRESS][DOMAIN_NAME]" at bounding box center [667, 184] width 241 height 14
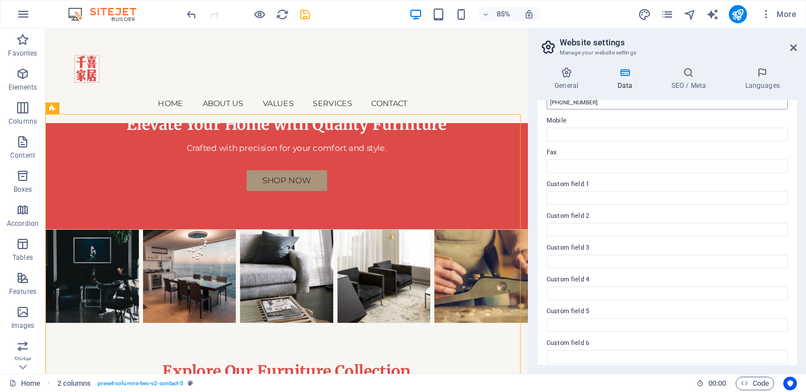
scroll to position [280, 0]
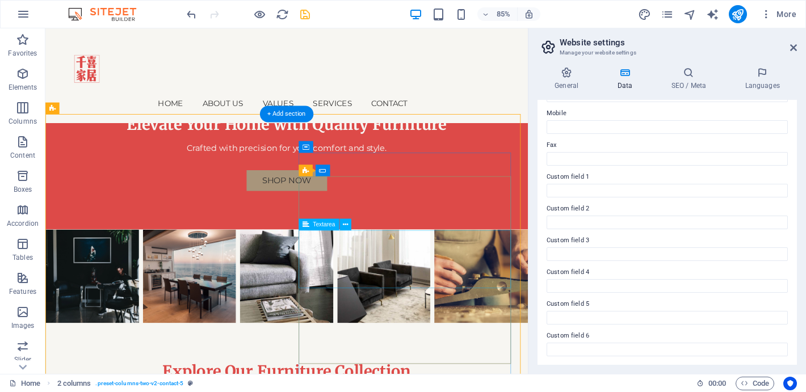
type input "[EMAIL_ADDRESS][DOMAIN_NAME]"
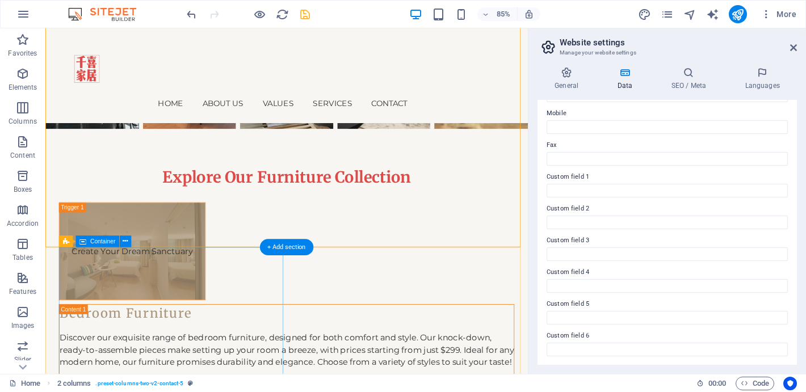
scroll to position [3047, 0]
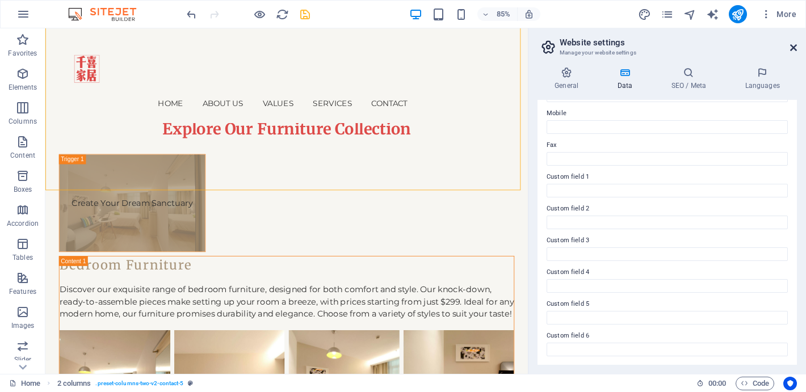
click at [795, 44] on icon at bounding box center [793, 47] width 7 height 9
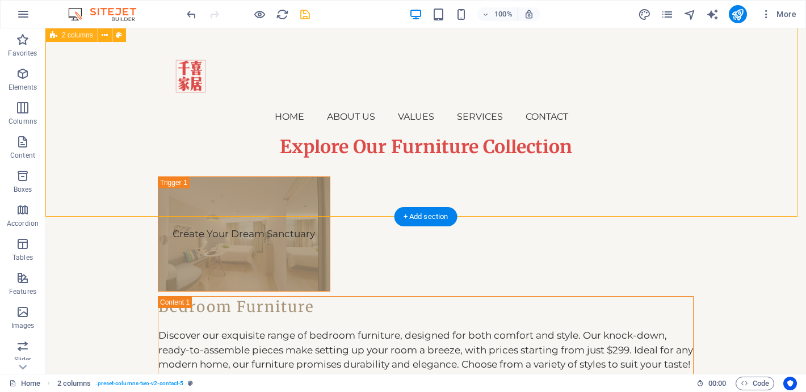
scroll to position [3092, 0]
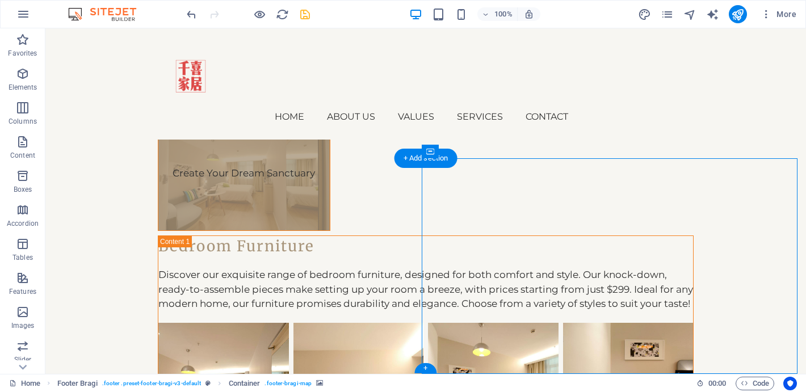
select select "px"
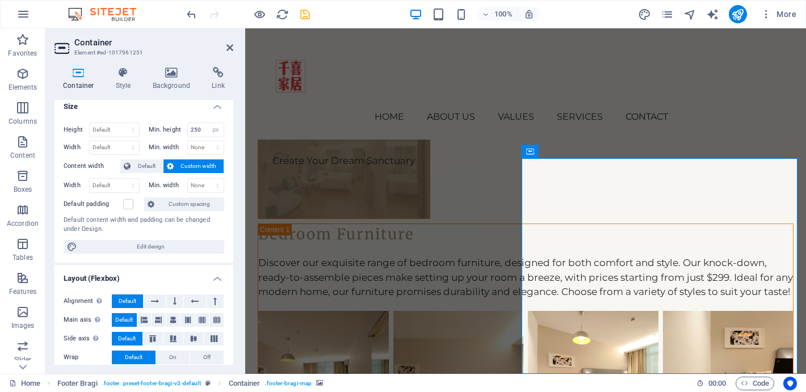
scroll to position [0, 0]
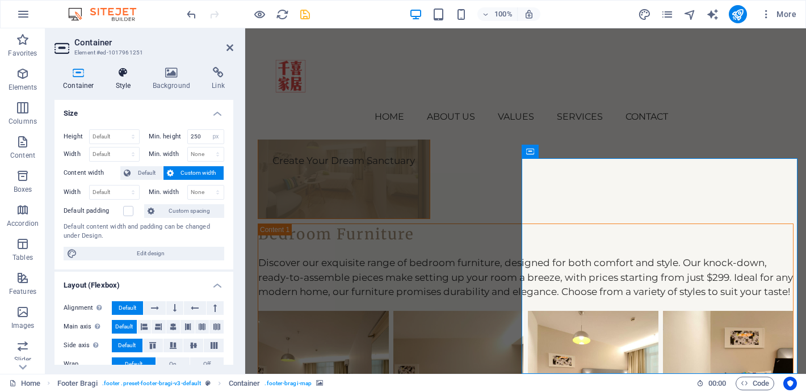
click at [124, 79] on h4 "Style" at bounding box center [125, 79] width 37 height 24
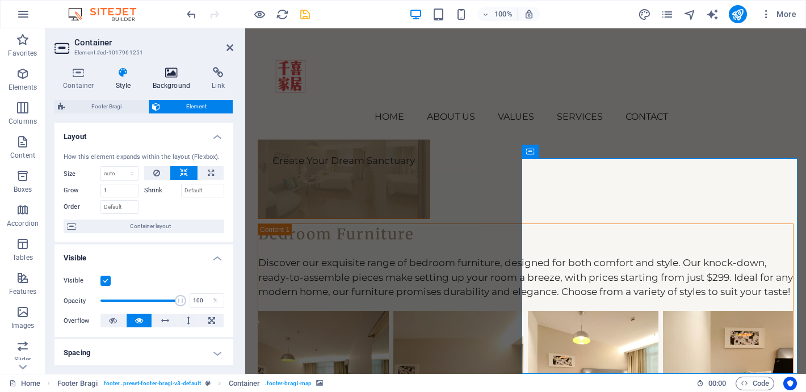
click at [177, 76] on icon at bounding box center [171, 72] width 55 height 11
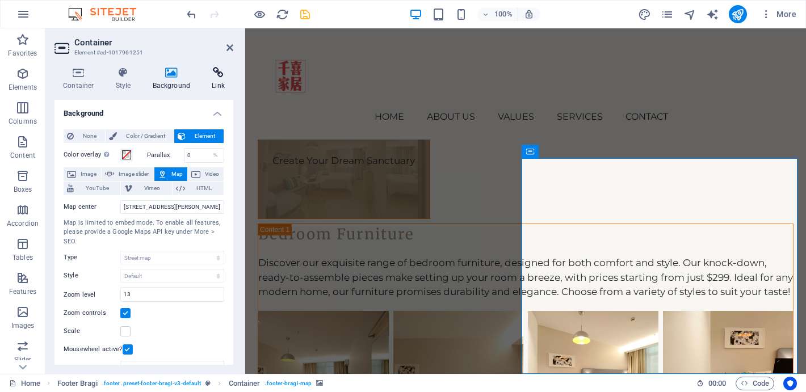
click at [217, 69] on icon at bounding box center [218, 72] width 30 height 11
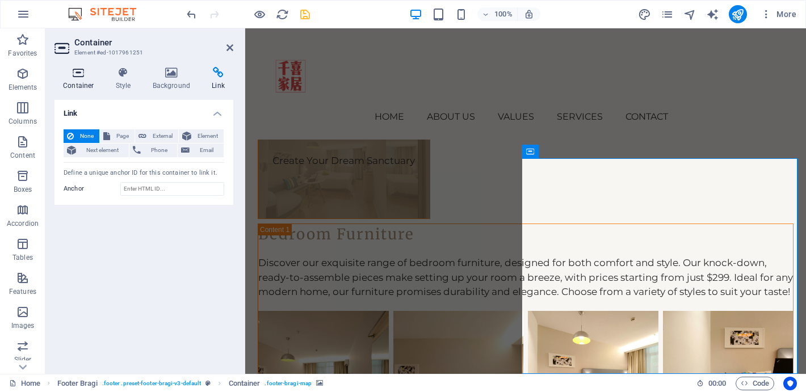
click at [86, 74] on icon at bounding box center [78, 72] width 48 height 11
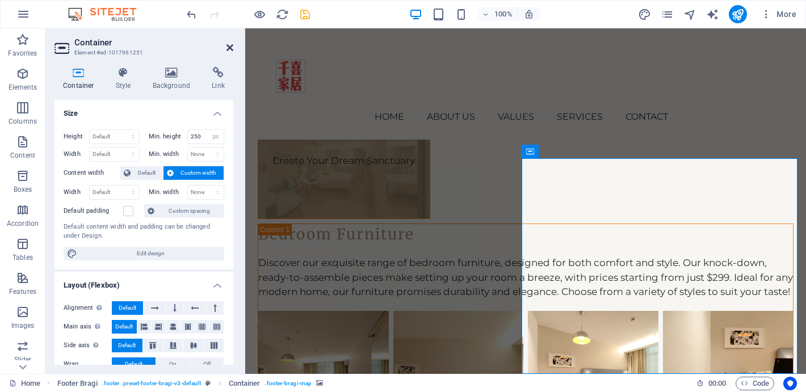
click at [233, 46] on icon at bounding box center [230, 47] width 7 height 9
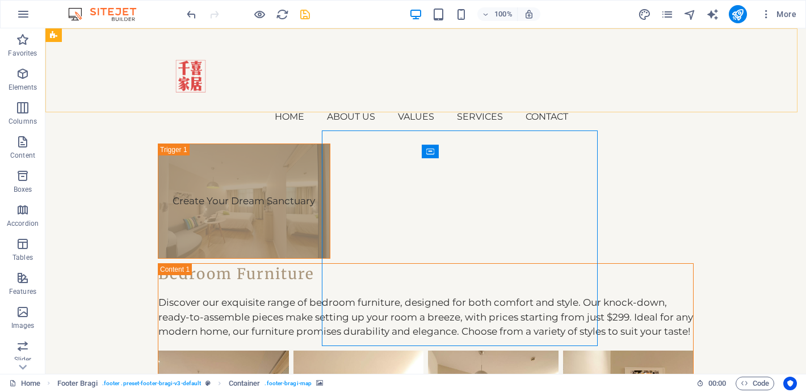
scroll to position [3092, 0]
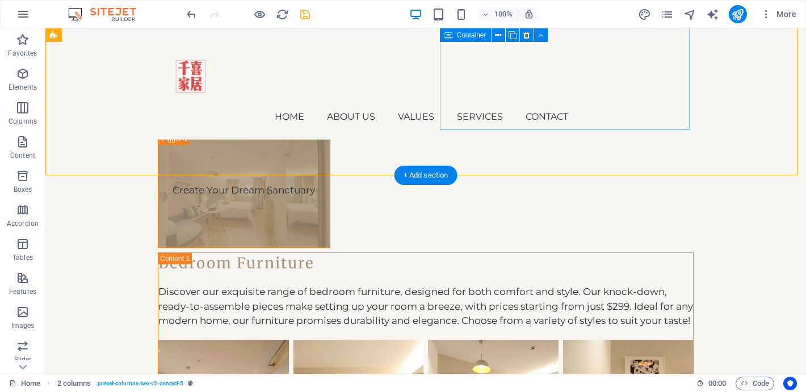
scroll to position [3073, 0]
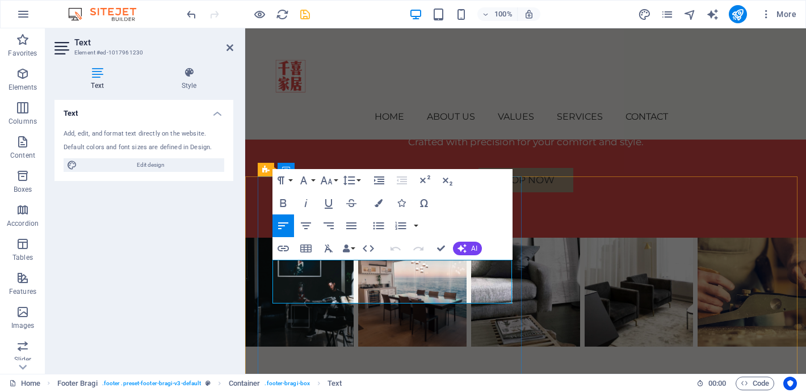
scroll to position [3018, 0]
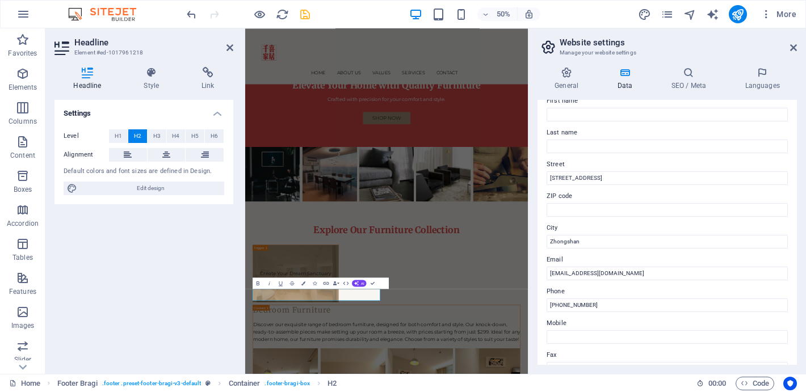
scroll to position [74, 0]
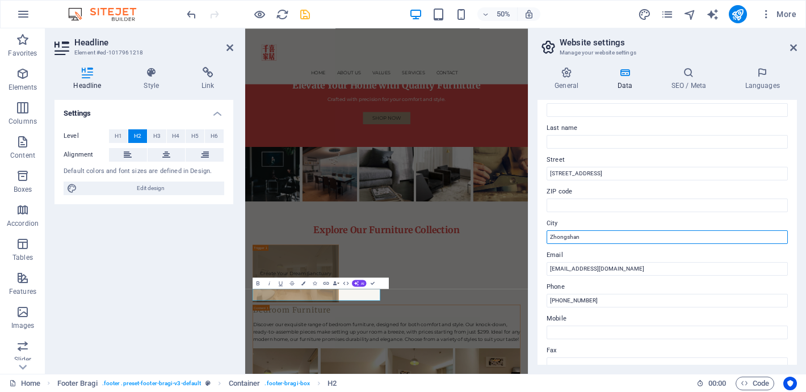
click at [617, 237] on input "Zhongshan" at bounding box center [667, 237] width 241 height 14
type input "Zhongshan, [GEOGRAPHIC_DATA]"
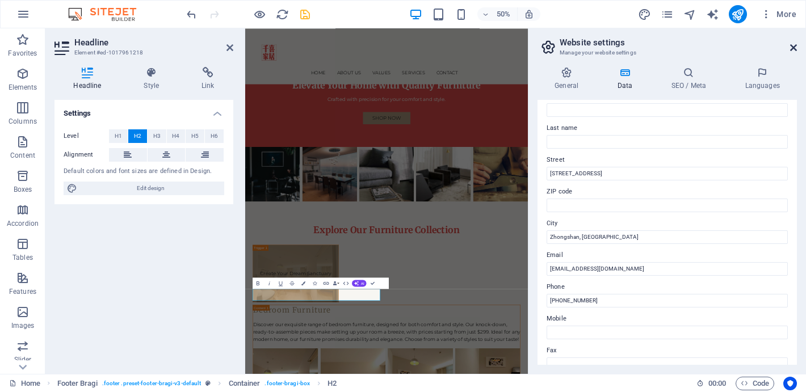
click at [795, 47] on icon at bounding box center [793, 47] width 7 height 9
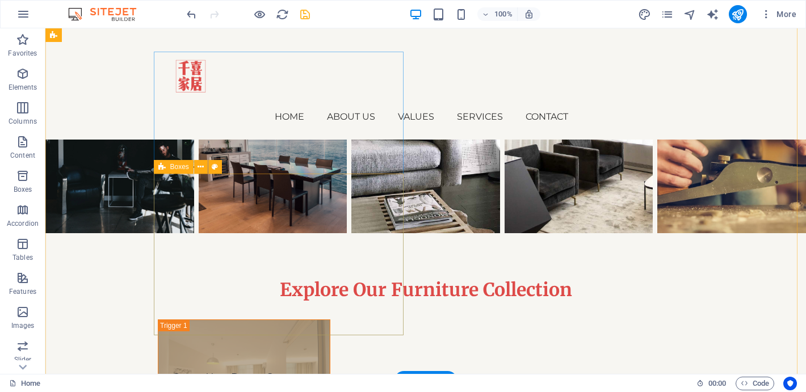
scroll to position [3092, 0]
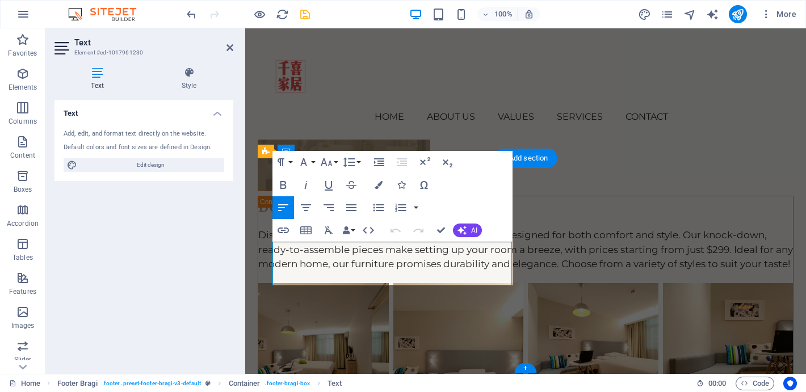
scroll to position [3064, 0]
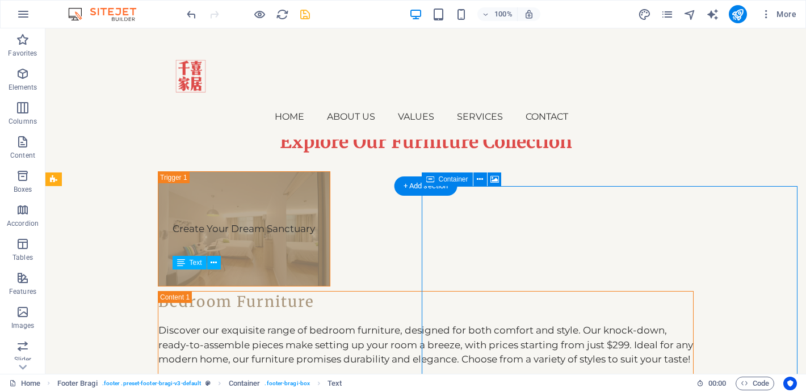
select select "px"
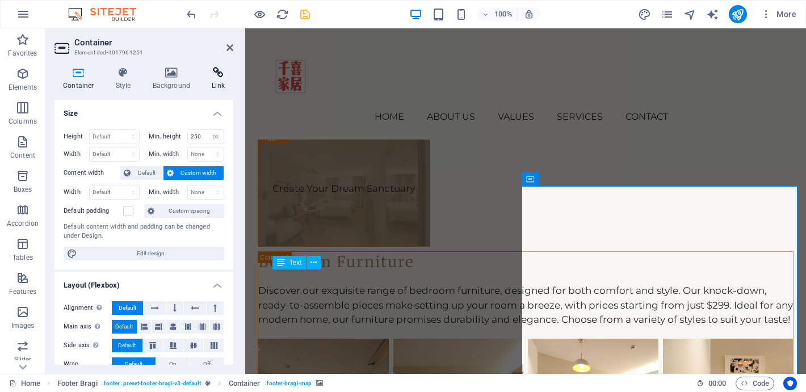
click at [215, 72] on icon at bounding box center [218, 72] width 30 height 11
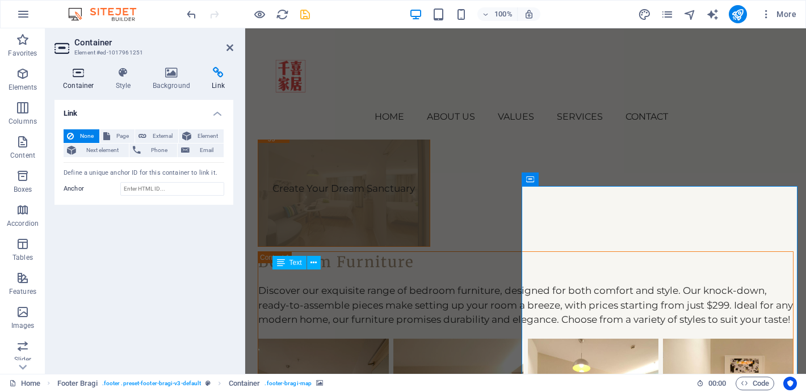
click at [81, 80] on h4 "Container" at bounding box center [80, 79] width 53 height 24
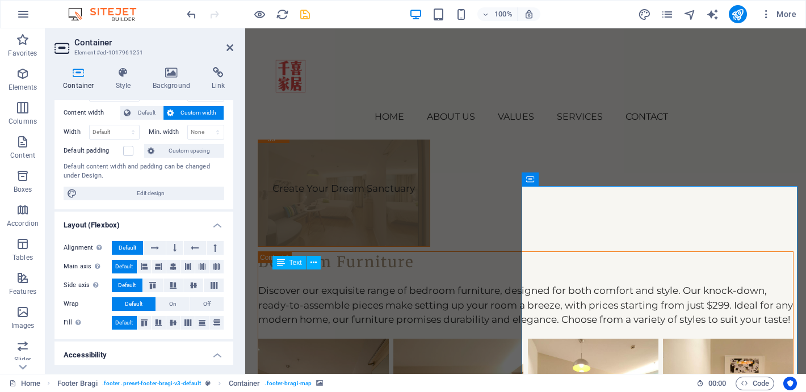
scroll to position [0, 0]
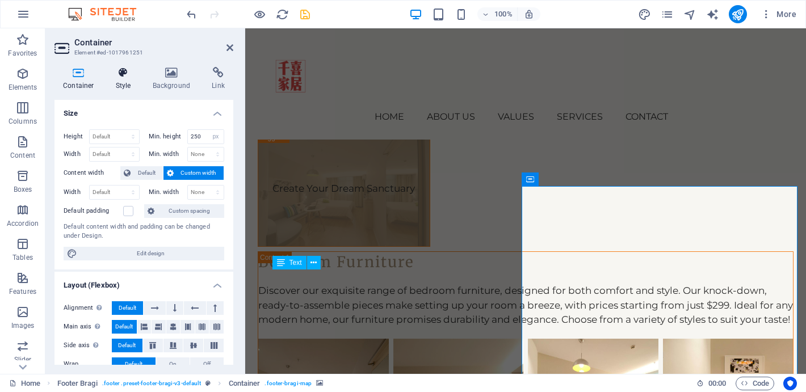
click at [128, 77] on icon at bounding box center [123, 72] width 32 height 11
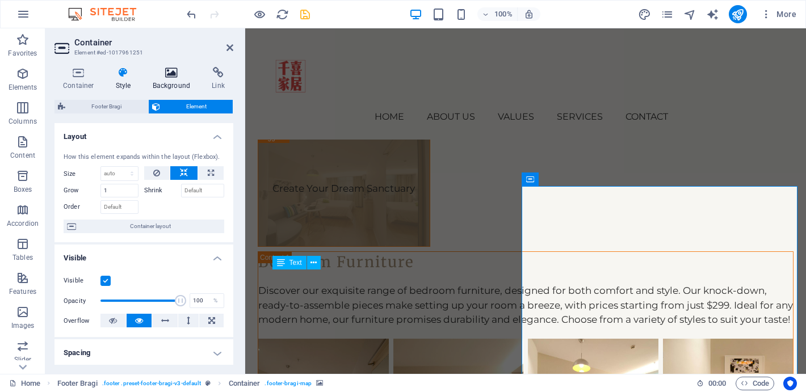
click at [174, 78] on h4 "Background" at bounding box center [174, 79] width 60 height 24
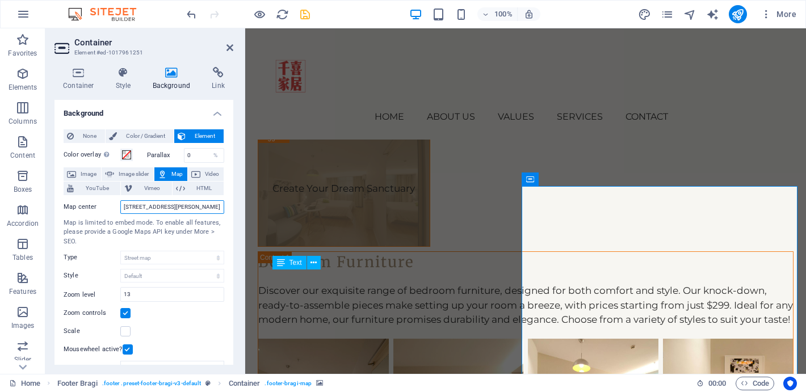
click at [177, 208] on input "123 Furniture Ave, 528400 Zhong Shan" at bounding box center [172, 207] width 104 height 14
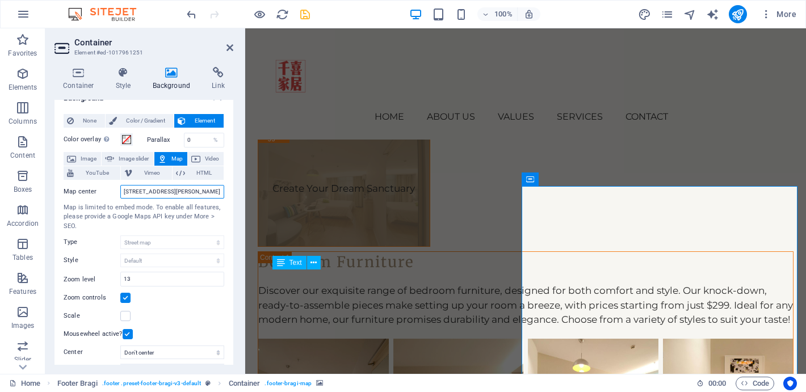
scroll to position [11, 0]
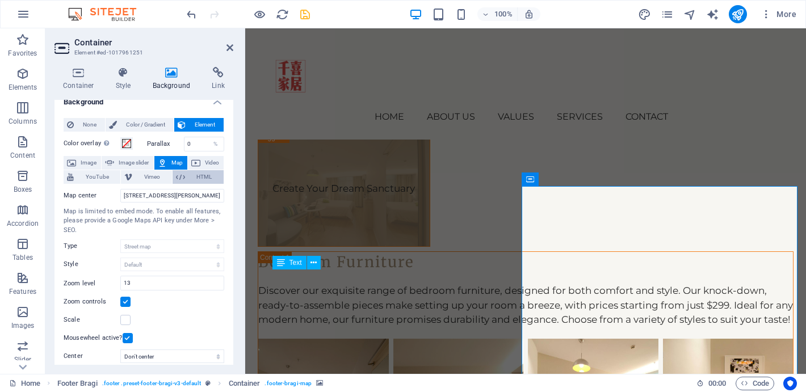
click at [188, 182] on span "HTML" at bounding box center [204, 177] width 32 height 14
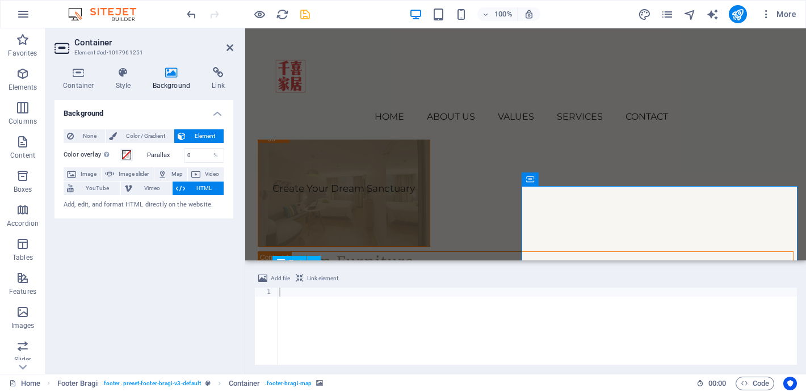
scroll to position [0, 0]
click at [338, 297] on div at bounding box center [537, 335] width 520 height 95
paste textarea
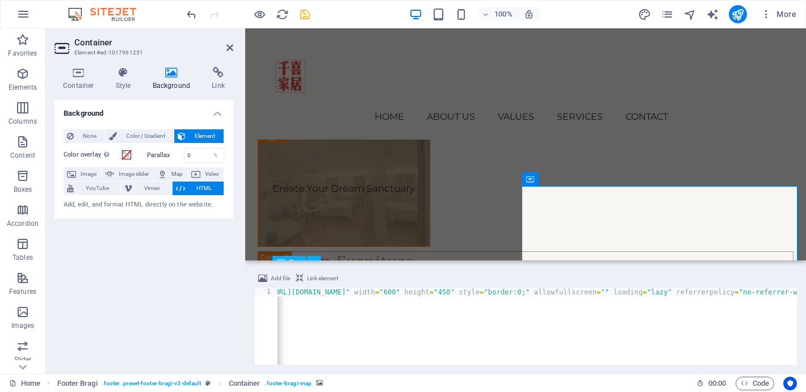
scroll to position [0, 47]
click at [316, 278] on span "Link element" at bounding box center [322, 279] width 31 height 14
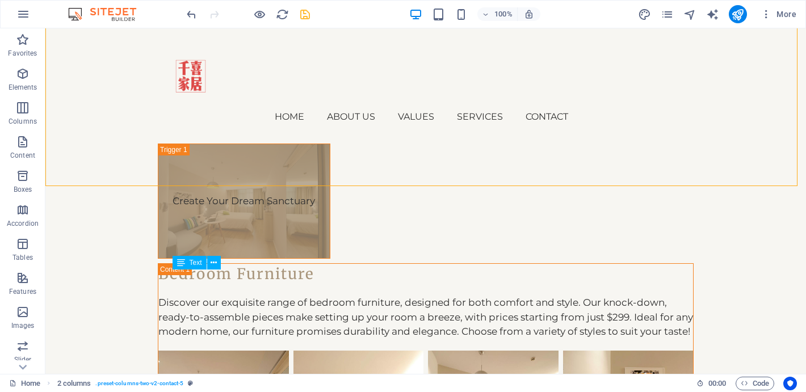
drag, startPoint x: 350, startPoint y: 156, endPoint x: 519, endPoint y: 104, distance: 177.4
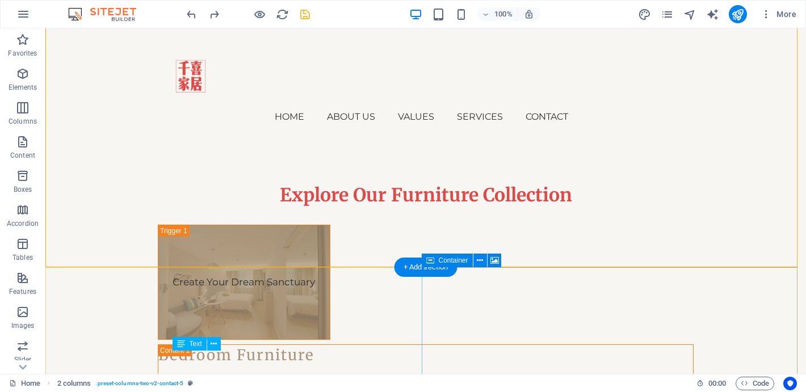
scroll to position [3092, 0]
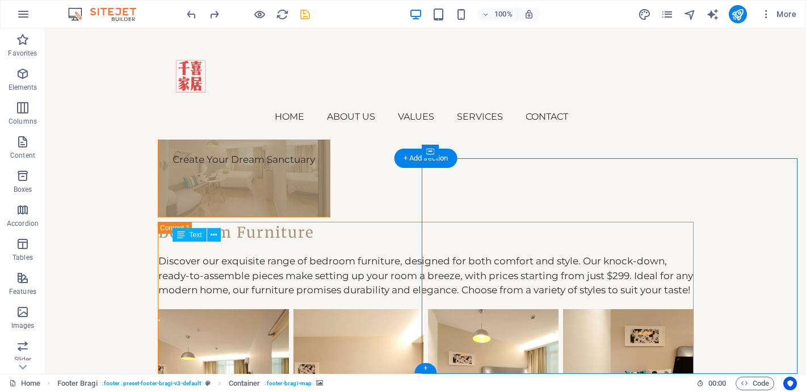
scroll to position [3050, 0]
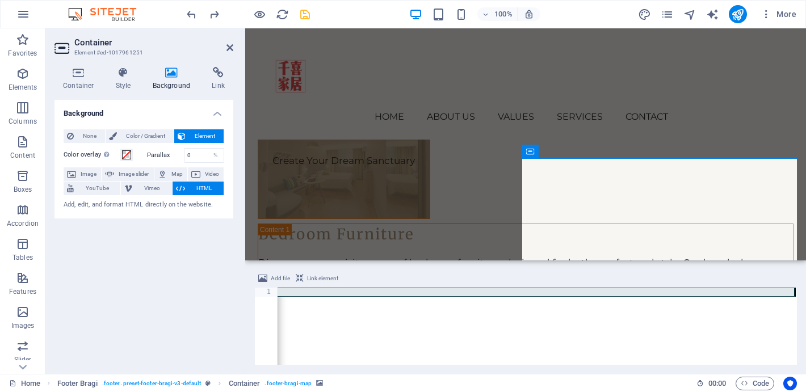
paste textarea
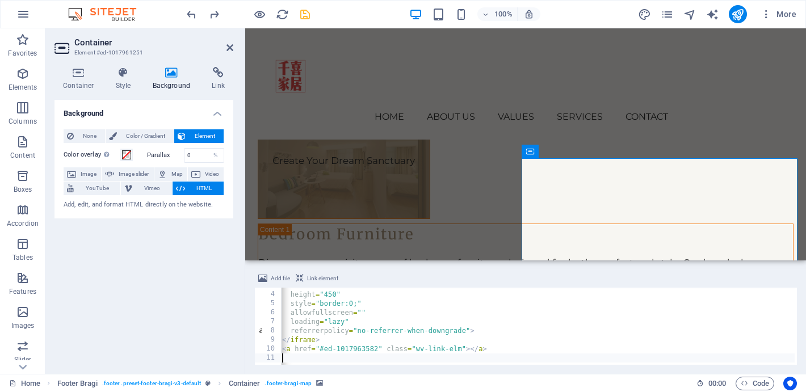
scroll to position [0, 2]
type textarea "<a href="#ed-1017963582" class="wv-link-elm"></a>"
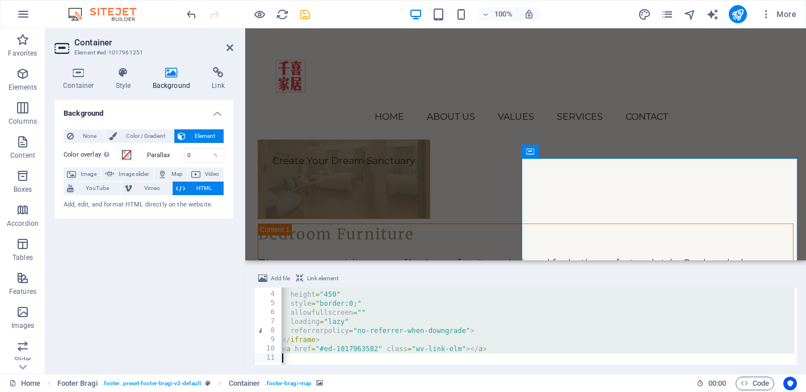
paste textarea
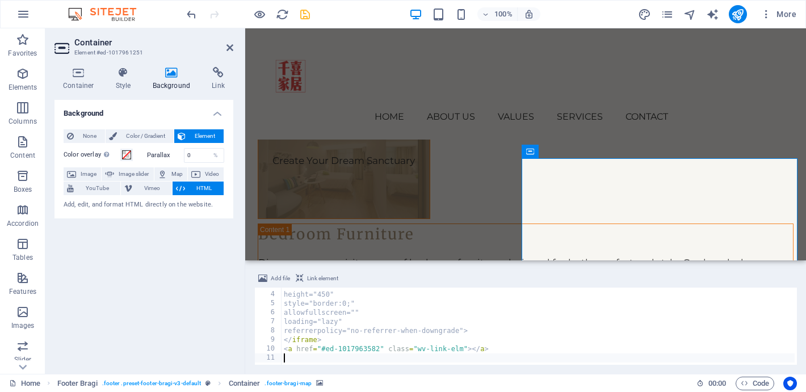
scroll to position [0, 0]
click at [232, 48] on icon at bounding box center [230, 47] width 7 height 9
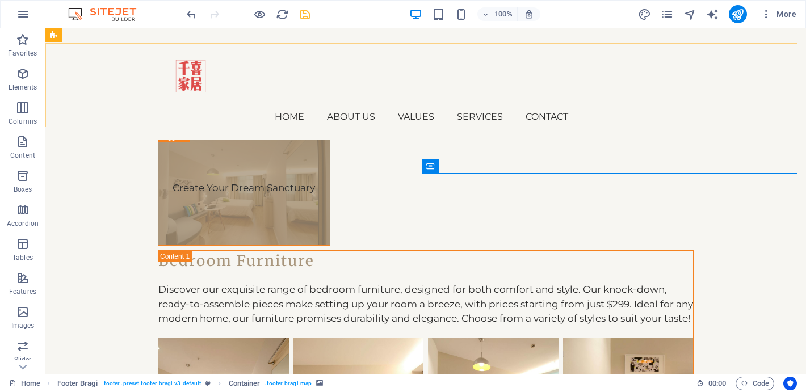
scroll to position [3092, 0]
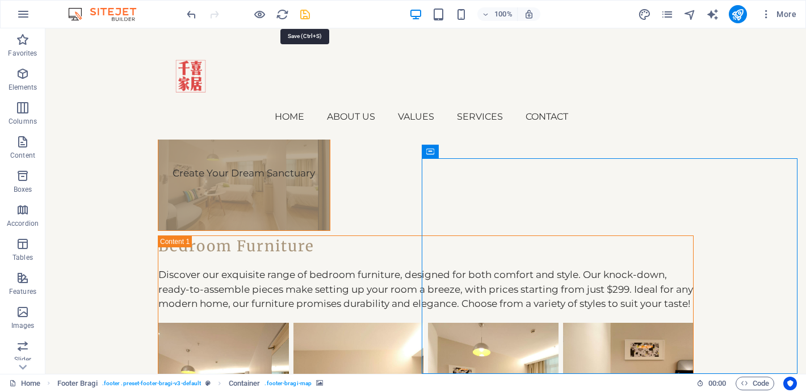
click at [308, 16] on icon "save" at bounding box center [305, 14] width 13 height 13
checkbox input "false"
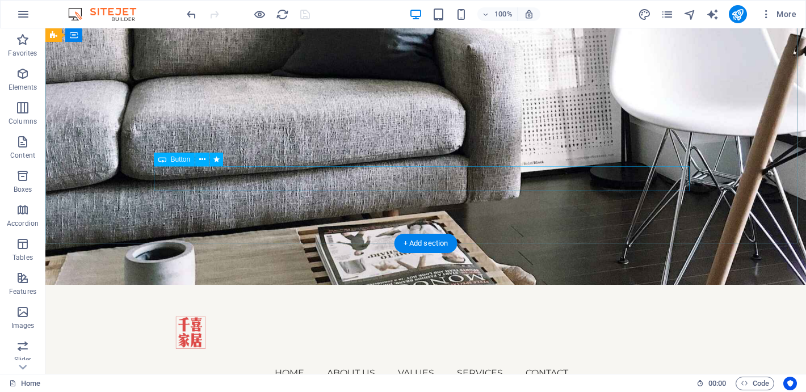
scroll to position [0, 0]
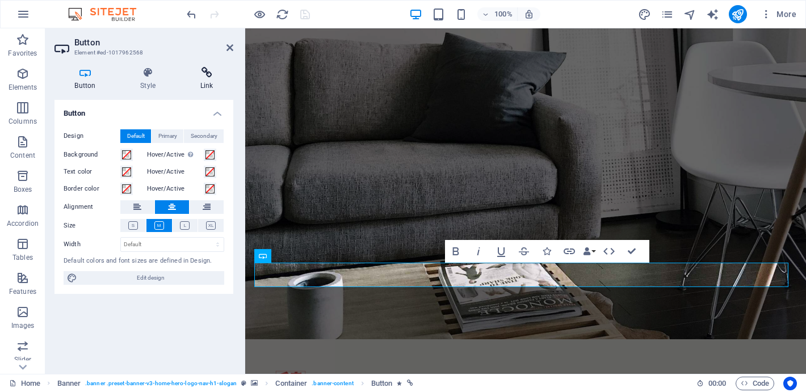
click at [209, 80] on h4 "Link" at bounding box center [206, 79] width 53 height 24
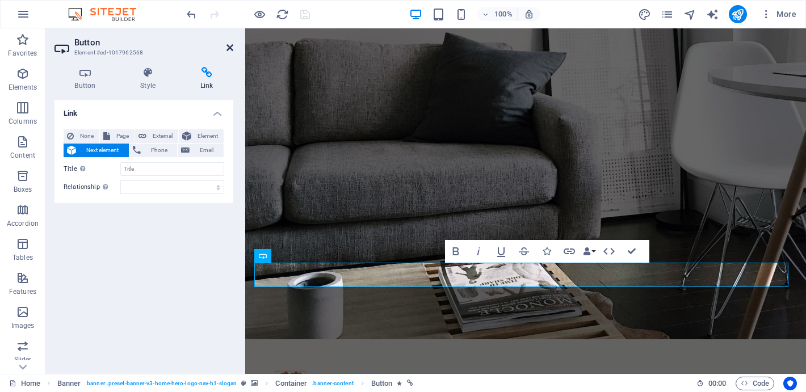
click at [230, 46] on icon at bounding box center [230, 47] width 7 height 9
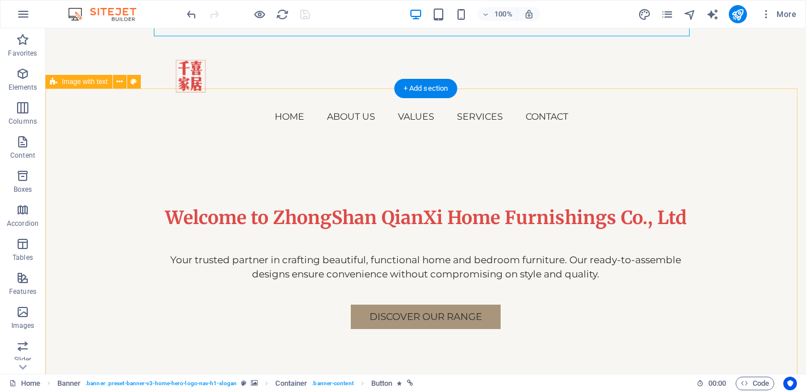
scroll to position [371, 0]
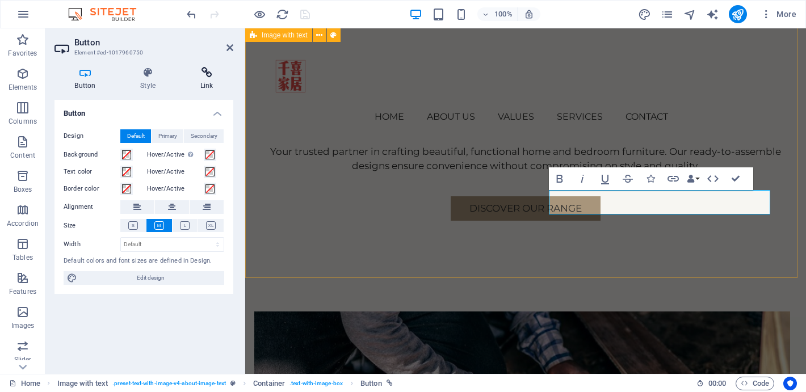
click at [208, 86] on h4 "Link" at bounding box center [206, 79] width 53 height 24
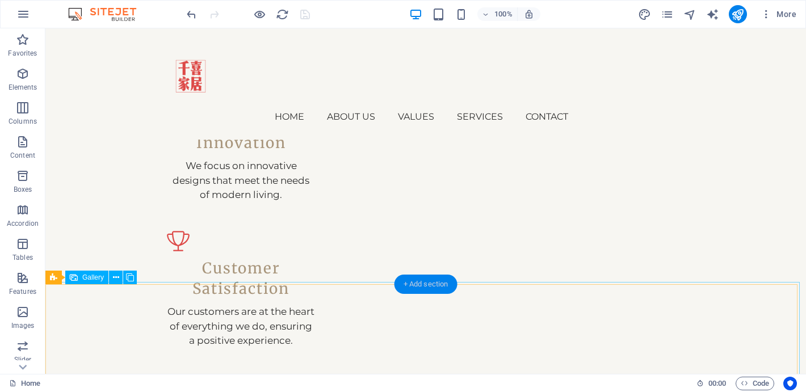
scroll to position [1327, 0]
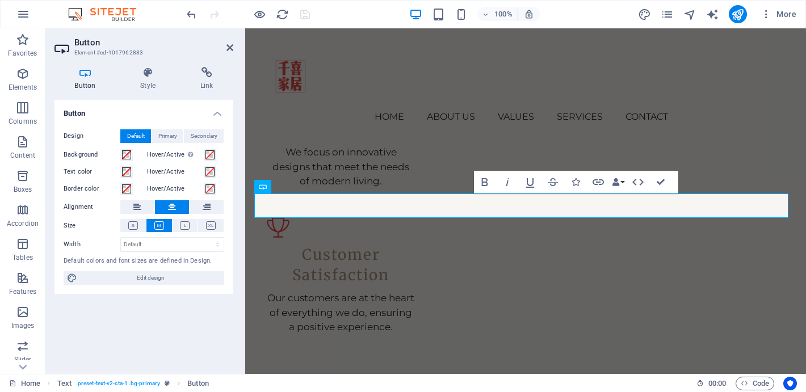
click at [209, 65] on div "Button Style Link Button Design Default Primary Secondary Background Hover/Acti…" at bounding box center [143, 216] width 197 height 316
click at [208, 72] on icon at bounding box center [206, 72] width 53 height 11
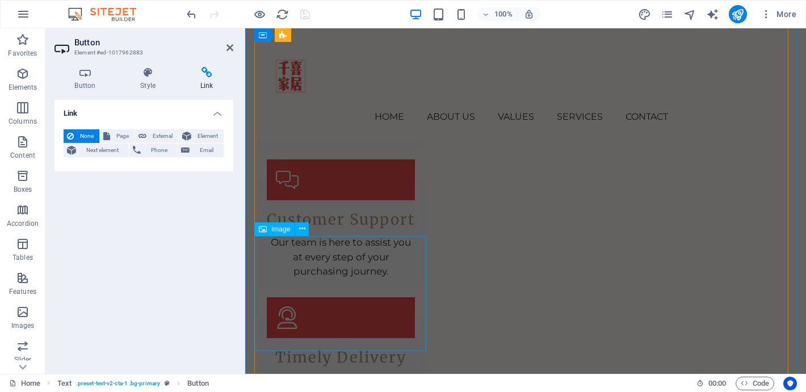
scroll to position [2321, 0]
click at [120, 136] on span "Page" at bounding box center [123, 136] width 18 height 14
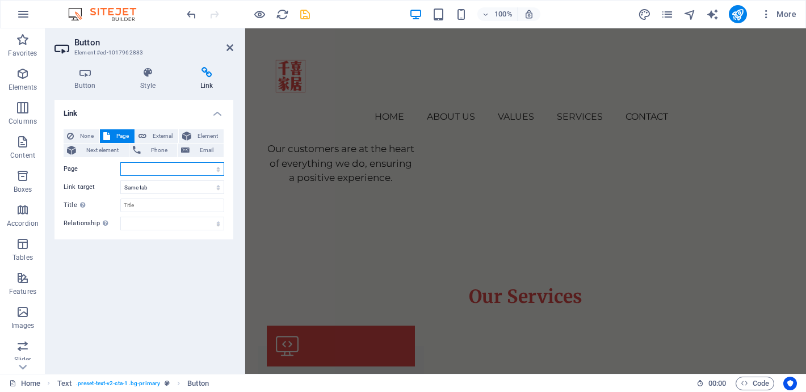
scroll to position [1331, 0]
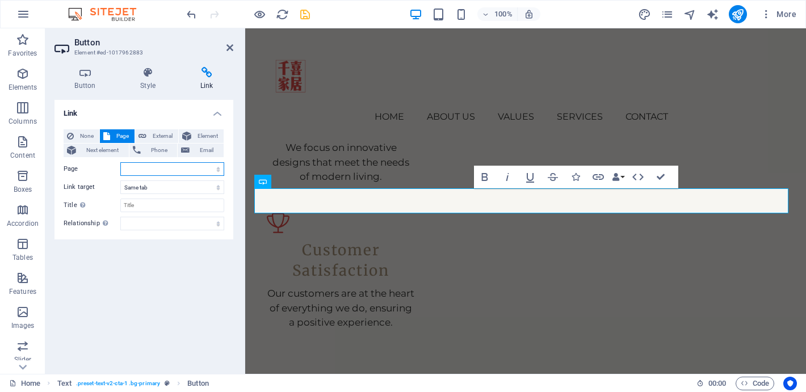
click at [193, 169] on select "Home Subpage Legal Notice Privacy" at bounding box center [172, 169] width 104 height 14
select select "0"
click at [120, 162] on select "Home Subpage Legal Notice Privacy" at bounding box center [172, 169] width 104 height 14
click at [193, 169] on select "Home Subpage Legal Notice Privacy" at bounding box center [172, 169] width 104 height 14
click at [120, 162] on select "Home Subpage Legal Notice Privacy" at bounding box center [172, 169] width 104 height 14
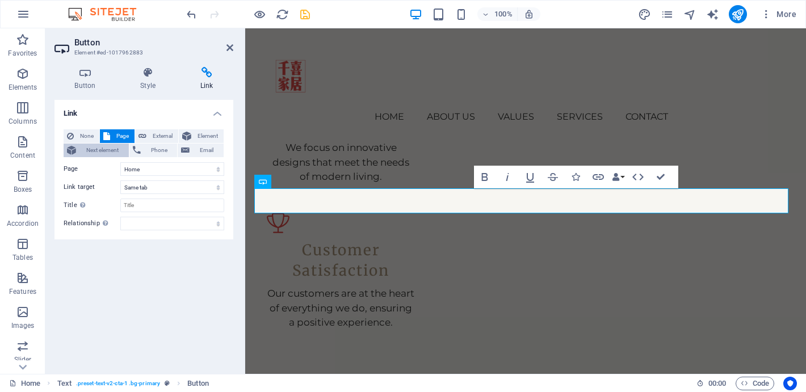
click at [89, 151] on span "Next element" at bounding box center [102, 151] width 46 height 14
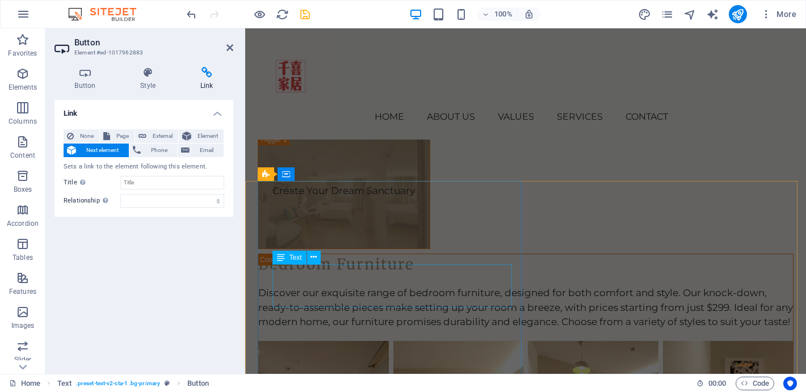
scroll to position [3064, 0]
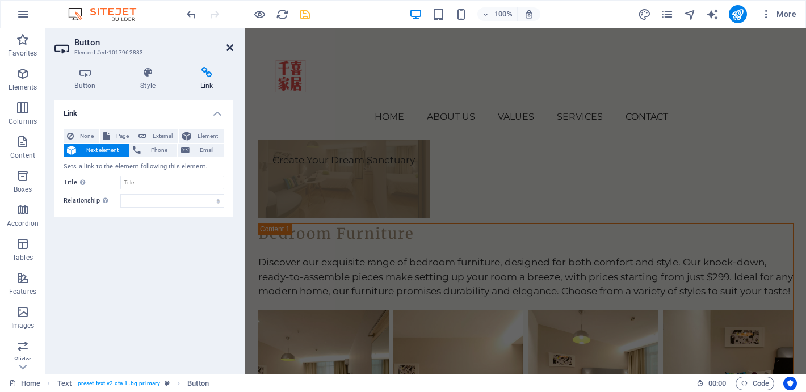
click at [232, 47] on icon at bounding box center [230, 47] width 7 height 9
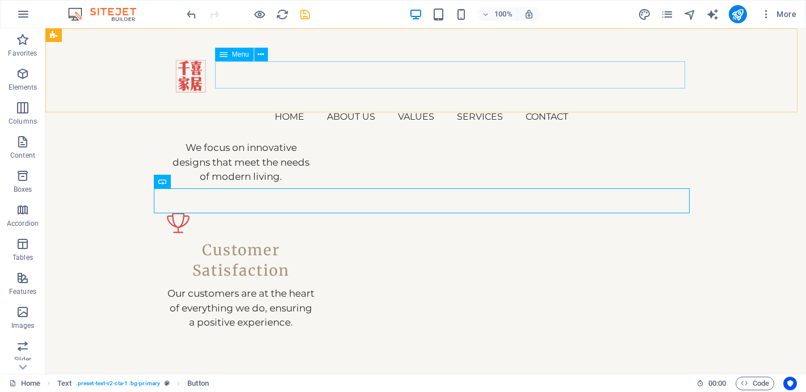
click at [571, 103] on nav "Home About Us Values Services Contact" at bounding box center [425, 116] width 527 height 27
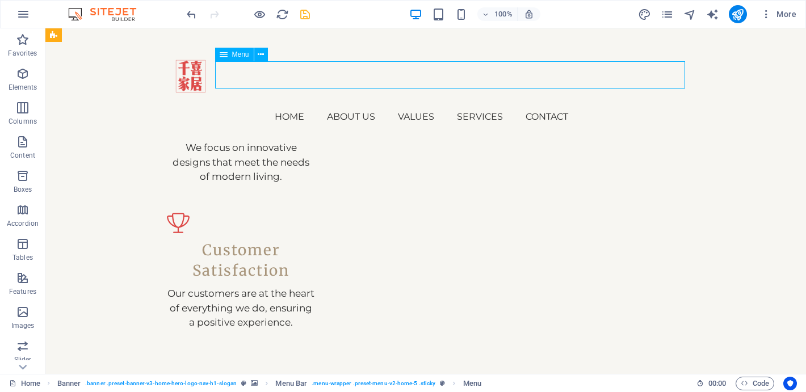
click at [571, 103] on nav "Home About Us Values Services Contact" at bounding box center [425, 116] width 527 height 27
click at [572, 103] on nav "Home About Us Values Services Contact" at bounding box center [425, 116] width 527 height 27
select select
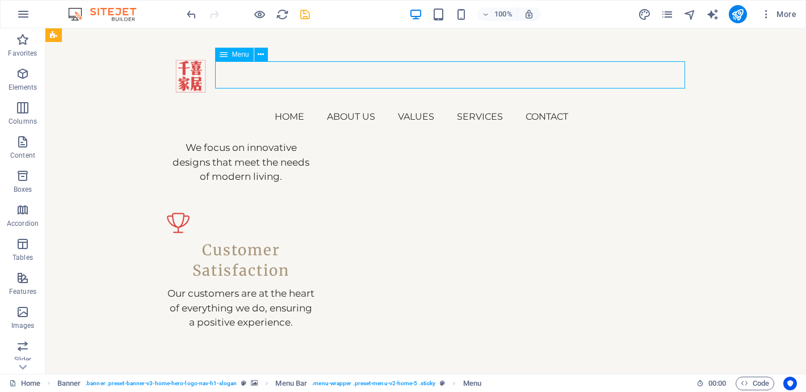
select select
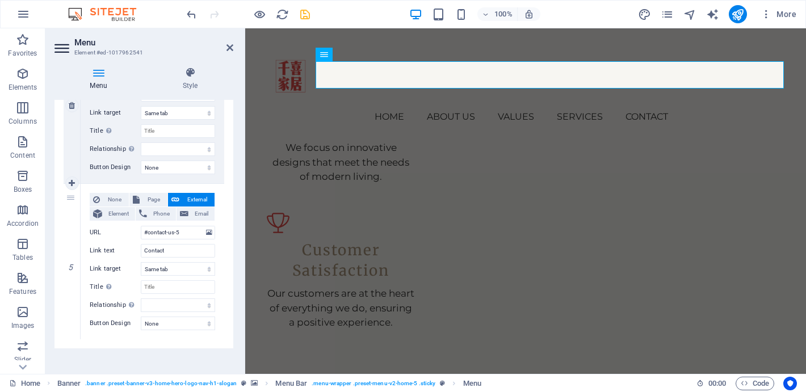
scroll to position [655, 0]
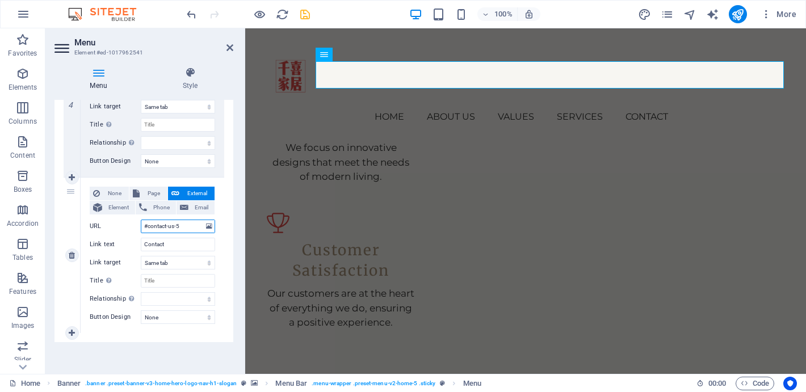
drag, startPoint x: 188, startPoint y: 228, endPoint x: 126, endPoint y: 228, distance: 61.9
click at [126, 228] on div "URL #contact-us-5" at bounding box center [152, 227] width 125 height 14
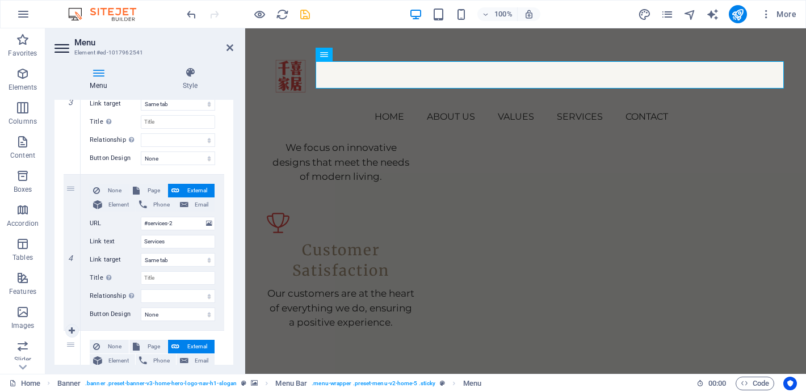
scroll to position [0, 0]
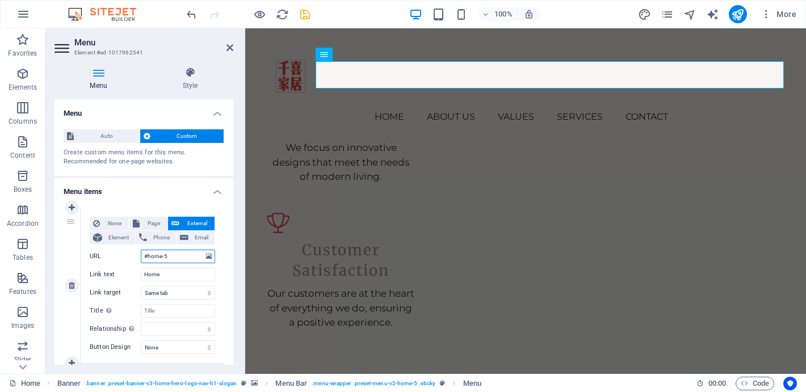
drag, startPoint x: 178, startPoint y: 254, endPoint x: 122, endPoint y: 254, distance: 56.2
click at [122, 254] on div "URL #home-5" at bounding box center [152, 257] width 125 height 14
paste input "contact-us"
type input "#contact-us-5"
select select
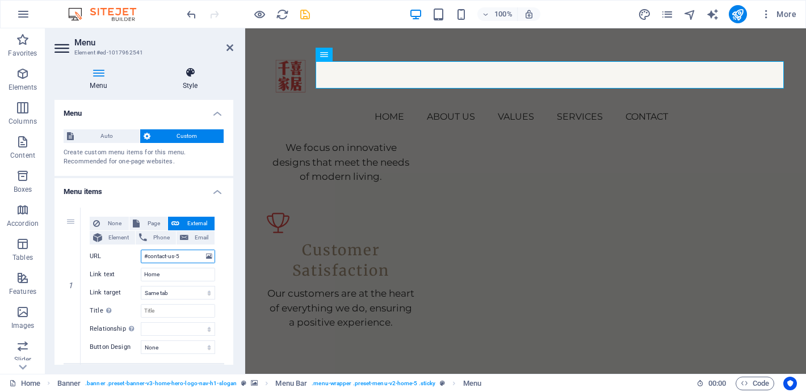
select select
type input "#contact-us-5"
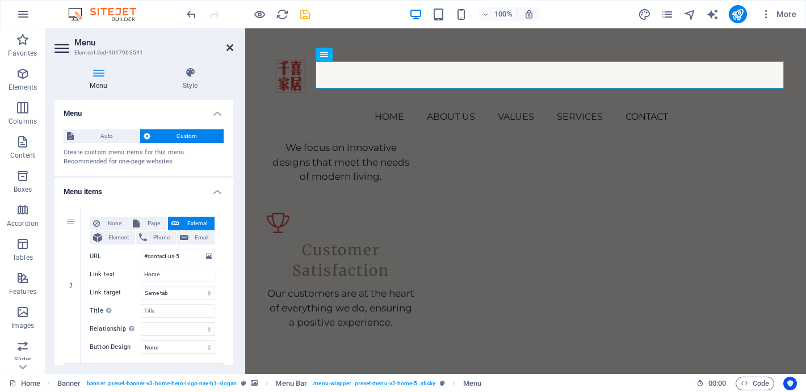
click at [230, 49] on icon at bounding box center [230, 47] width 7 height 9
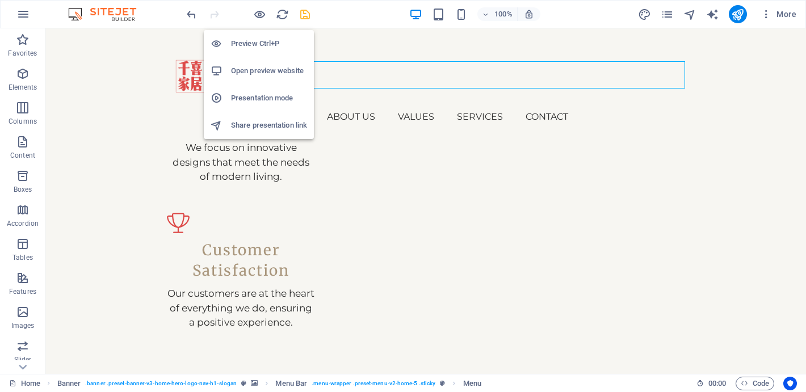
click at [259, 43] on h6 "Preview Ctrl+P" at bounding box center [269, 44] width 76 height 14
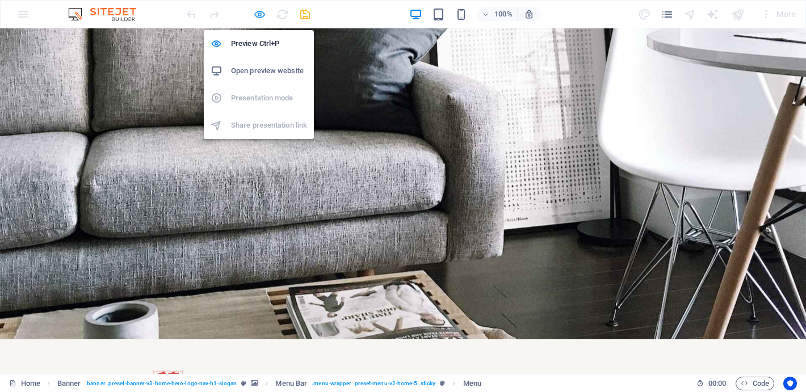
click at [260, 12] on icon "button" at bounding box center [259, 14] width 13 height 13
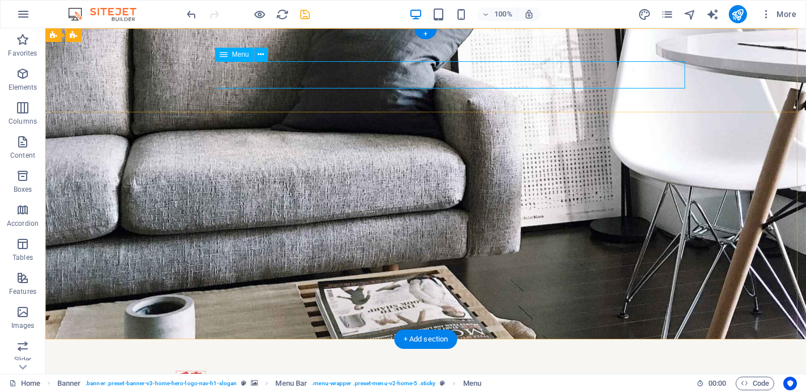
select select
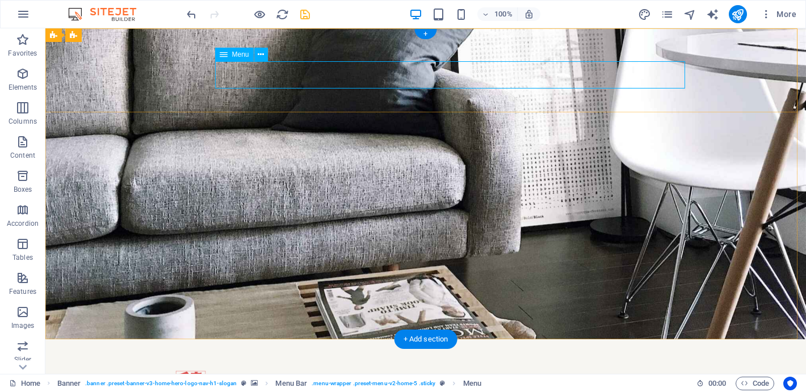
select select
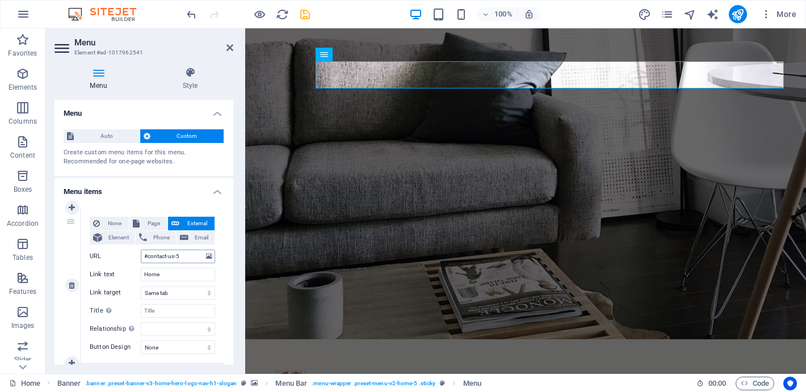
scroll to position [22, 0]
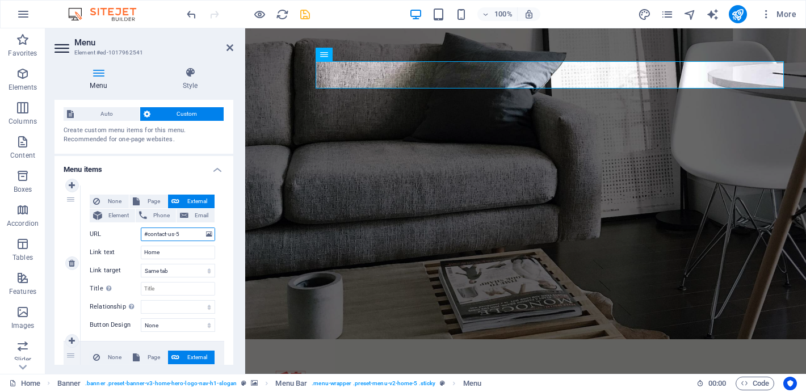
click at [185, 236] on input "#contact-us-5" at bounding box center [178, 235] width 74 height 14
drag, startPoint x: 174, startPoint y: 235, endPoint x: 149, endPoint y: 235, distance: 25.0
click at [149, 235] on input "#contact-us-5" at bounding box center [178, 235] width 74 height 14
type input "#home-5"
select select
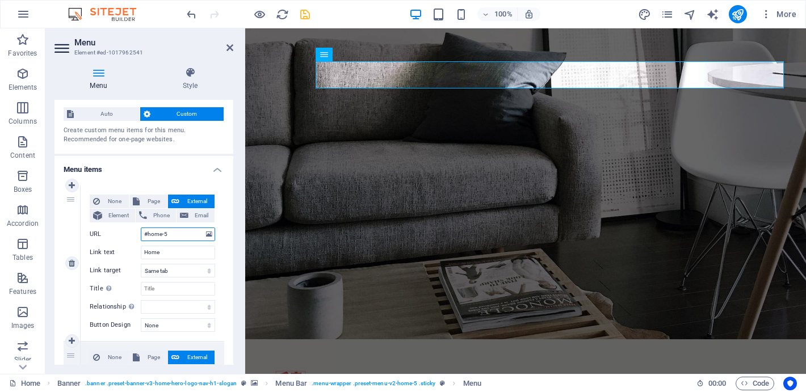
select select
type input "#home-5"
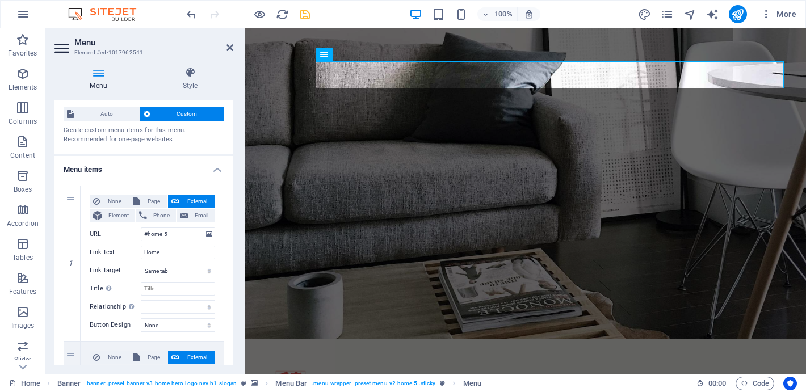
click at [229, 42] on h2 "Menu" at bounding box center [153, 42] width 159 height 10
drag, startPoint x: 229, startPoint y: 44, endPoint x: 184, endPoint y: 16, distance: 53.1
click at [229, 44] on icon at bounding box center [230, 47] width 7 height 9
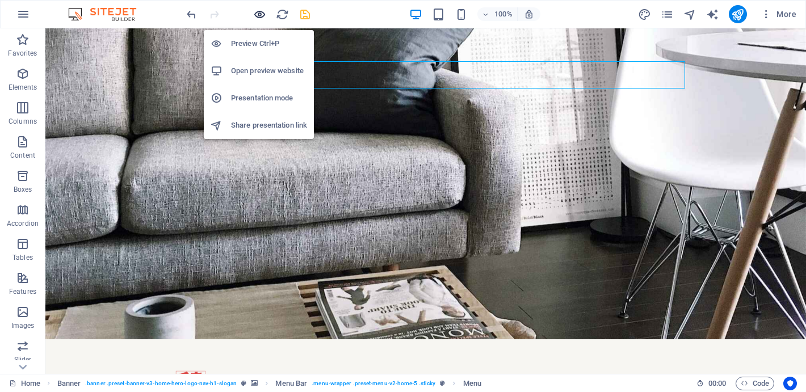
click at [265, 14] on icon "button" at bounding box center [259, 14] width 13 height 13
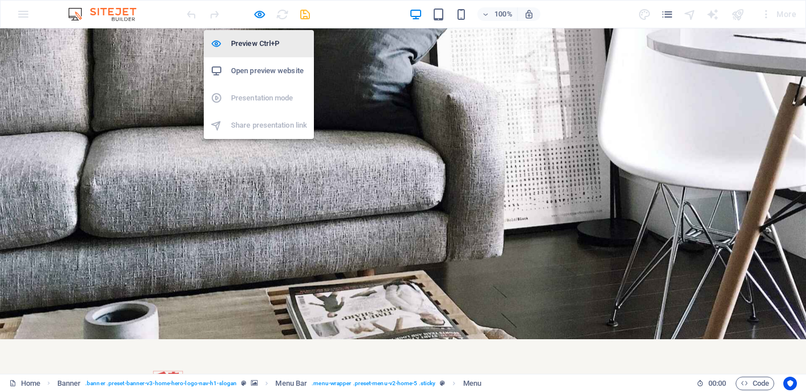
click at [262, 39] on h6 "Preview Ctrl+P" at bounding box center [269, 44] width 76 height 14
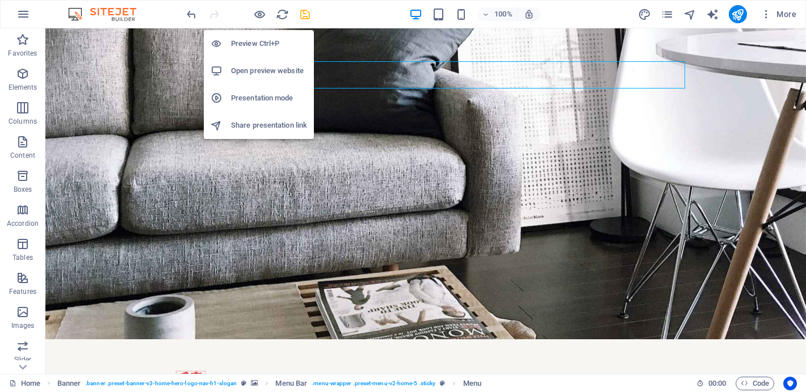
click at [267, 41] on h6 "Preview Ctrl+P" at bounding box center [269, 44] width 76 height 14
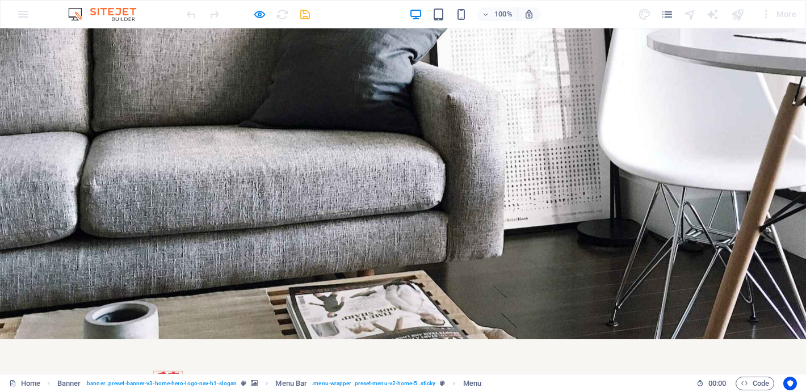
click at [384, 339] on div "Home About Us Values Services Contact Menu" at bounding box center [403, 394] width 806 height 111
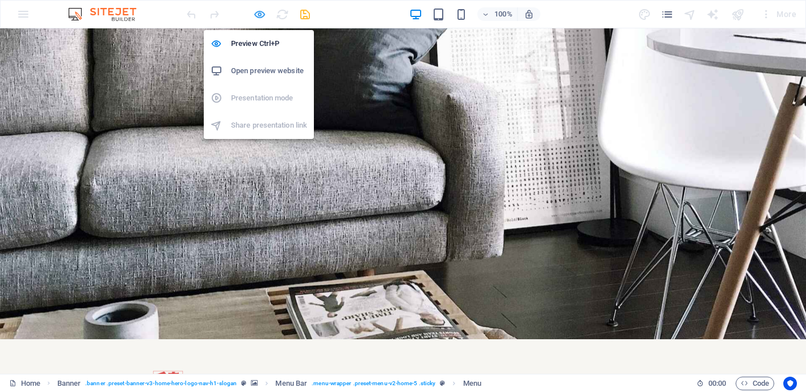
click at [258, 14] on icon "button" at bounding box center [259, 14] width 13 height 13
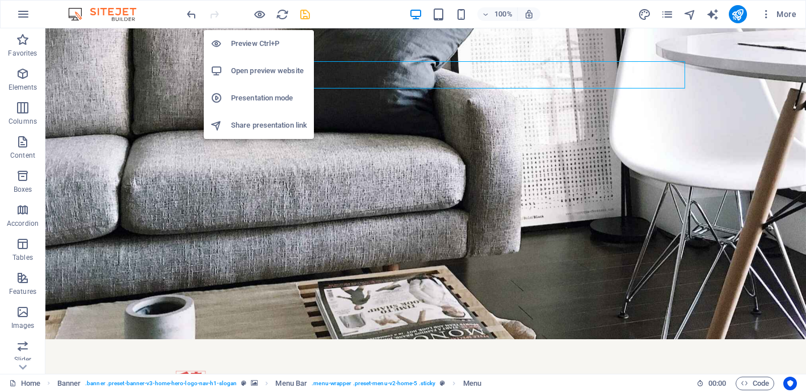
click at [272, 73] on h6 "Open preview website" at bounding box center [269, 71] width 76 height 14
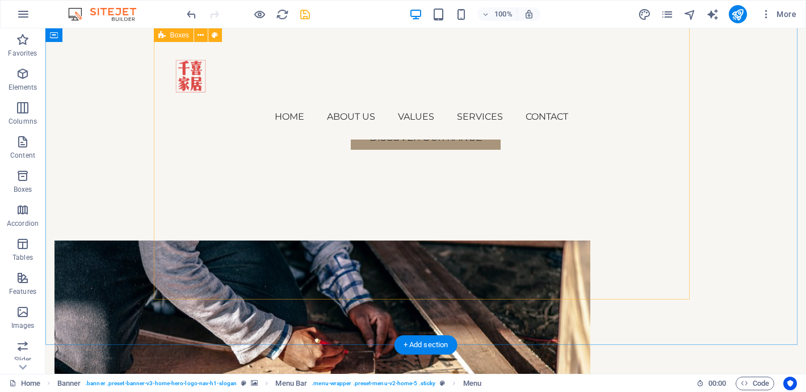
scroll to position [0, 0]
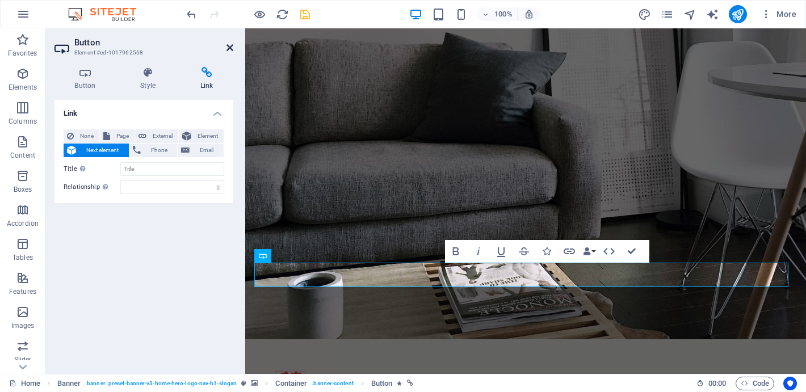
click at [231, 49] on icon at bounding box center [230, 47] width 7 height 9
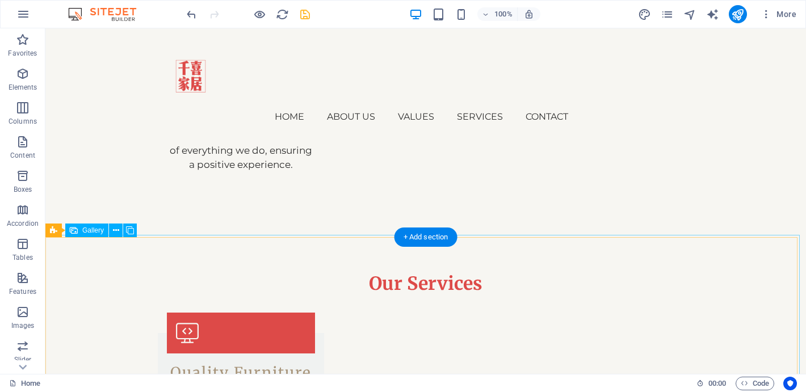
scroll to position [1509, 0]
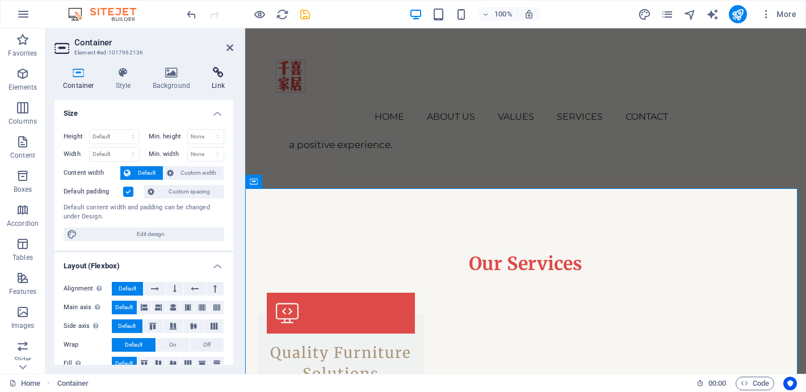
click at [220, 82] on h4 "Link" at bounding box center [218, 79] width 30 height 24
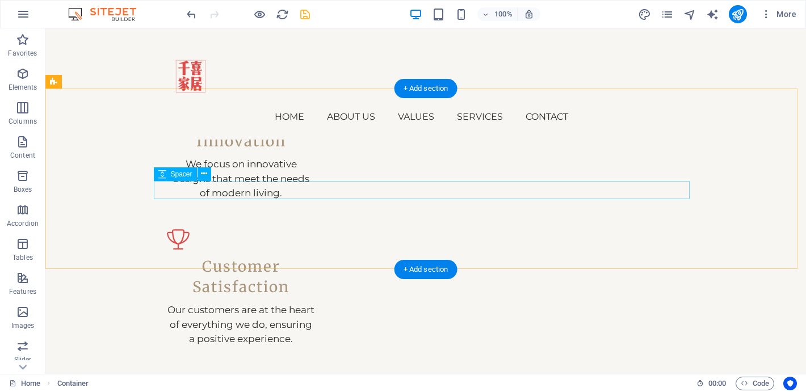
scroll to position [1306, 0]
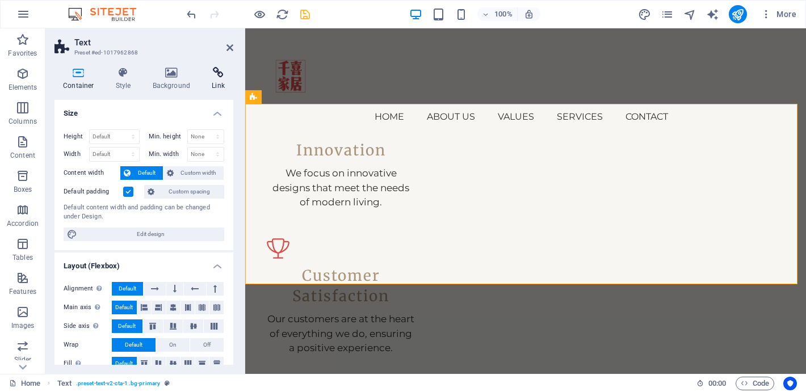
click at [209, 73] on icon at bounding box center [218, 72] width 30 height 11
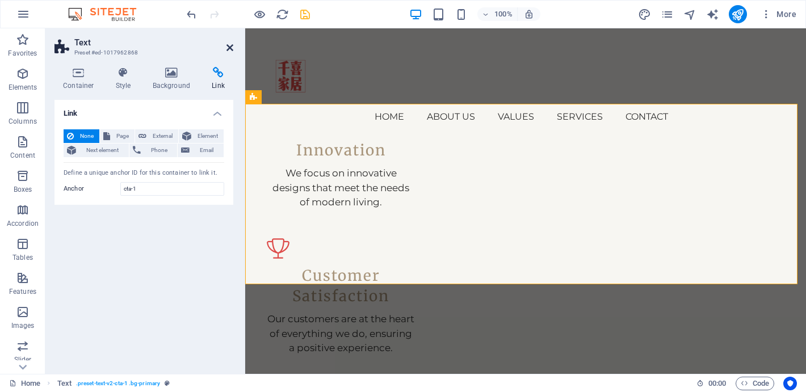
click at [228, 46] on icon at bounding box center [230, 47] width 7 height 9
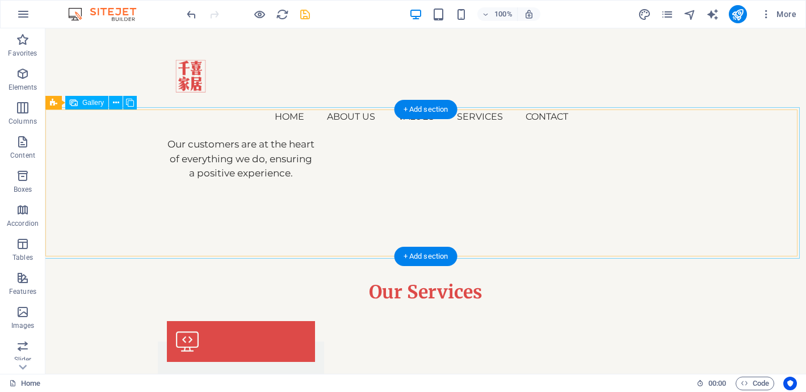
scroll to position [0, 0]
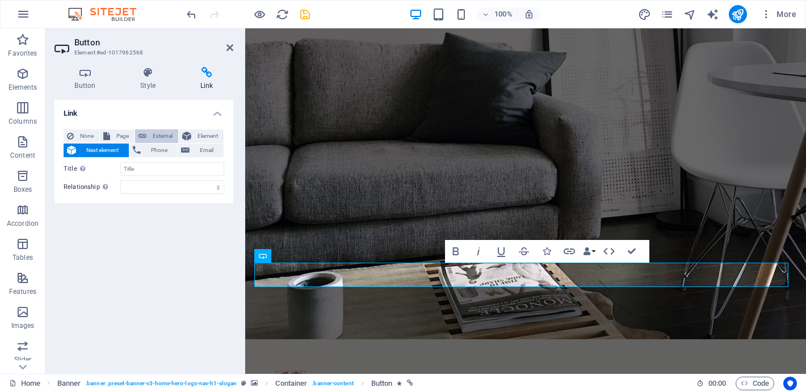
click at [159, 130] on span "External" at bounding box center [162, 136] width 25 height 14
select select "blank"
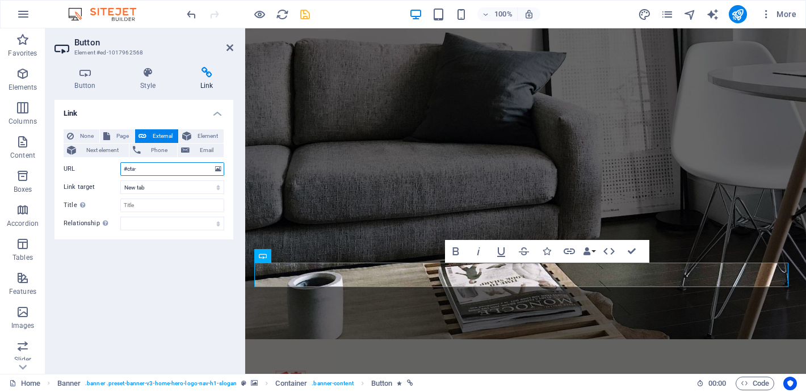
type input "#cta-1"
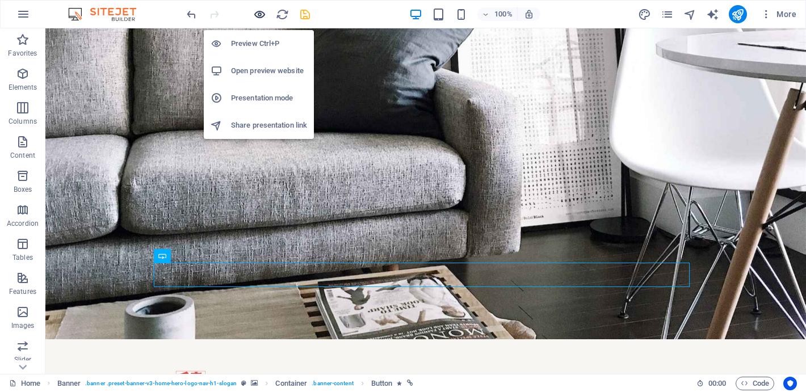
click at [261, 17] on icon "button" at bounding box center [259, 14] width 13 height 13
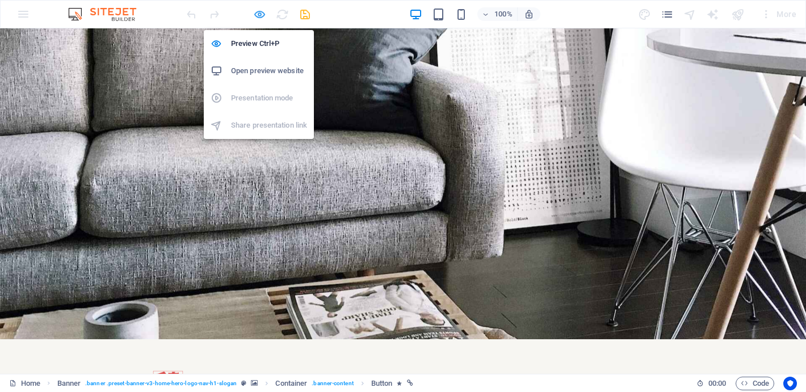
click at [263, 20] on icon "button" at bounding box center [259, 14] width 13 height 13
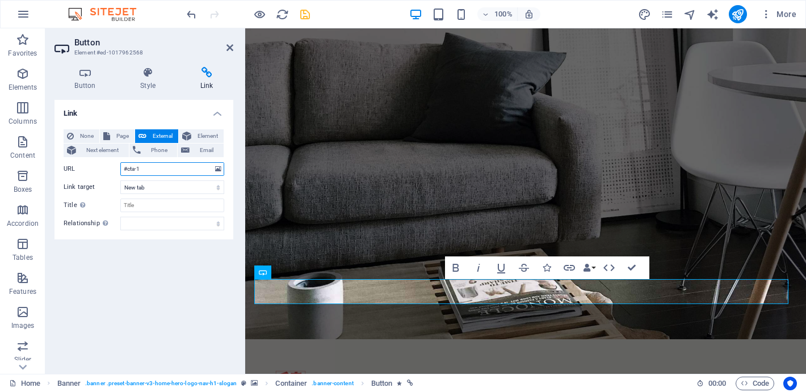
drag, startPoint x: 178, startPoint y: 168, endPoint x: 85, endPoint y: 168, distance: 92.5
click at [85, 168] on div "URL #cta-1" at bounding box center [144, 169] width 161 height 14
click at [161, 192] on select "New tab Same tab Overlay" at bounding box center [172, 188] width 104 height 14
select select
click at [120, 181] on select "New tab Same tab Overlay" at bounding box center [172, 188] width 104 height 14
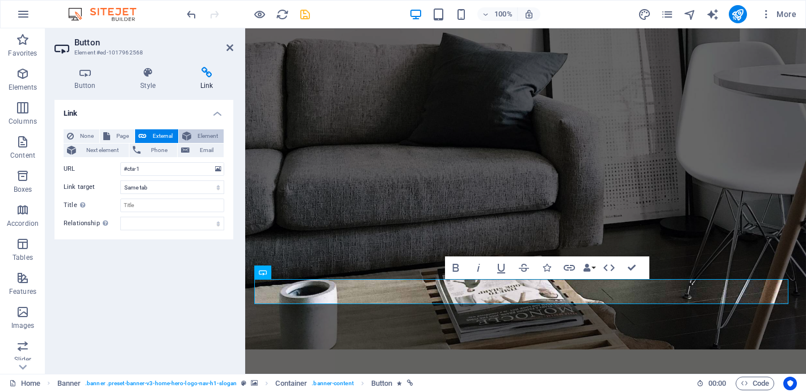
click at [201, 136] on span "Element" at bounding box center [208, 136] width 26 height 14
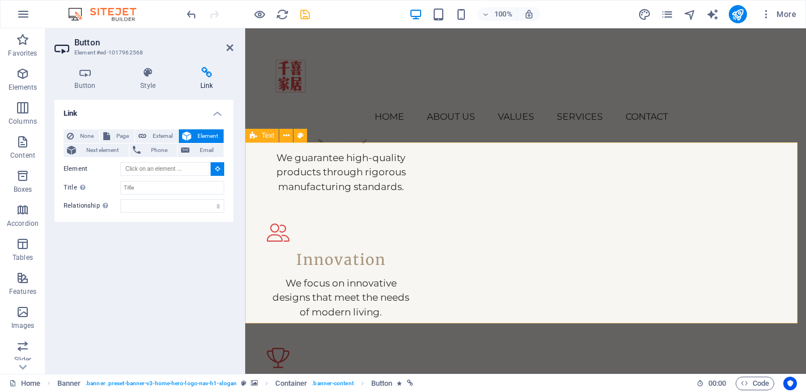
scroll to position [1299, 0]
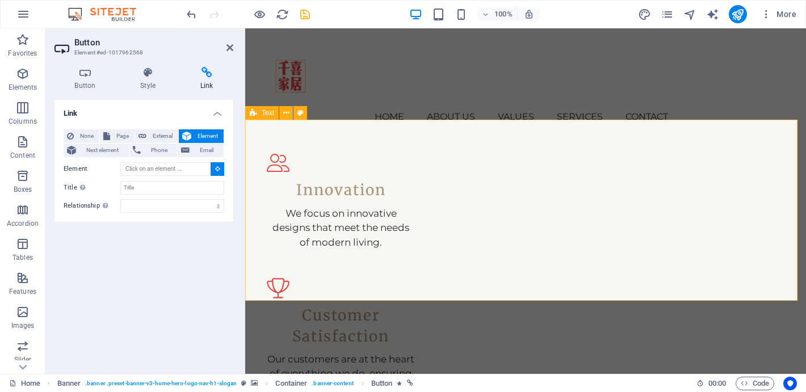
type input "#ed-1017962868"
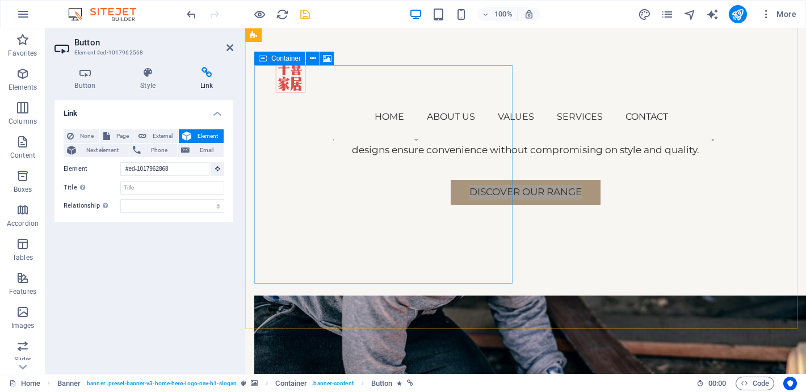
scroll to position [90, 0]
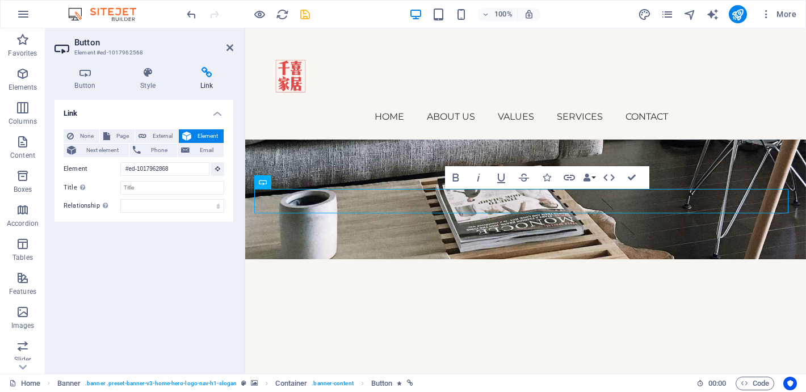
click at [208, 73] on icon at bounding box center [206, 72] width 53 height 11
click at [228, 45] on icon at bounding box center [230, 47] width 7 height 9
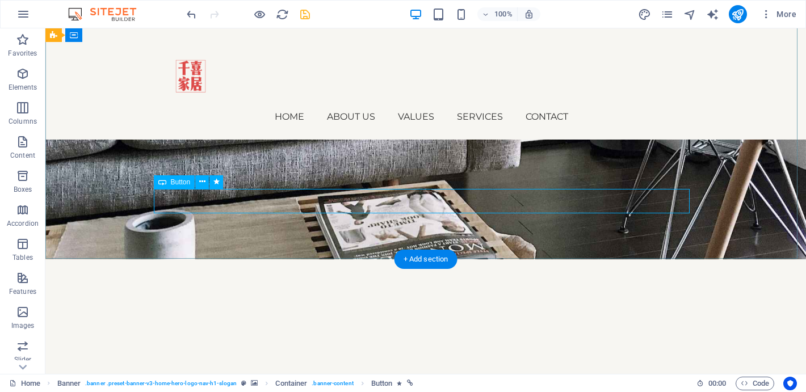
scroll to position [0, 0]
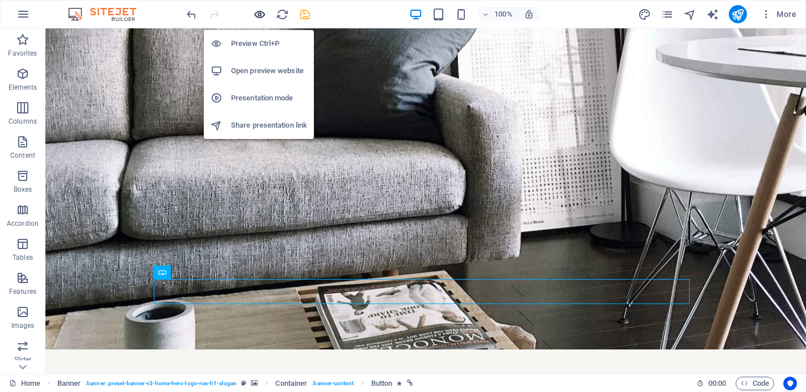
click at [262, 15] on icon "button" at bounding box center [259, 14] width 13 height 13
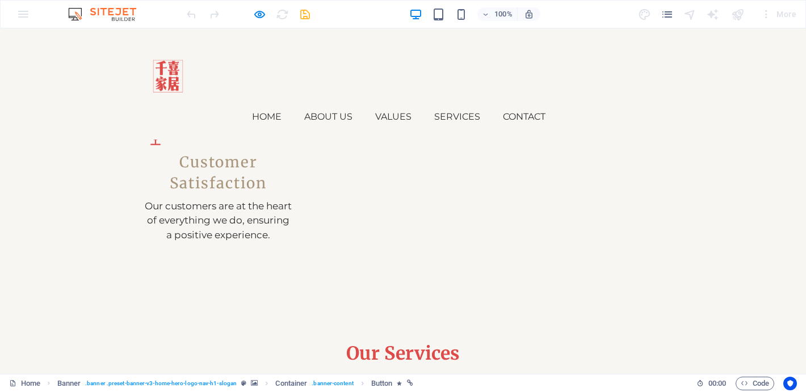
scroll to position [1307, 0]
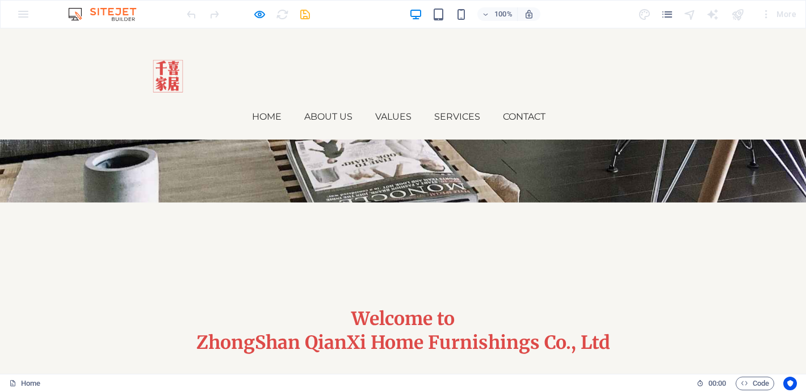
scroll to position [0, 0]
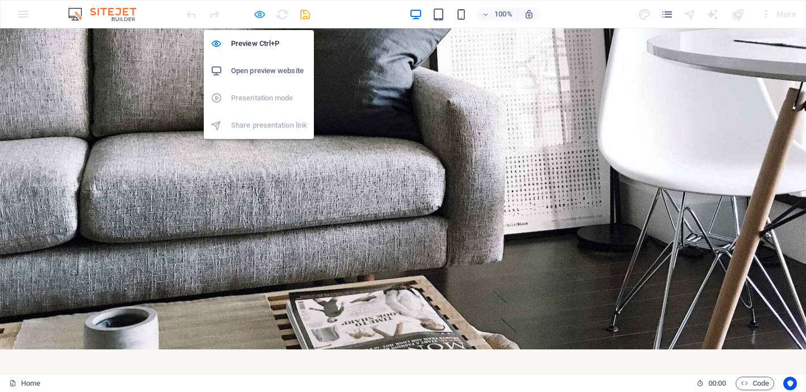
click at [253, 9] on icon "button" at bounding box center [259, 14] width 13 height 13
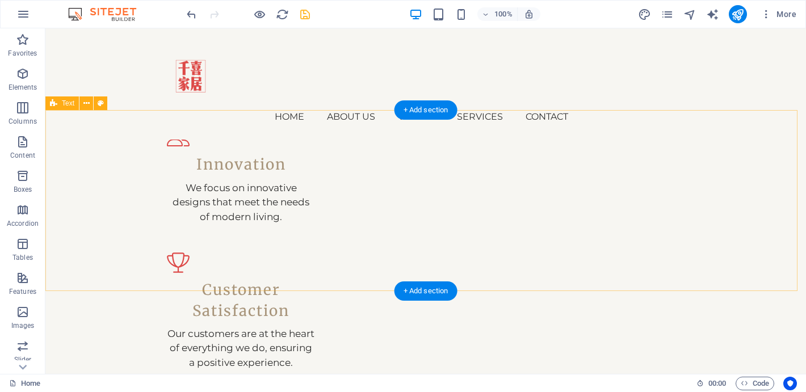
scroll to position [1299, 0]
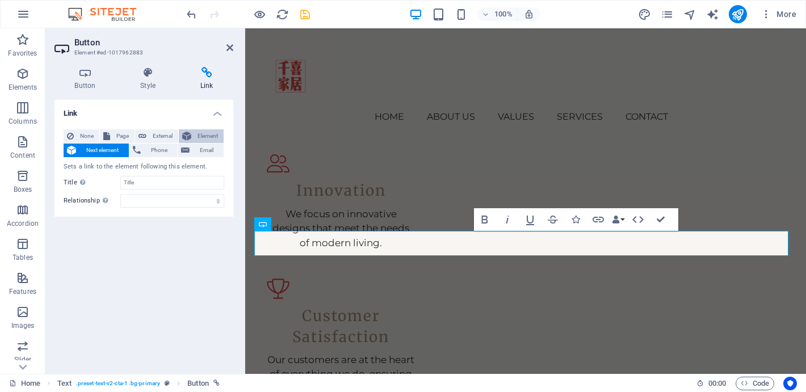
click at [211, 137] on span "Element" at bounding box center [208, 136] width 26 height 14
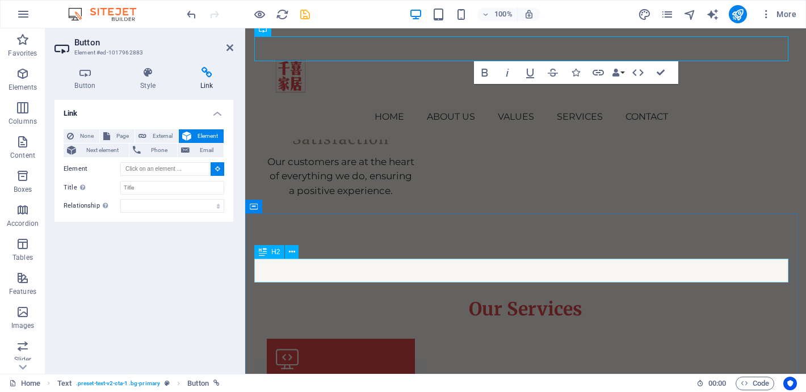
scroll to position [1507, 0]
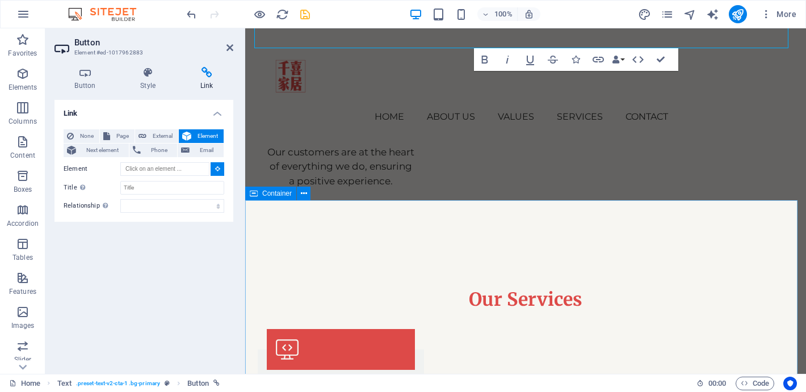
type input "#ed-1017962136"
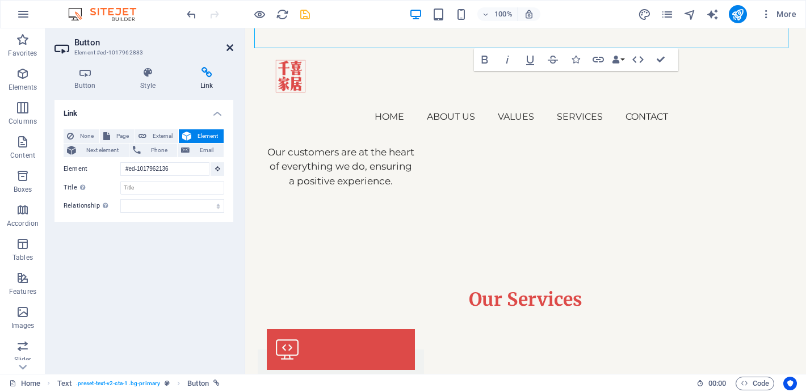
click at [227, 51] on icon at bounding box center [230, 47] width 7 height 9
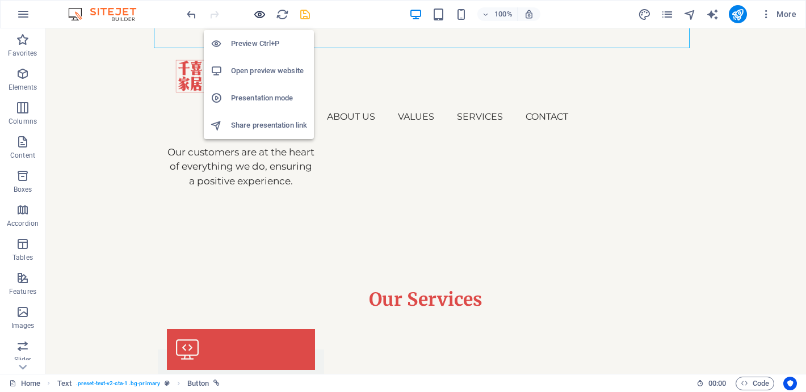
click at [262, 15] on icon "button" at bounding box center [259, 14] width 13 height 13
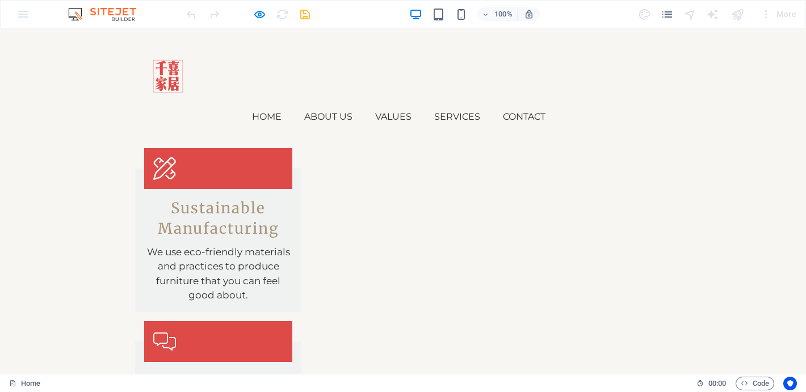
scroll to position [2113, 0]
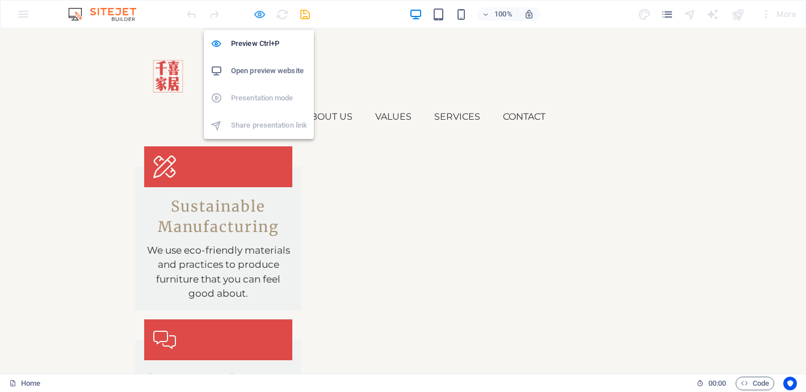
click at [262, 15] on icon "button" at bounding box center [259, 14] width 13 height 13
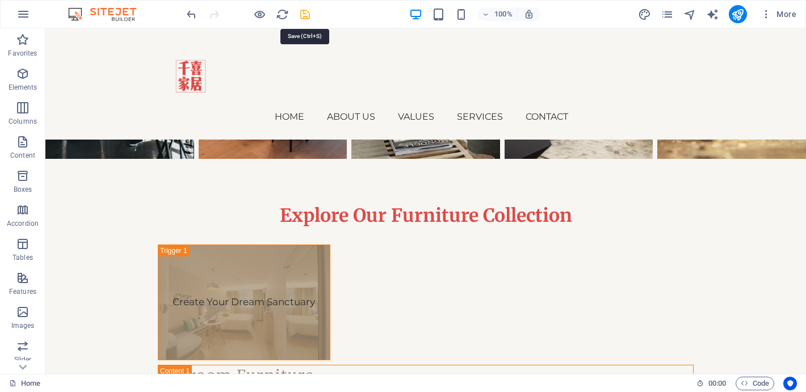
click at [305, 18] on icon "save" at bounding box center [305, 14] width 13 height 13
checkbox input "false"
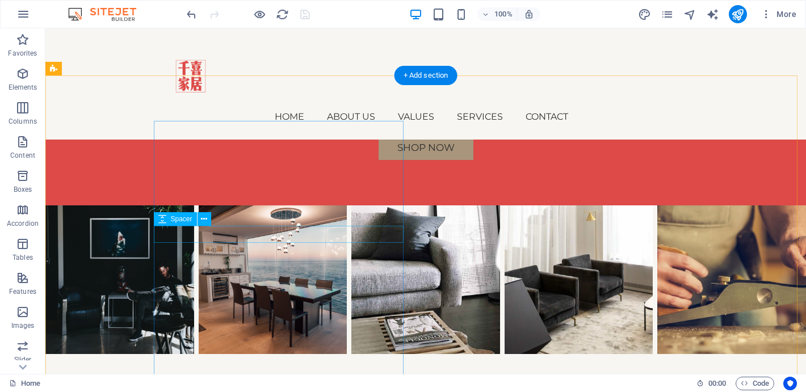
scroll to position [2791, 0]
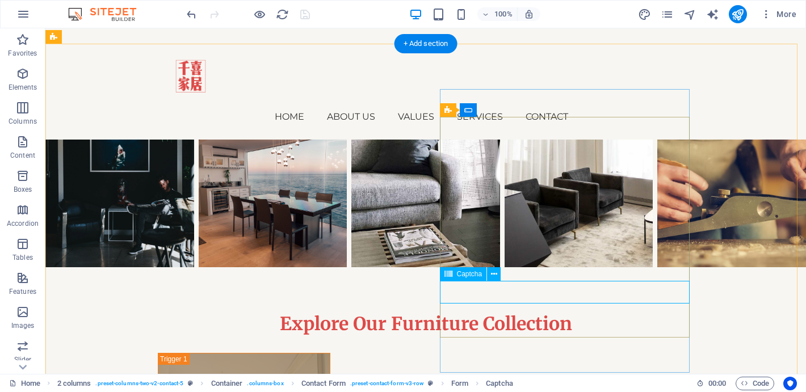
scroll to position [2902, 0]
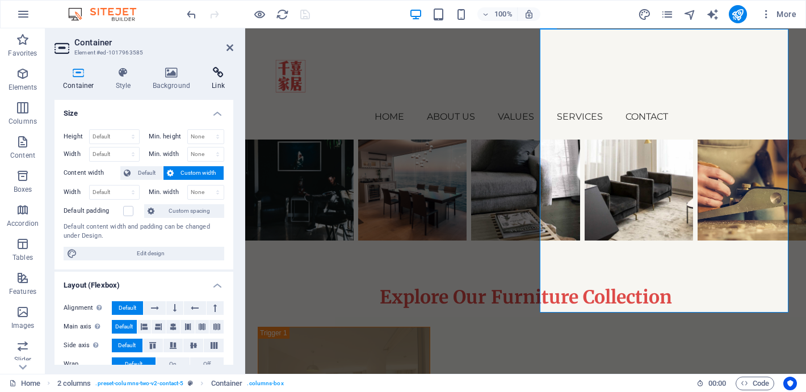
click at [224, 76] on icon at bounding box center [218, 72] width 30 height 11
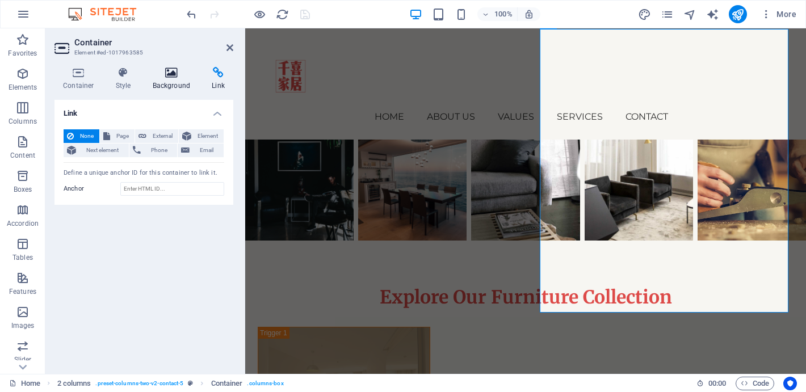
click at [179, 69] on icon at bounding box center [171, 72] width 55 height 11
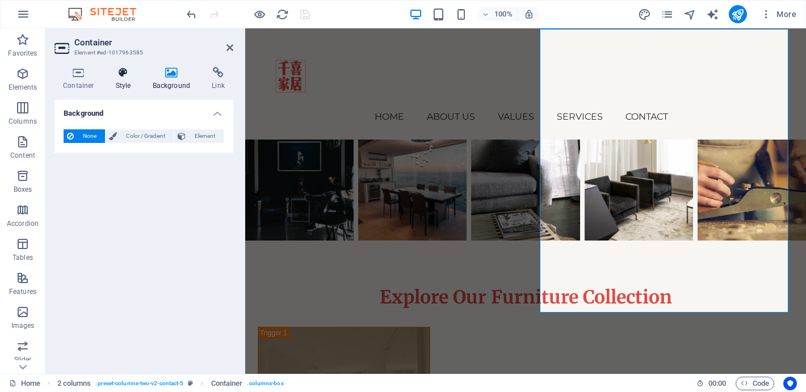
click at [127, 77] on icon at bounding box center [123, 72] width 32 height 11
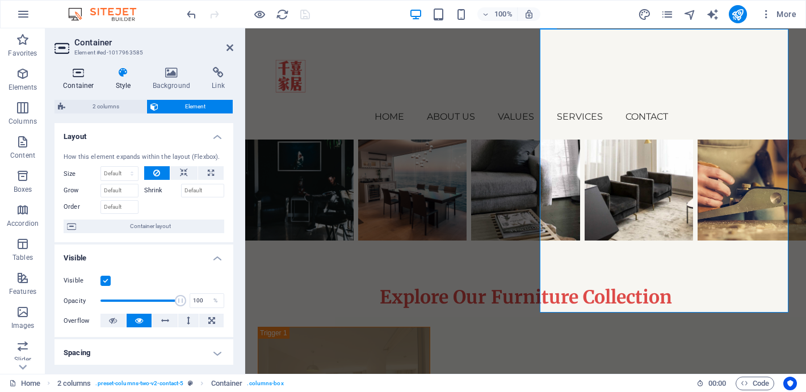
click at [83, 79] on h4 "Container" at bounding box center [80, 79] width 53 height 24
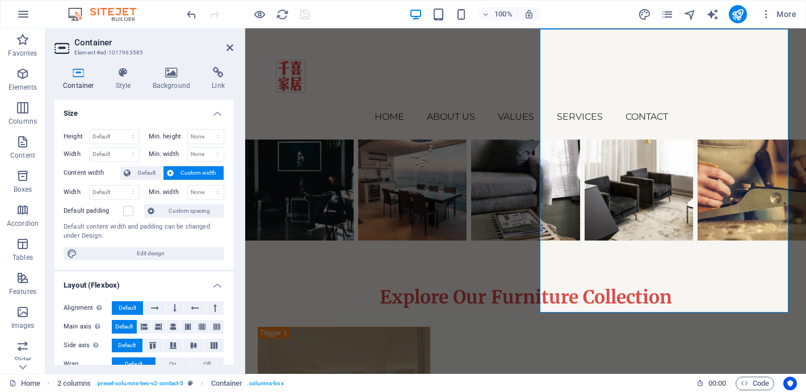
scroll to position [194, 0]
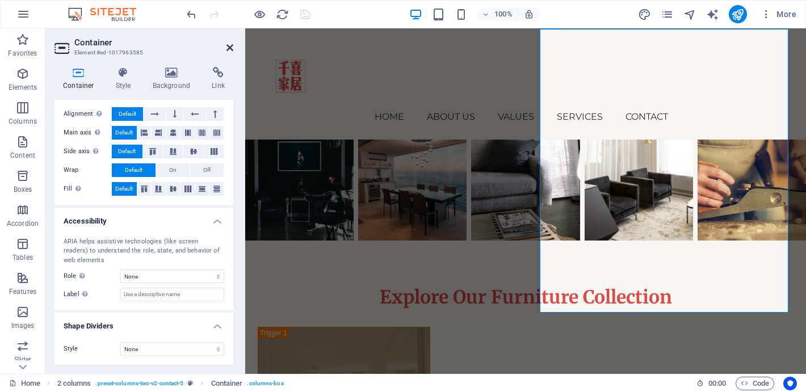
click at [230, 52] on icon at bounding box center [230, 47] width 7 height 9
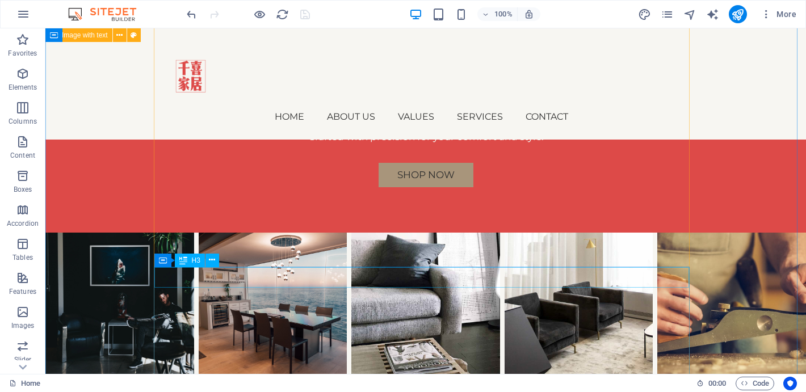
scroll to position [2949, 0]
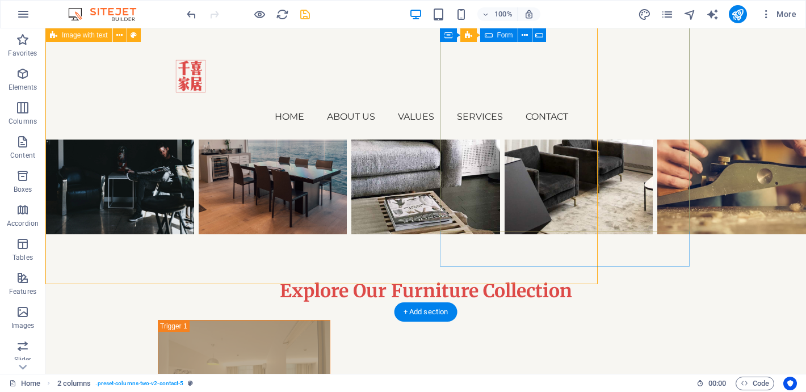
scroll to position [2948, 0]
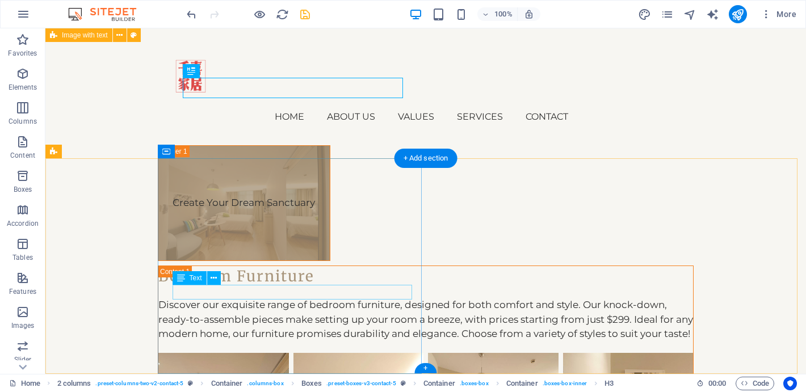
scroll to position [3102, 0]
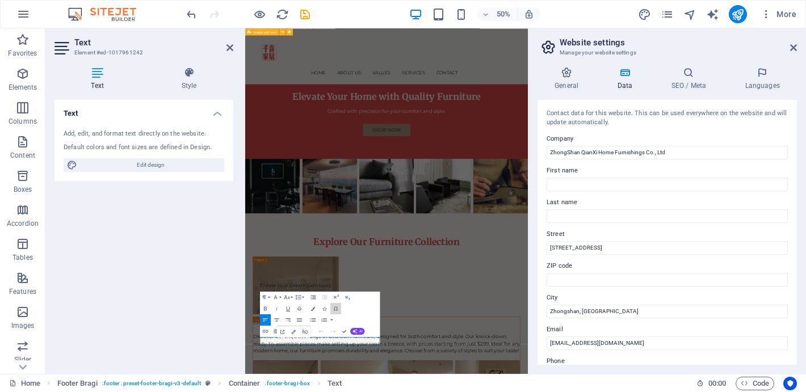
click at [331, 304] on button "Special Characters" at bounding box center [335, 308] width 11 height 11
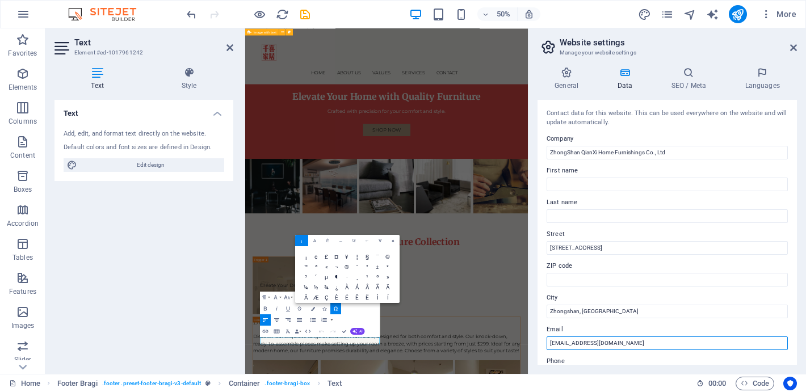
drag, startPoint x: 561, startPoint y: 343, endPoint x: 530, endPoint y: 345, distance: 30.7
click at [530, 344] on aside "Website settings Manage your website settings General Data SEO / Meta Languages…" at bounding box center [667, 201] width 278 height 346
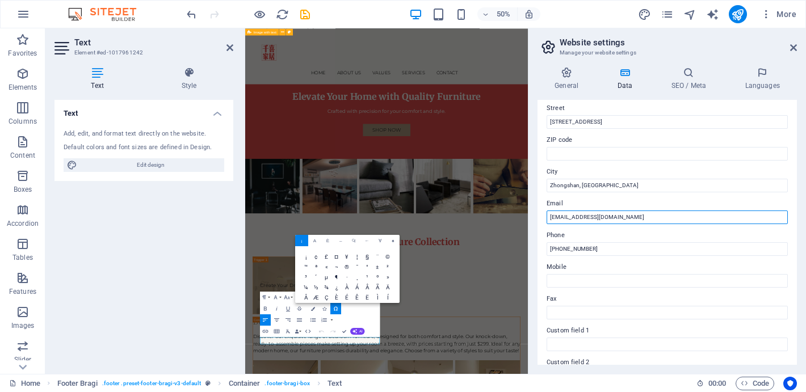
type input "[EMAIL_ADDRESS][DOMAIN_NAME]"
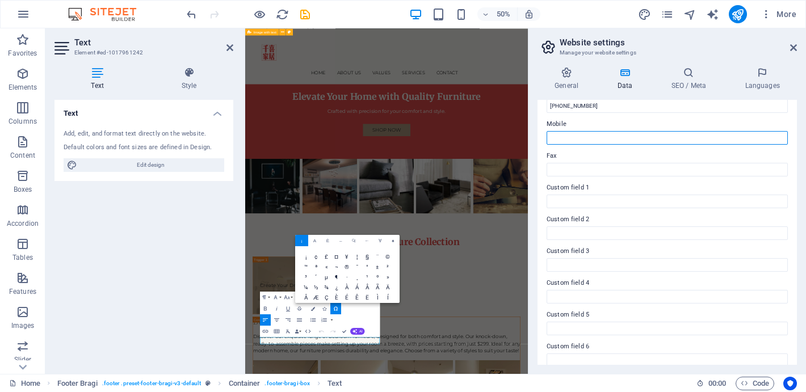
scroll to position [280, 0]
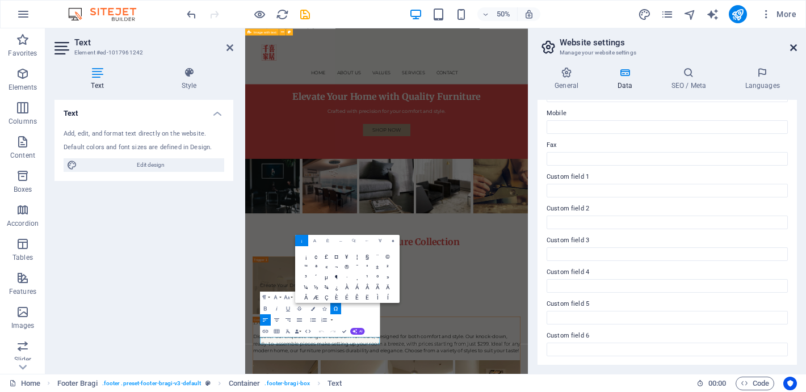
drag, startPoint x: 796, startPoint y: 47, endPoint x: 547, endPoint y: 19, distance: 250.8
click at [796, 47] on icon at bounding box center [793, 47] width 7 height 9
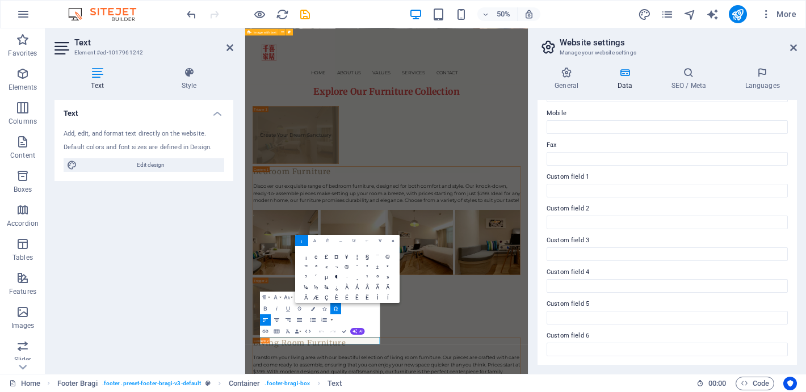
scroll to position [3074, 0]
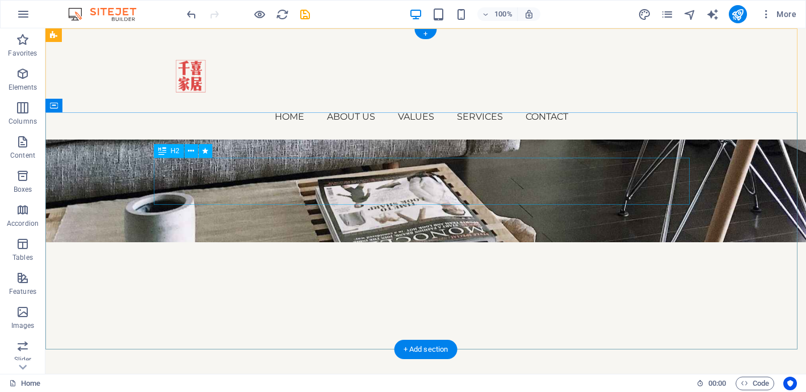
scroll to position [0, 0]
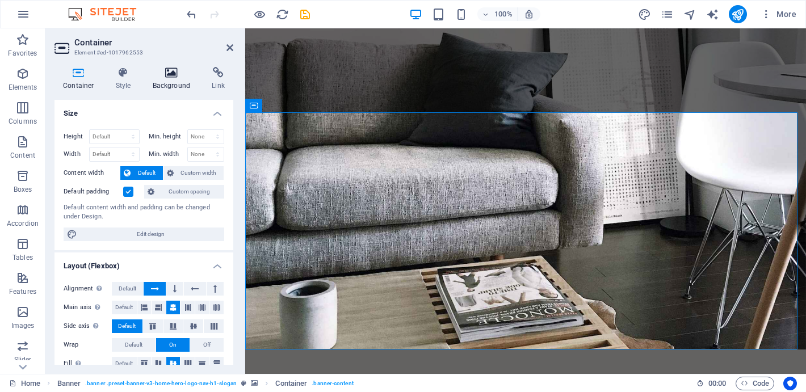
click at [177, 74] on icon at bounding box center [171, 72] width 55 height 11
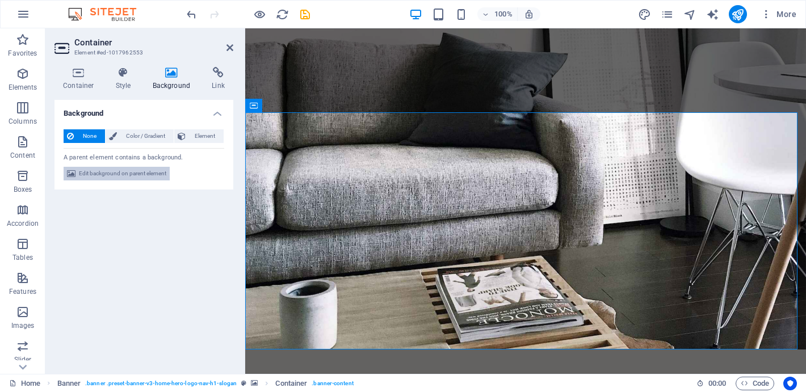
click at [144, 171] on span "Edit background on parent element" at bounding box center [122, 174] width 87 height 14
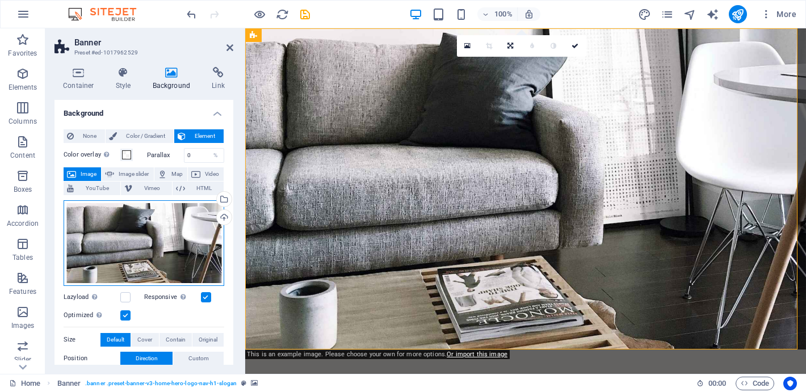
click at [163, 248] on div "Drag files here, click to choose files or select files from Files or our free s…" at bounding box center [144, 243] width 161 height 86
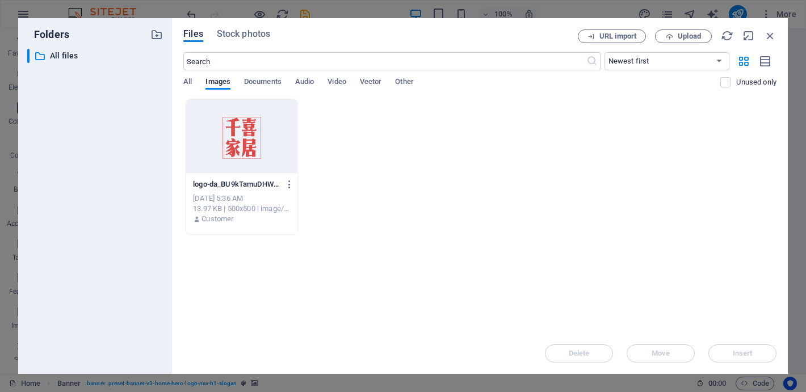
click at [163, 248] on div "Folders ​ All files All files" at bounding box center [95, 196] width 154 height 356
drag, startPoint x: 767, startPoint y: 35, endPoint x: 522, endPoint y: 6, distance: 246.9
click at [767, 35] on icon "button" at bounding box center [770, 36] width 12 height 12
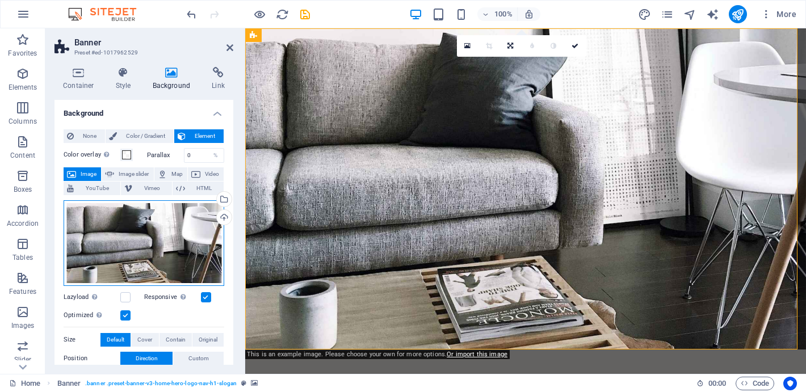
click at [125, 216] on div "Drag files here, click to choose files or select files from Files or our free s…" at bounding box center [144, 243] width 161 height 86
click at [125, 216] on body "ZhongShan QianXi Home Furnishings Co., Ltd Home Favorites Elements Columns Cont…" at bounding box center [403, 196] width 806 height 392
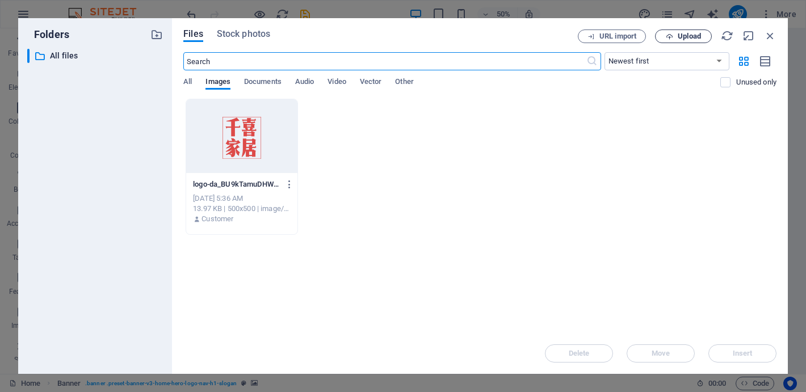
click at [670, 33] on icon "button" at bounding box center [669, 36] width 7 height 7
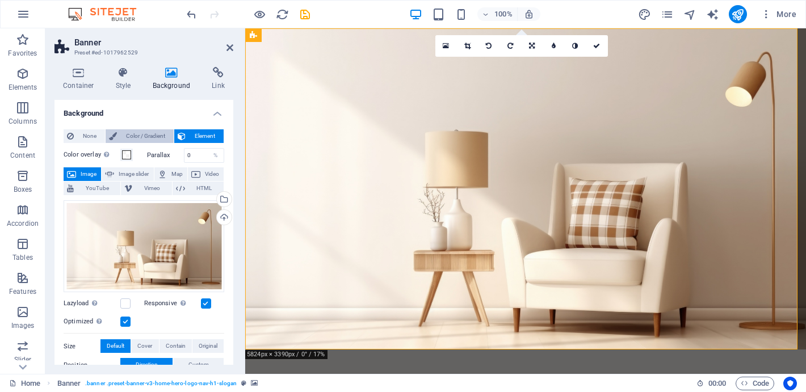
click at [129, 136] on span "Color / Gradient" at bounding box center [145, 136] width 50 height 14
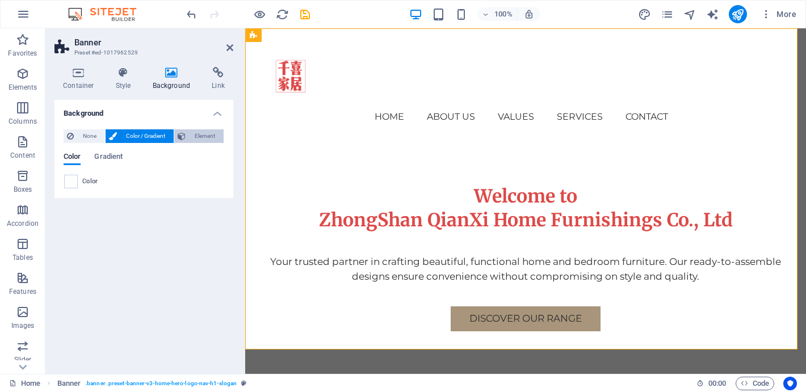
click at [204, 134] on span "Element" at bounding box center [204, 136] width 31 height 14
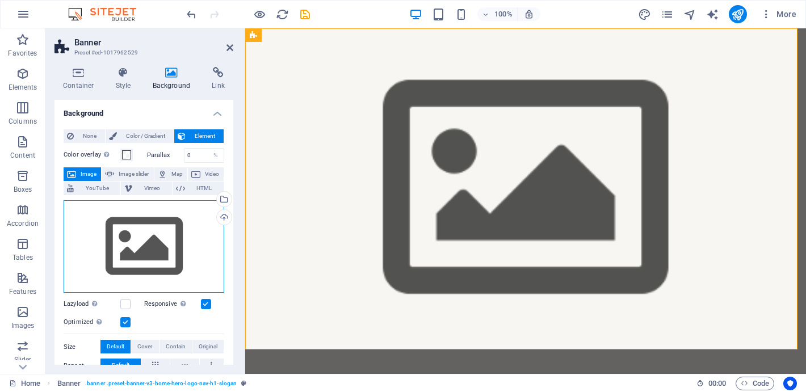
click at [156, 237] on div "Drag files here, click to choose files or select files from Files or our free s…" at bounding box center [144, 246] width 161 height 93
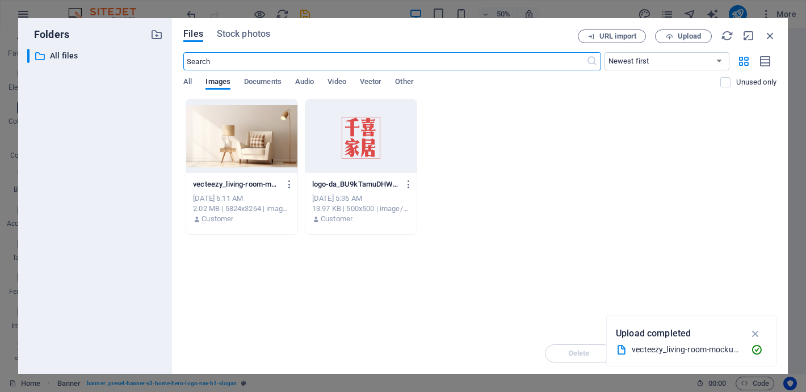
click at [156, 237] on body "ZhongShan QianXi Home Furnishings Co., Ltd Home Favorites Elements Columns Cont…" at bounding box center [403, 196] width 806 height 392
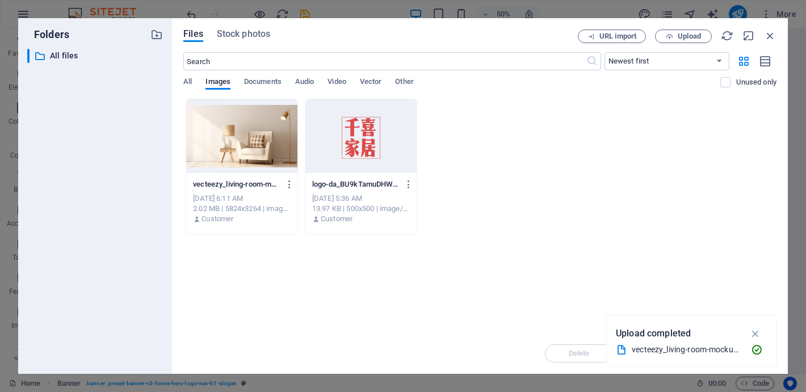
click at [251, 128] on div at bounding box center [241, 136] width 111 height 74
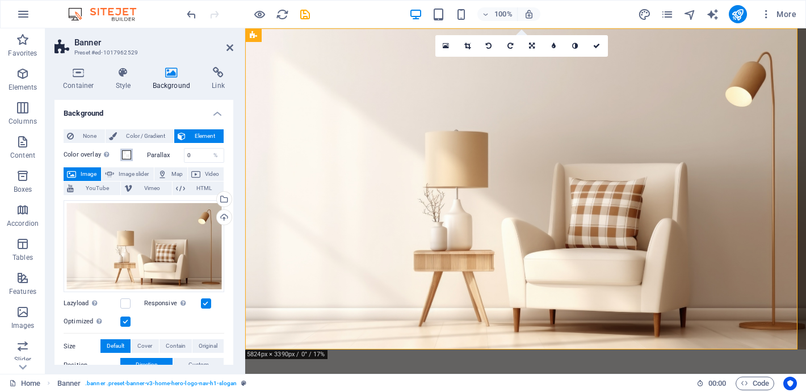
click at [125, 157] on span at bounding box center [126, 154] width 9 height 9
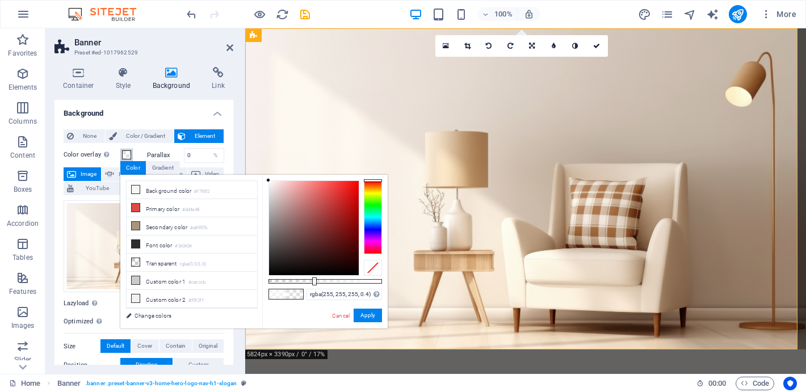
drag, startPoint x: 355, startPoint y: 280, endPoint x: 314, endPoint y: 280, distance: 40.9
click at [314, 280] on div at bounding box center [314, 282] width 5 height 8
click at [374, 317] on button "Apply" at bounding box center [368, 316] width 28 height 14
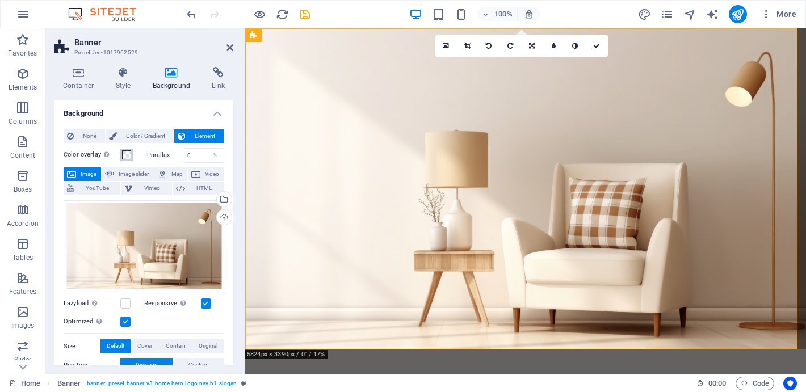
click at [129, 156] on span at bounding box center [126, 154] width 9 height 9
click at [125, 153] on span at bounding box center [126, 154] width 9 height 9
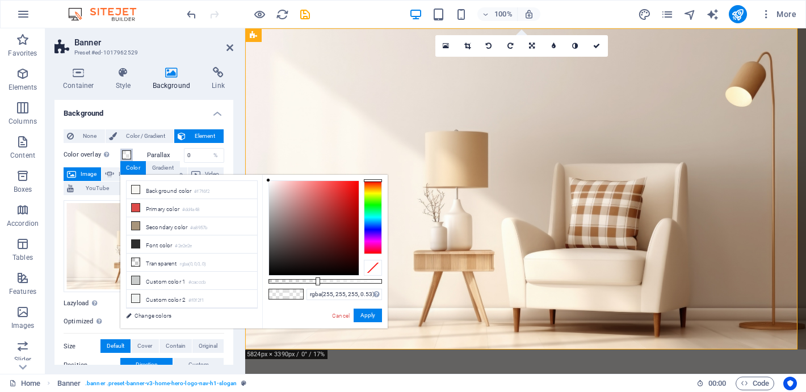
type input "rgba(255, 255, 255, 0.535)"
drag, startPoint x: 316, startPoint y: 281, endPoint x: 328, endPoint y: 281, distance: 12.5
click at [329, 281] on div at bounding box center [330, 282] width 5 height 8
click at [369, 316] on button "Apply" at bounding box center [368, 316] width 28 height 14
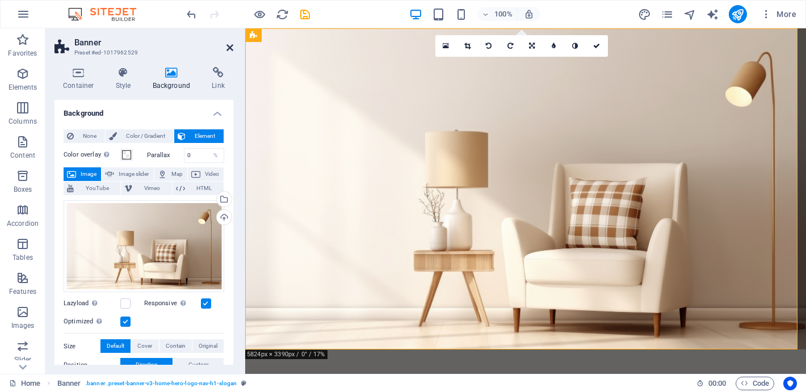
click at [230, 44] on icon at bounding box center [230, 47] width 7 height 9
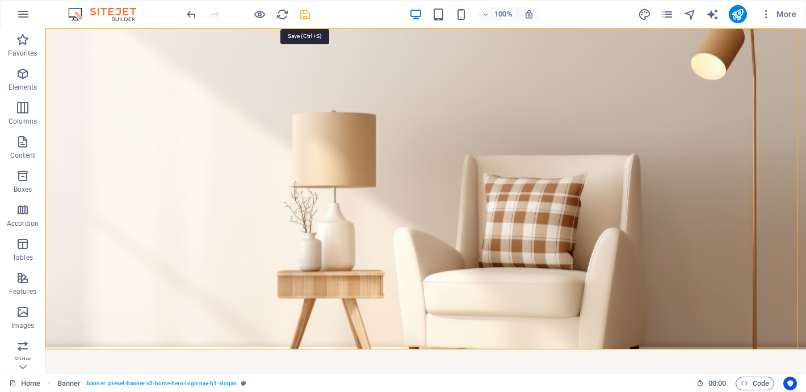
click at [307, 13] on icon "save" at bounding box center [305, 14] width 13 height 13
checkbox input "false"
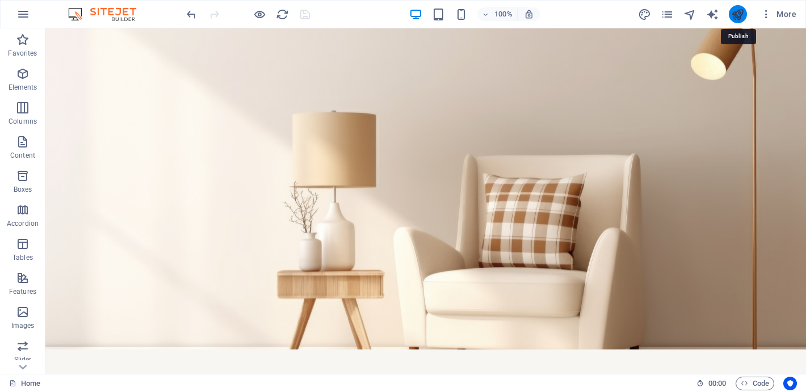
click at [742, 15] on icon "publish" at bounding box center [737, 14] width 13 height 13
